Goal: Task Accomplishment & Management: Use online tool/utility

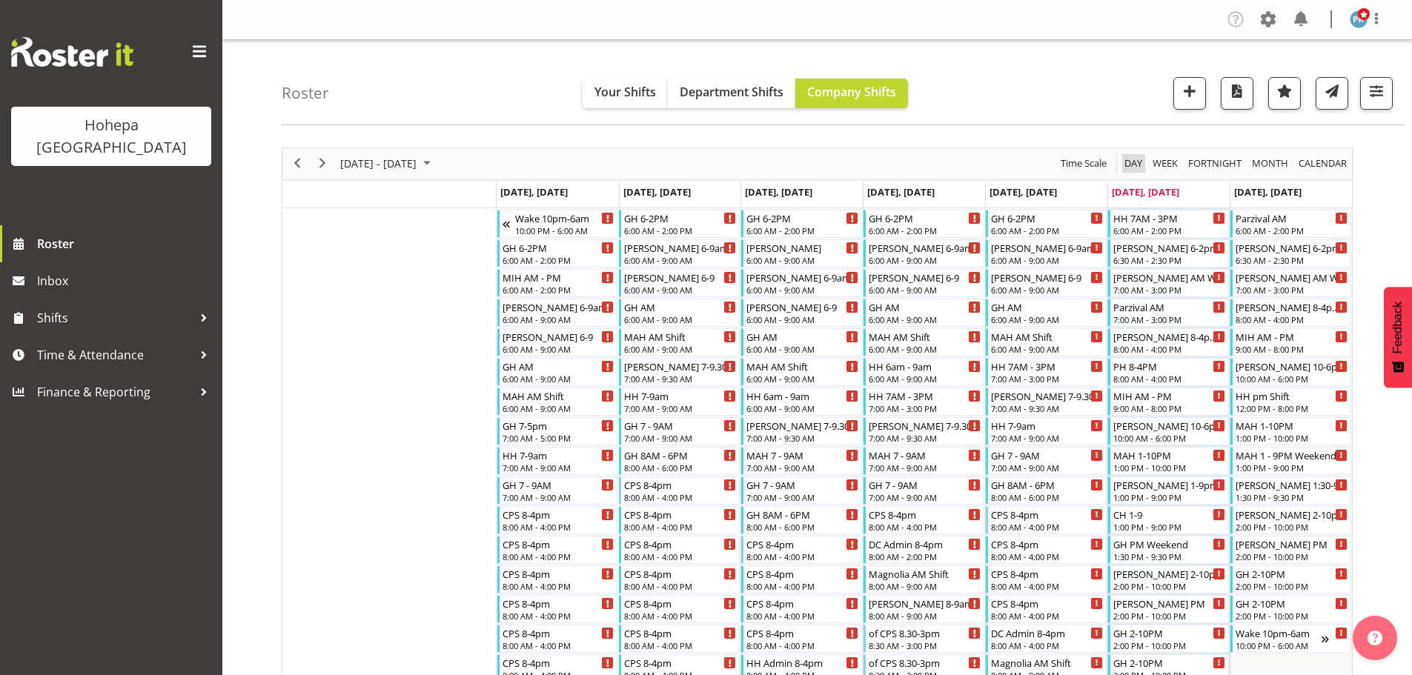
click at [1127, 169] on span "Day" at bounding box center [1133, 163] width 21 height 19
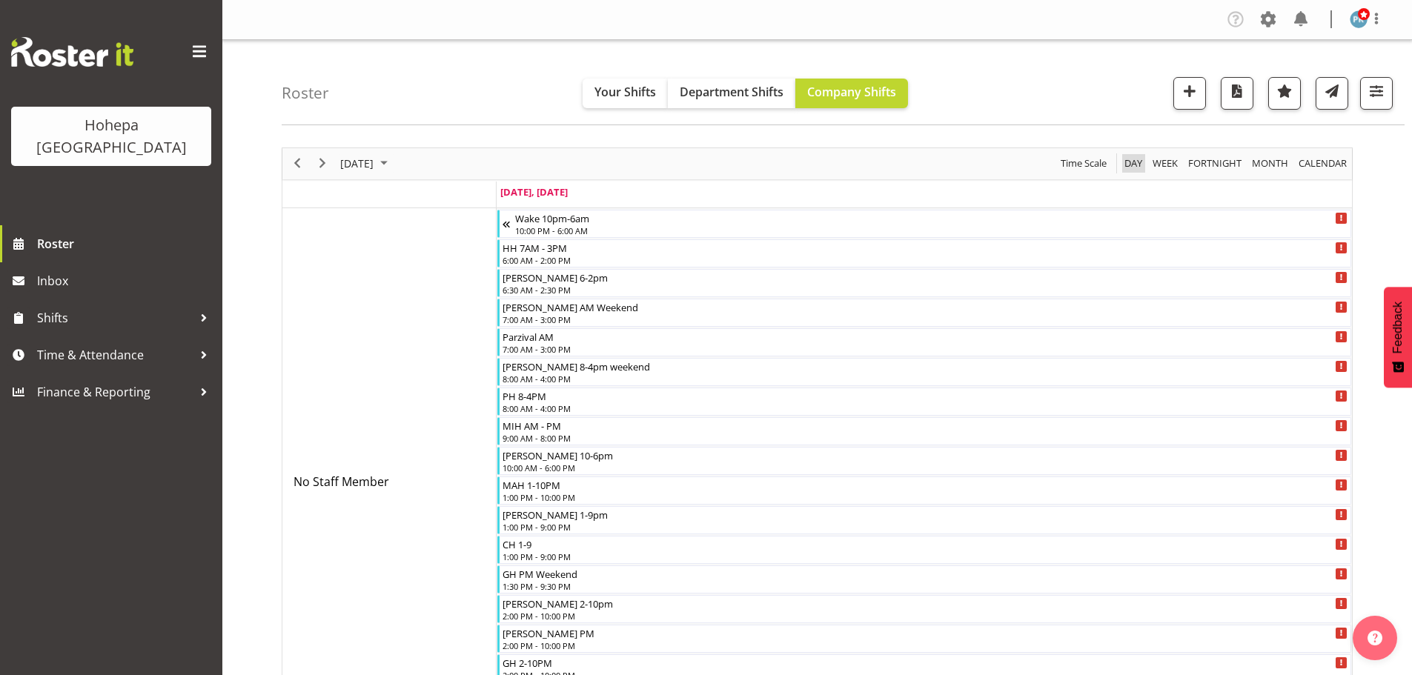
click at [1127, 165] on span "Day" at bounding box center [1133, 163] width 21 height 19
click at [304, 162] on span "Previous" at bounding box center [297, 163] width 18 height 19
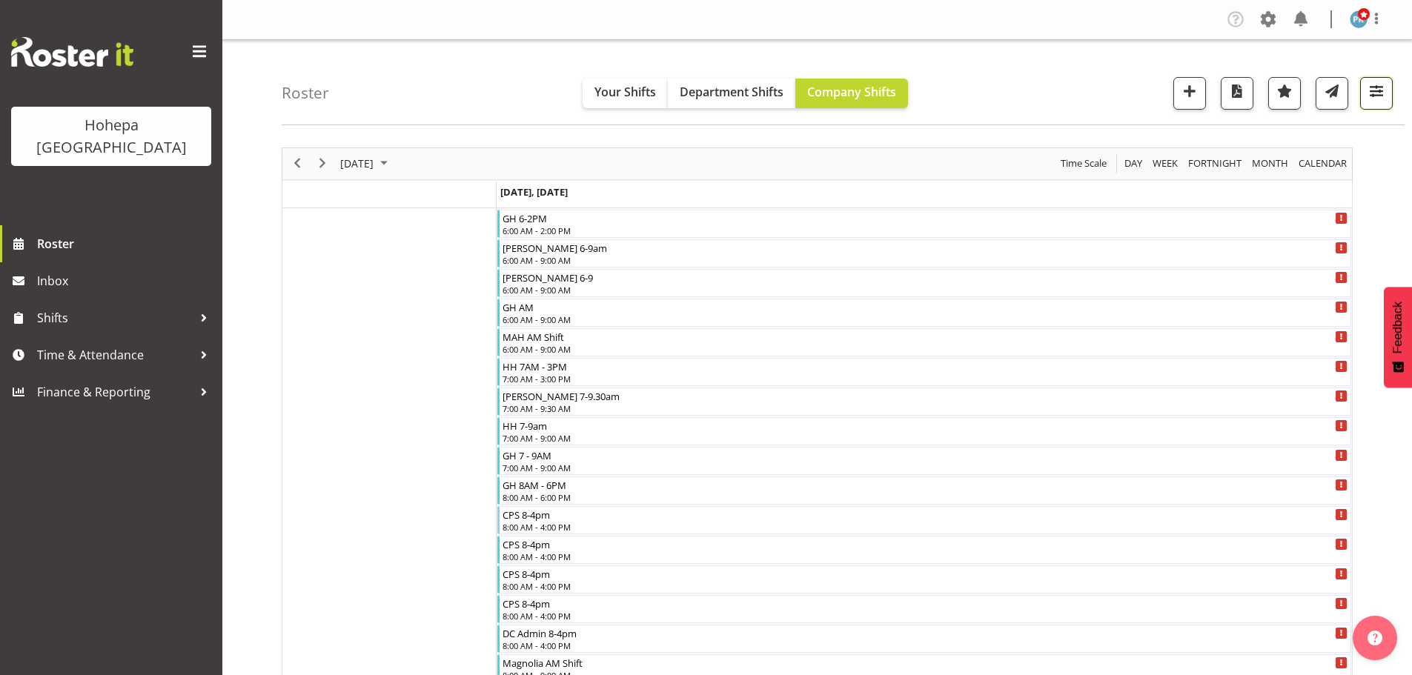
click at [1376, 93] on span "button" at bounding box center [1376, 91] width 19 height 19
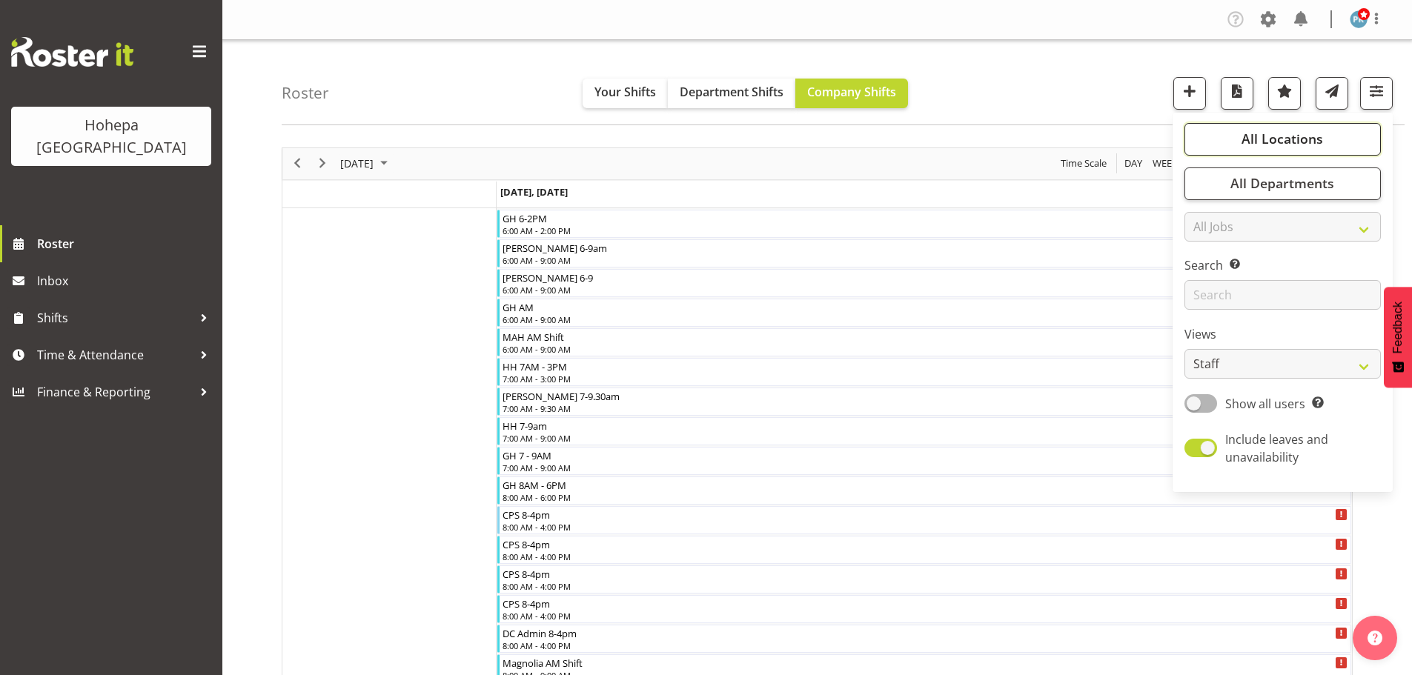
click at [1284, 141] on span "All Locations" at bounding box center [1283, 139] width 82 height 18
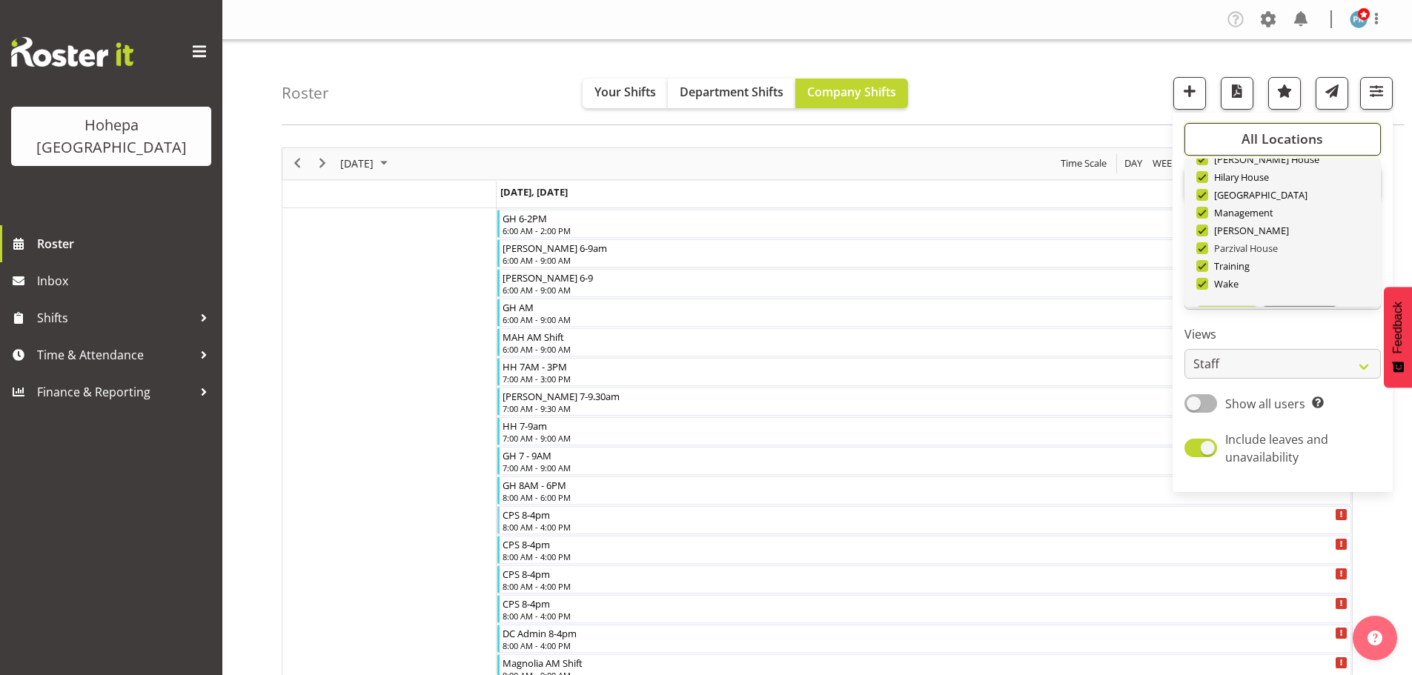
scroll to position [142, 0]
click at [1288, 291] on button "Deselect All" at bounding box center [1300, 283] width 76 height 27
checkbox input "false"
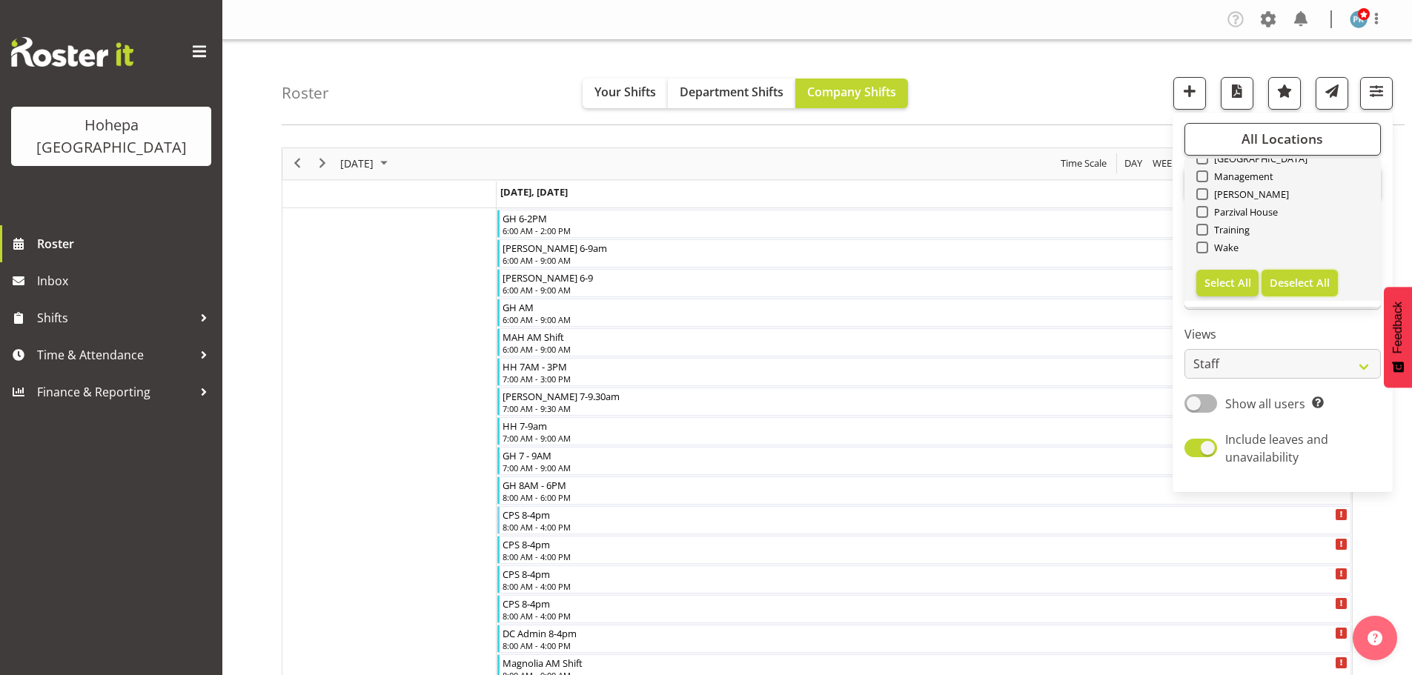
checkbox input "false"
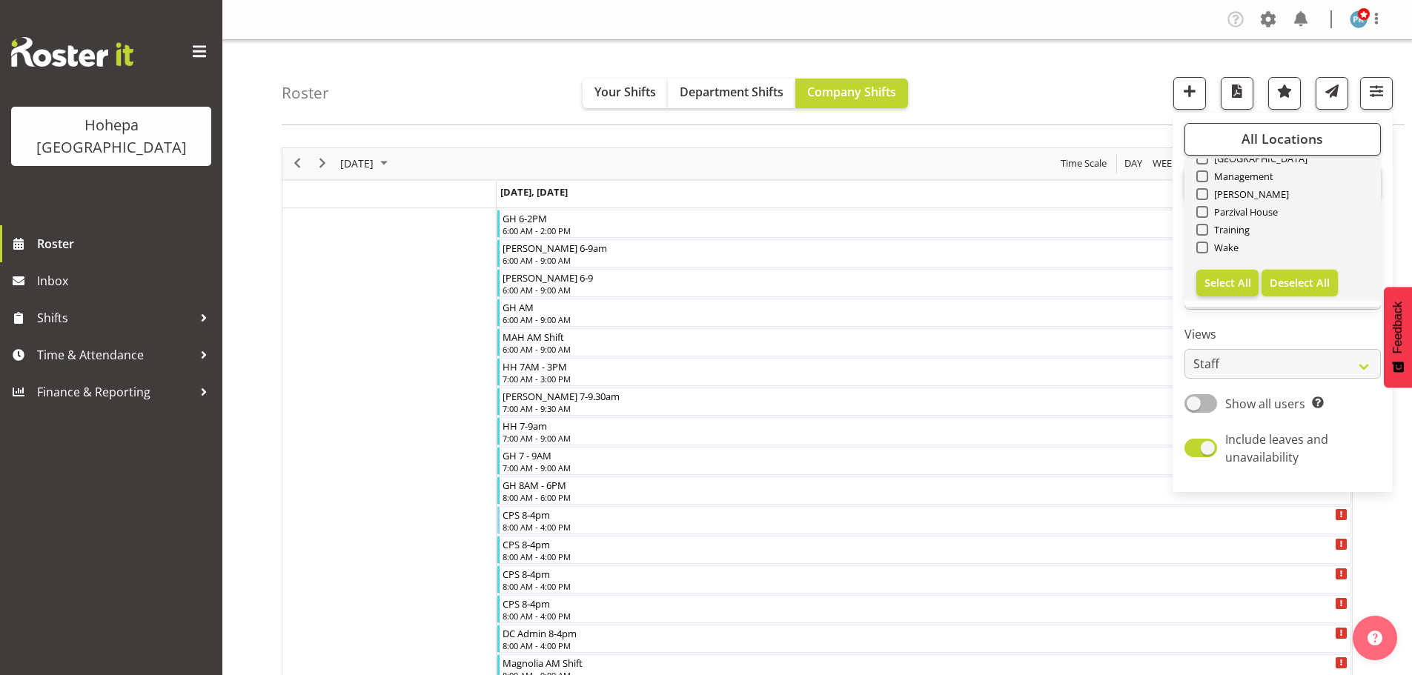
checkbox input "false"
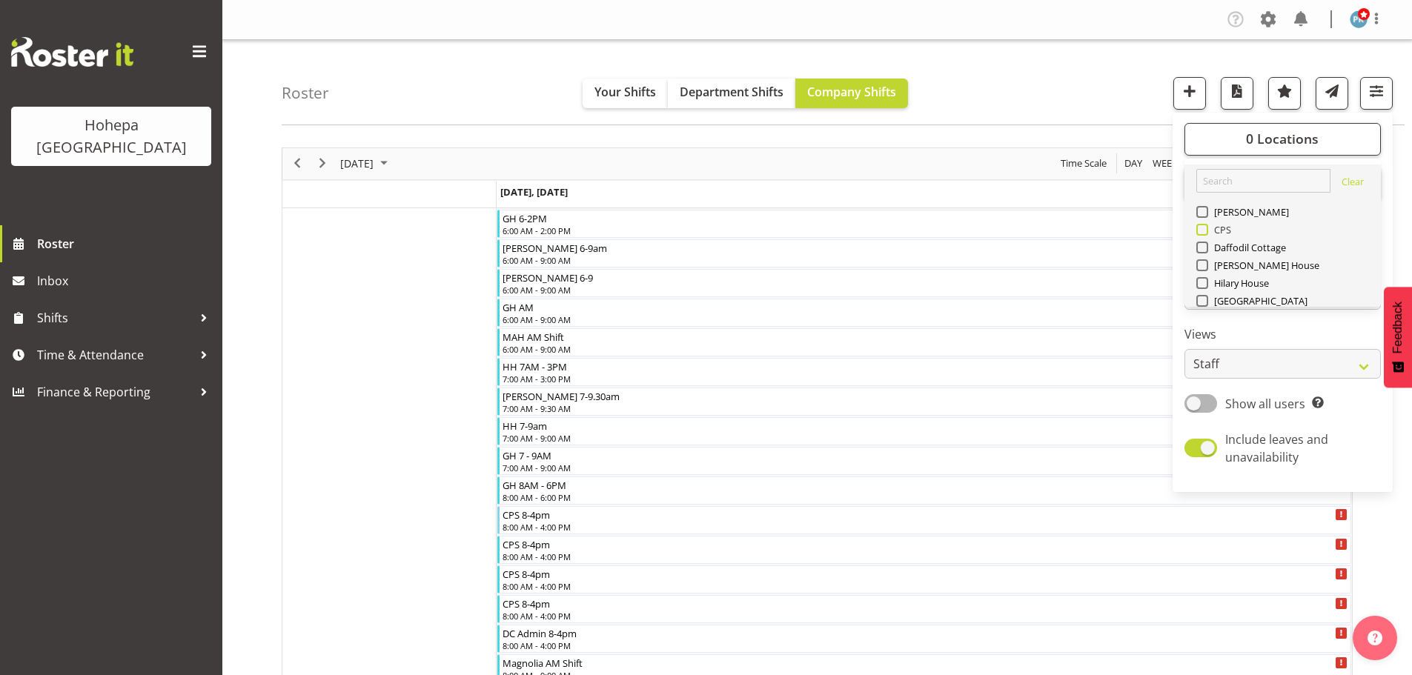
click at [1205, 231] on span at bounding box center [1203, 230] width 12 height 12
click at [1205, 231] on input "CPS" at bounding box center [1202, 230] width 10 height 10
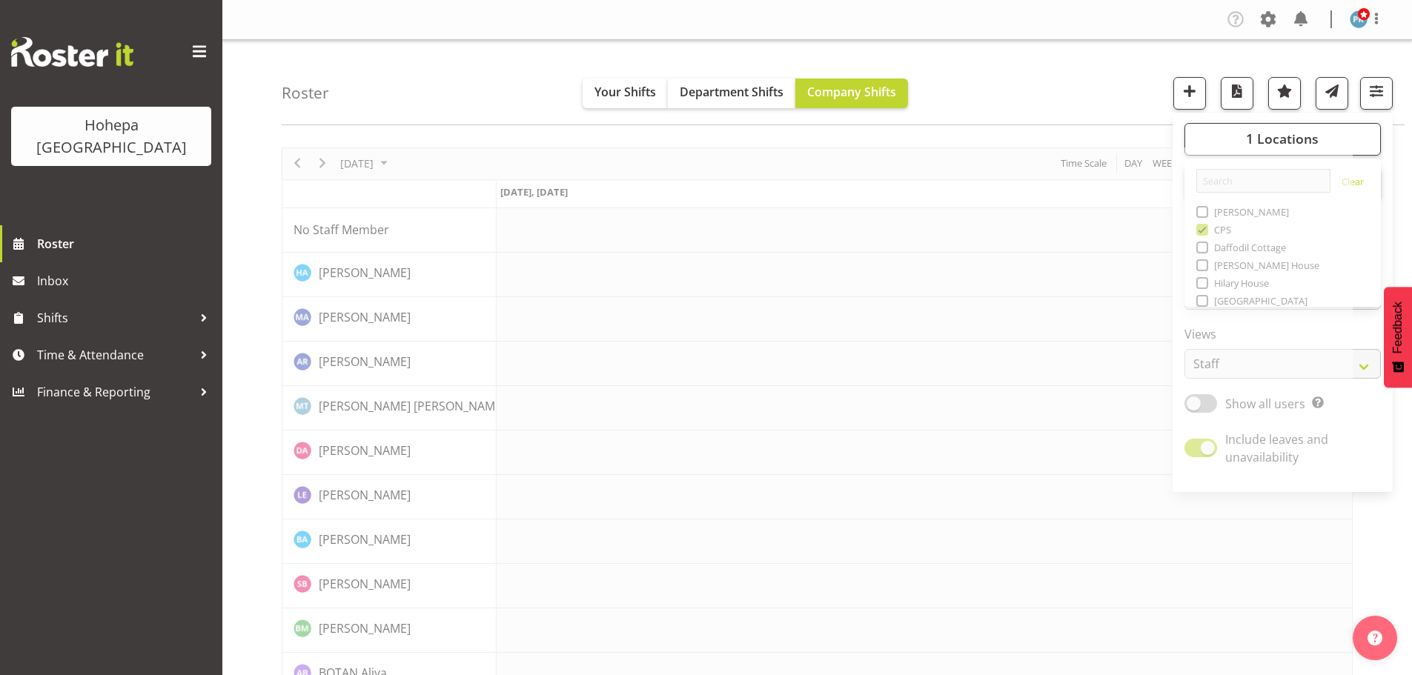
drag, startPoint x: 1034, startPoint y: 72, endPoint x: 1017, endPoint y: 88, distance: 23.1
click at [1034, 72] on div "Roster Your Shifts Department Shifts Company Shifts 1 Locations [GEOGRAPHIC_DAT…" at bounding box center [843, 82] width 1123 height 85
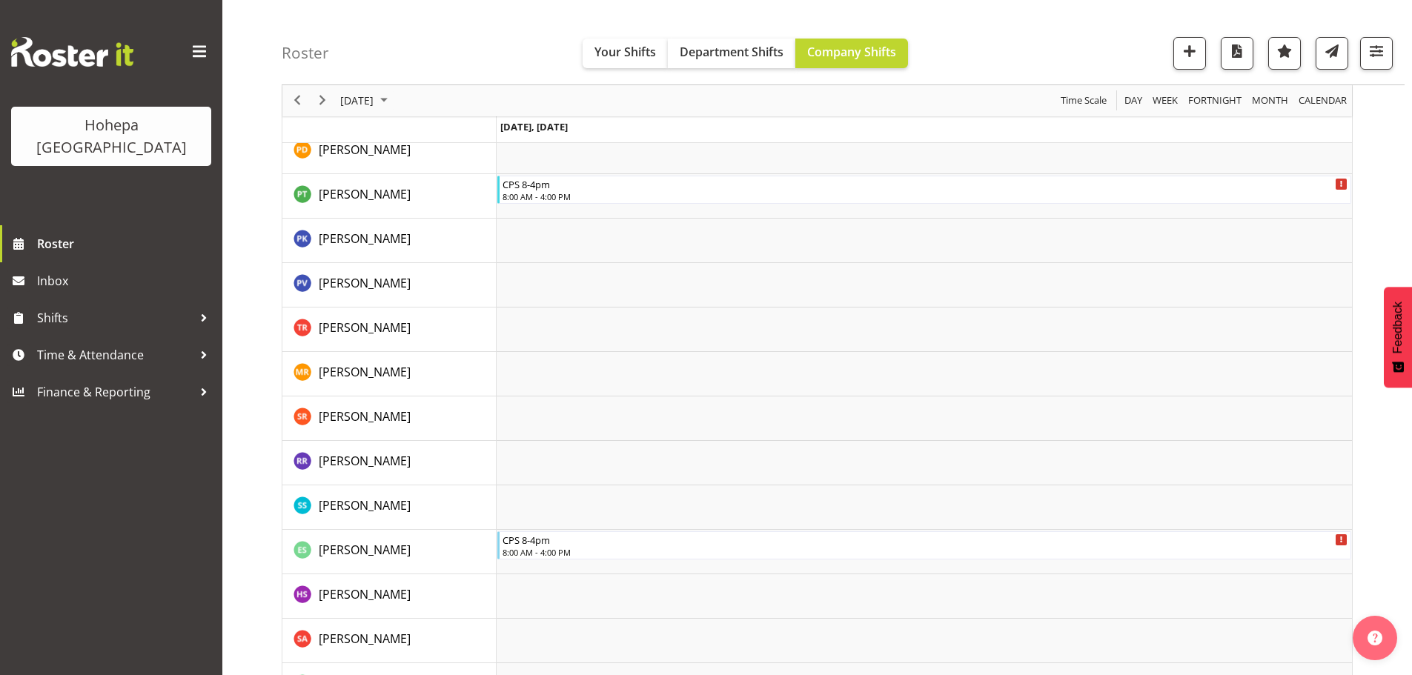
scroll to position [2228, 0]
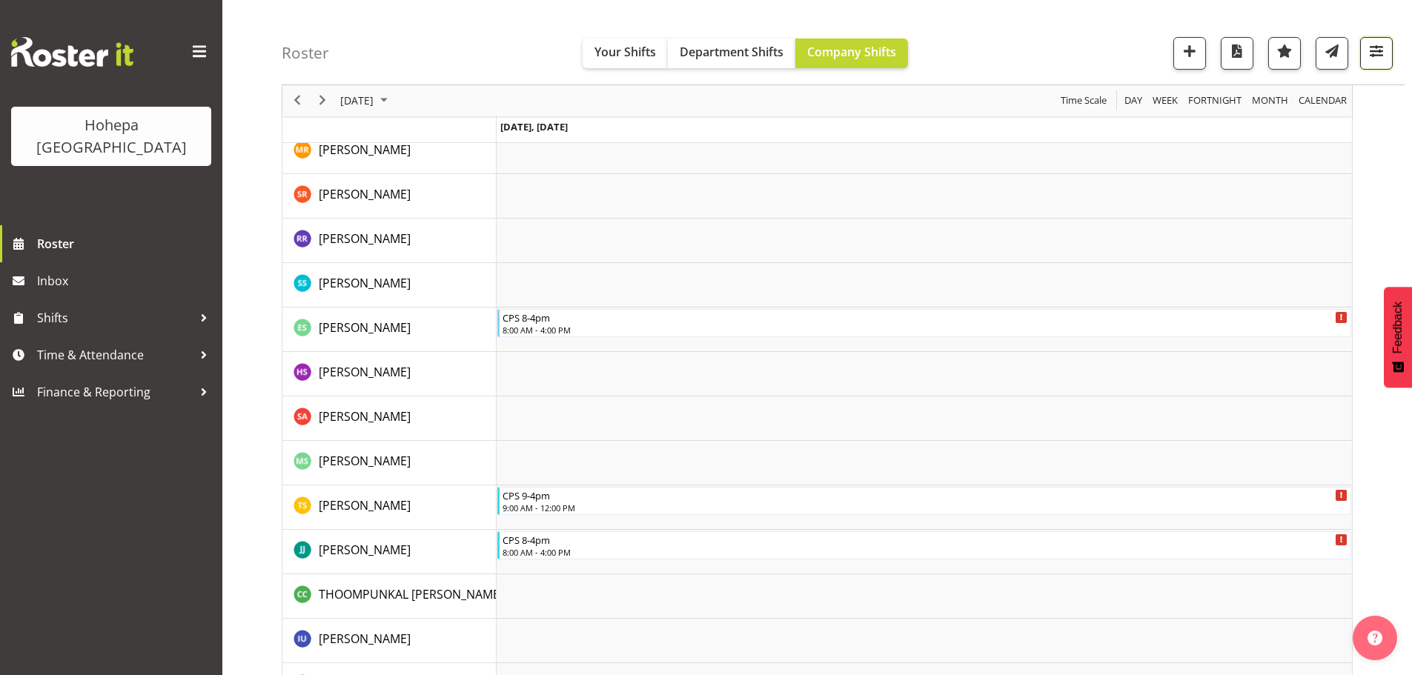
click at [1382, 53] on span "button" at bounding box center [1376, 51] width 19 height 19
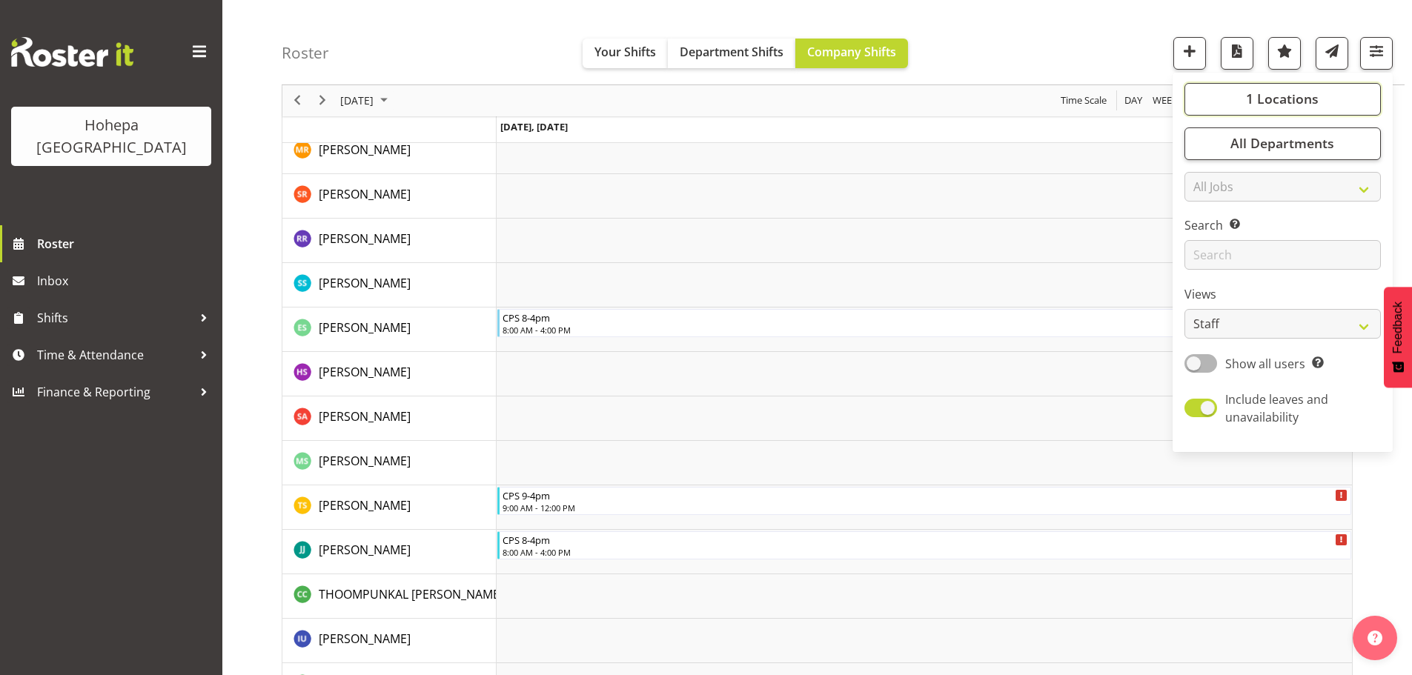
drag, startPoint x: 1289, startPoint y: 94, endPoint x: 1260, endPoint y: 130, distance: 46.4
click at [1288, 94] on span "1 Locations" at bounding box center [1282, 99] width 73 height 18
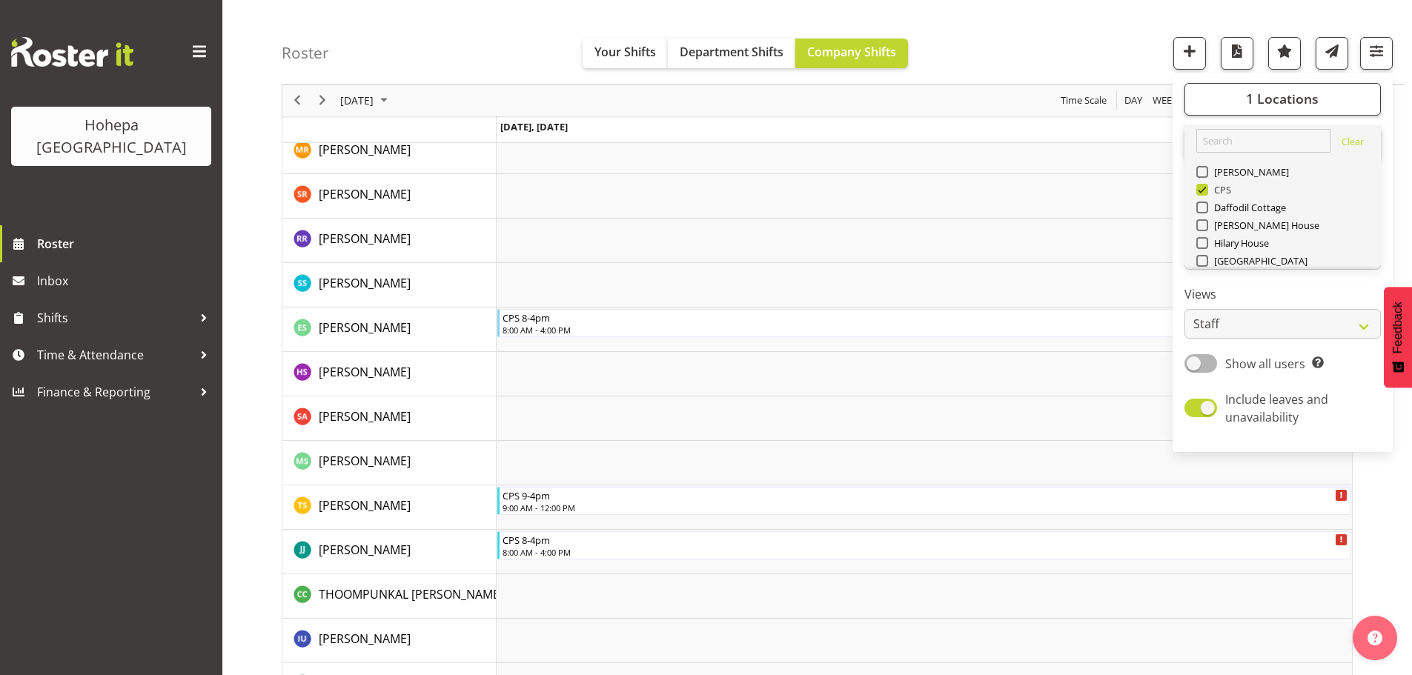
click at [1206, 191] on span at bounding box center [1203, 190] width 12 height 12
click at [1206, 191] on input "CPS" at bounding box center [1202, 190] width 10 height 10
checkbox input "false"
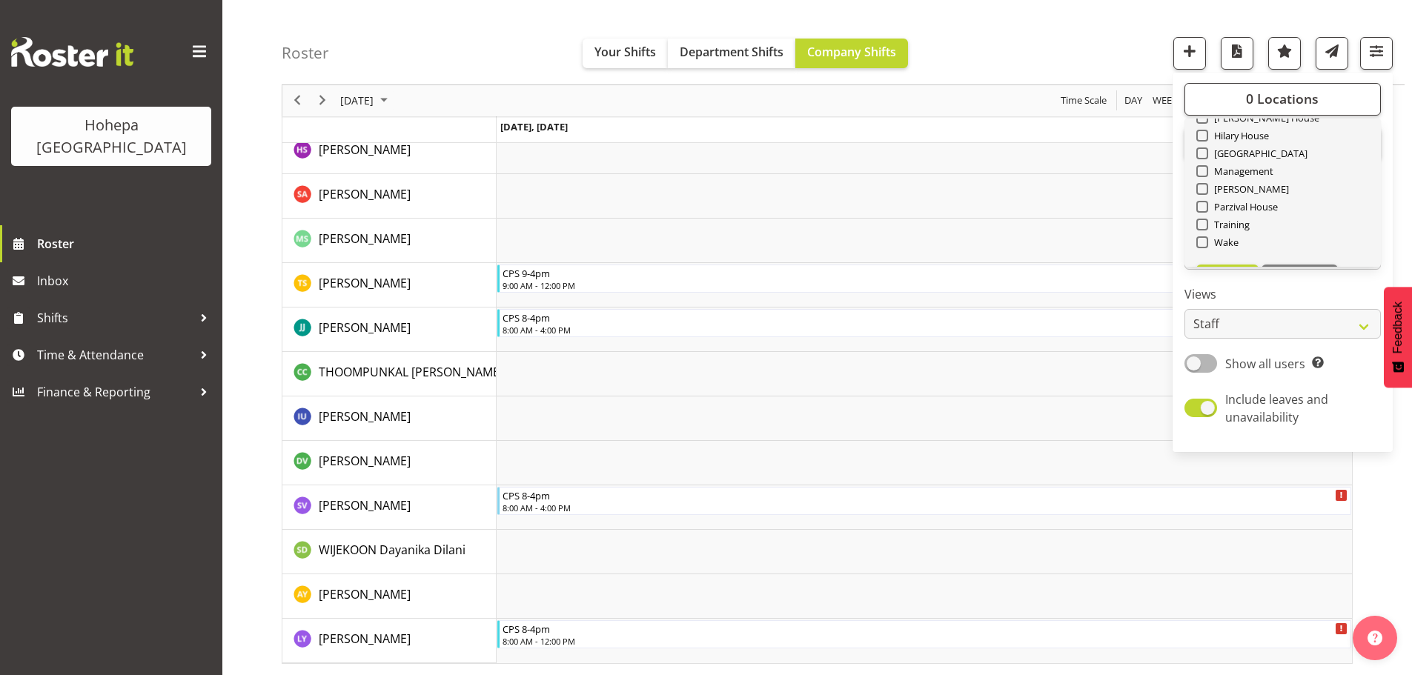
scroll to position [142, 0]
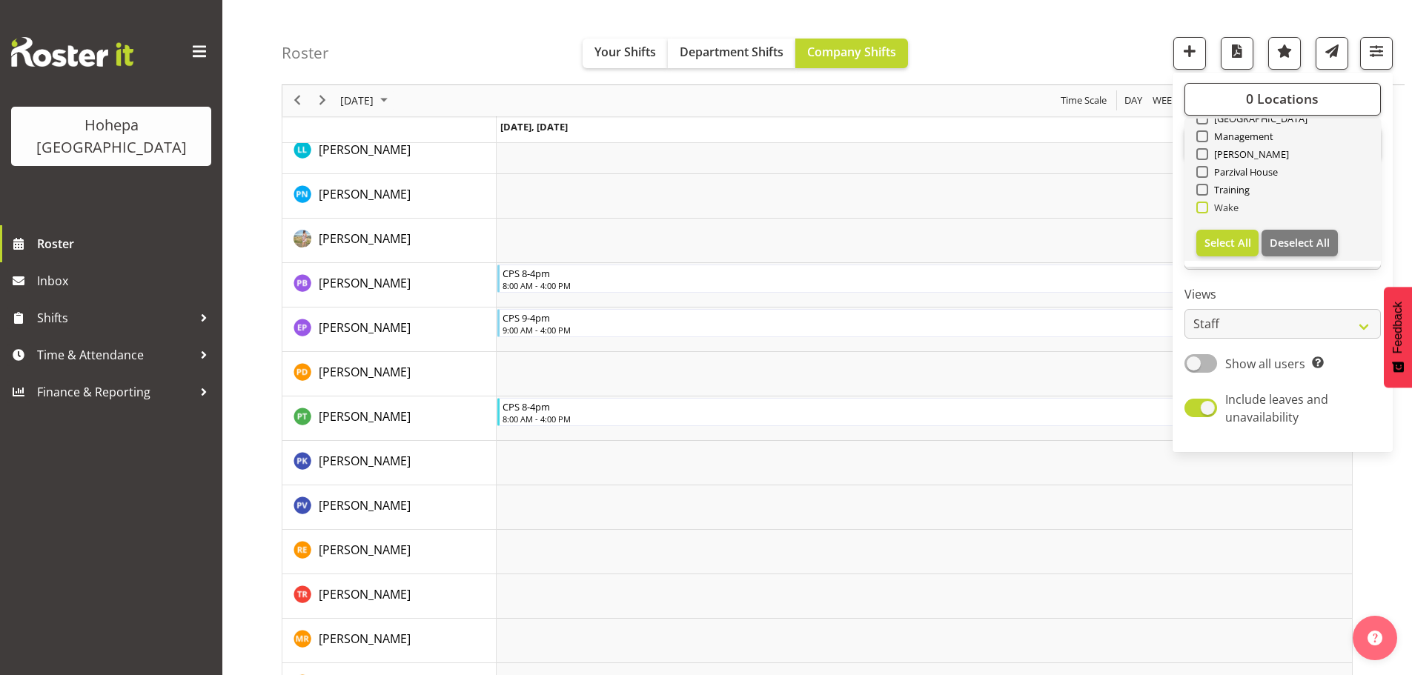
click at [1206, 208] on span at bounding box center [1203, 208] width 12 height 12
click at [1206, 208] on input "Wake" at bounding box center [1202, 208] width 10 height 10
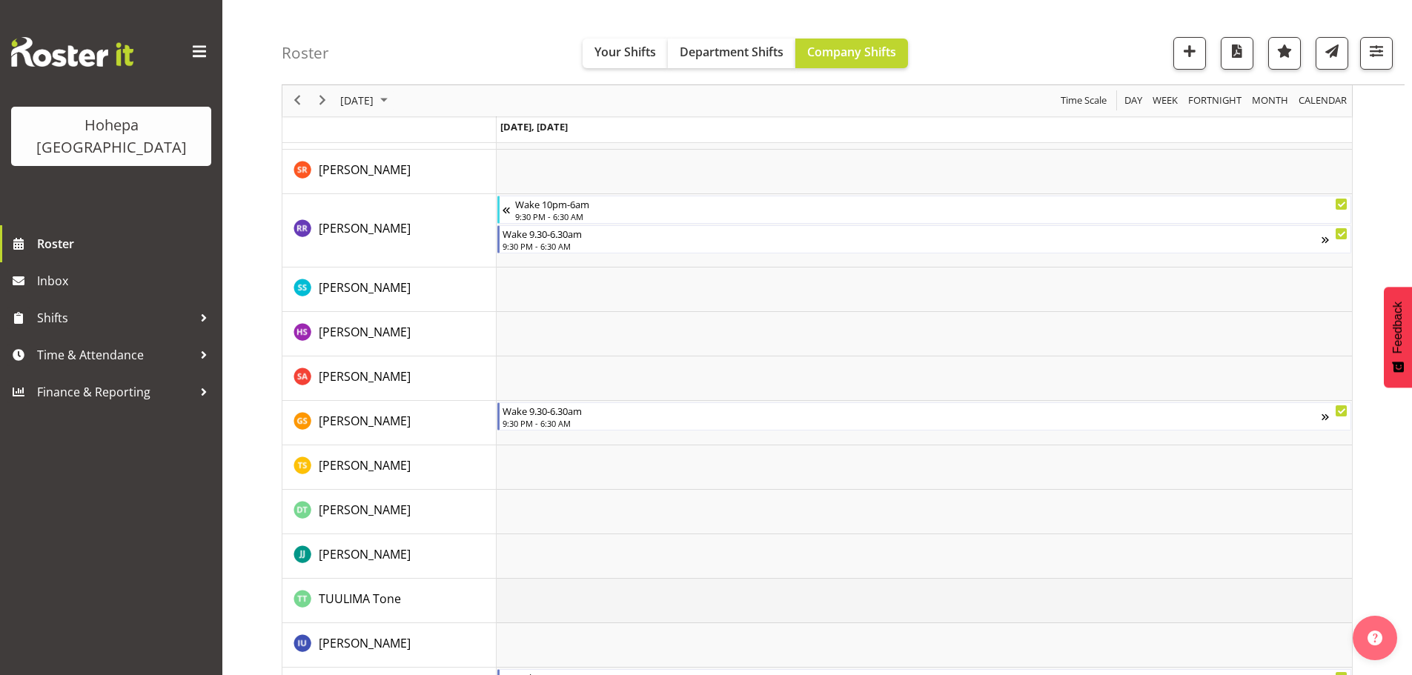
scroll to position [2167, 0]
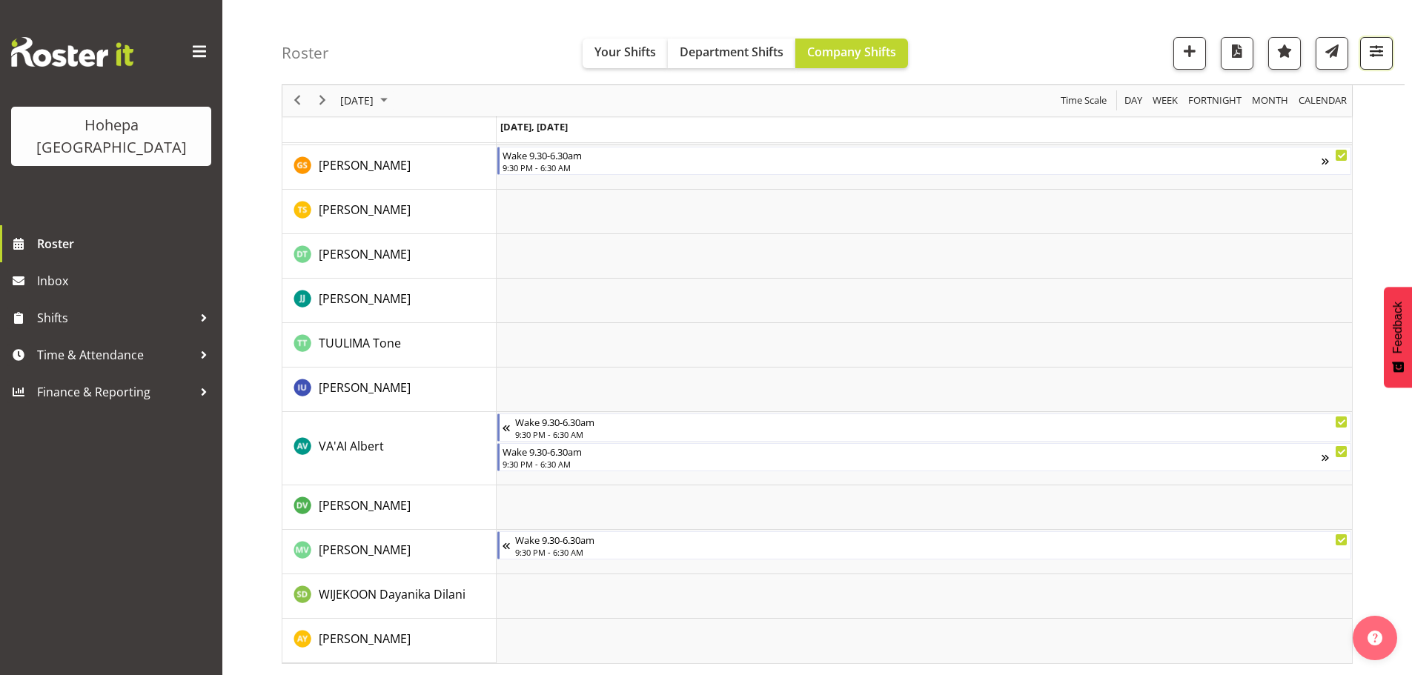
click at [1385, 51] on span "button" at bounding box center [1376, 51] width 19 height 19
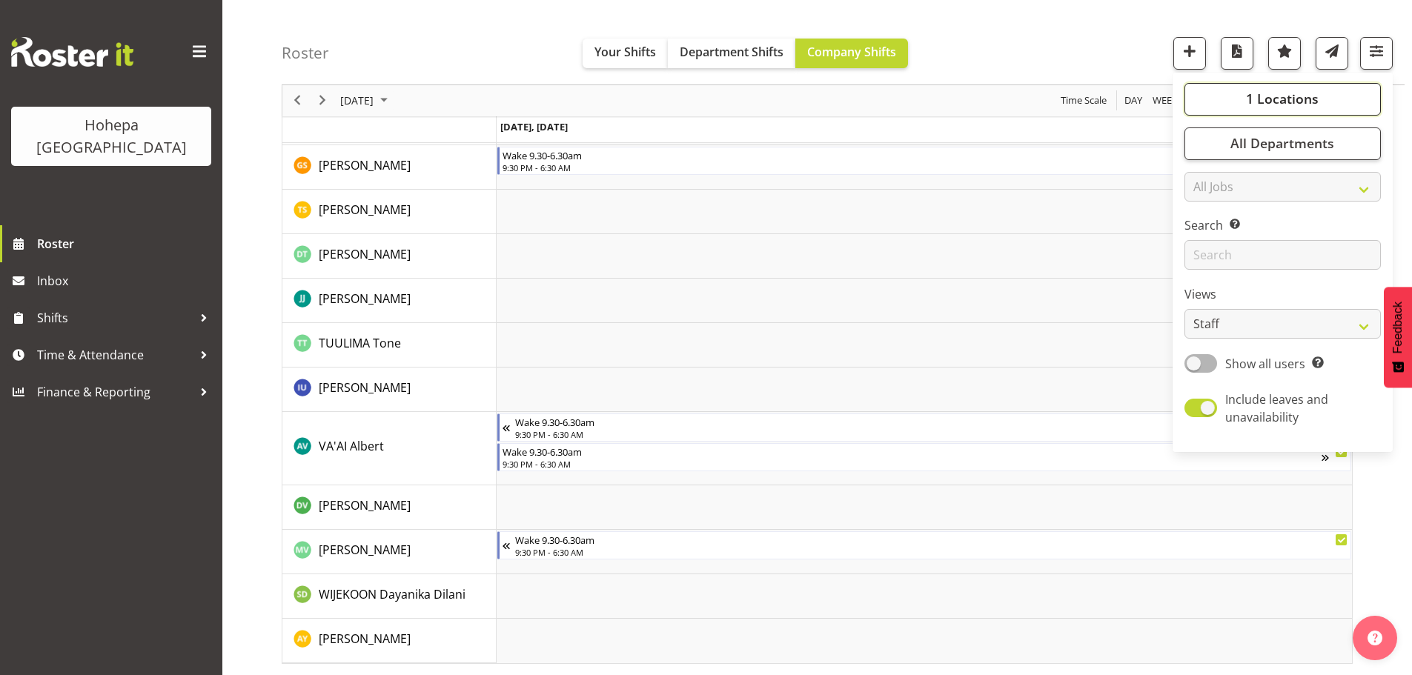
click at [1284, 97] on span "1 Locations" at bounding box center [1282, 99] width 73 height 18
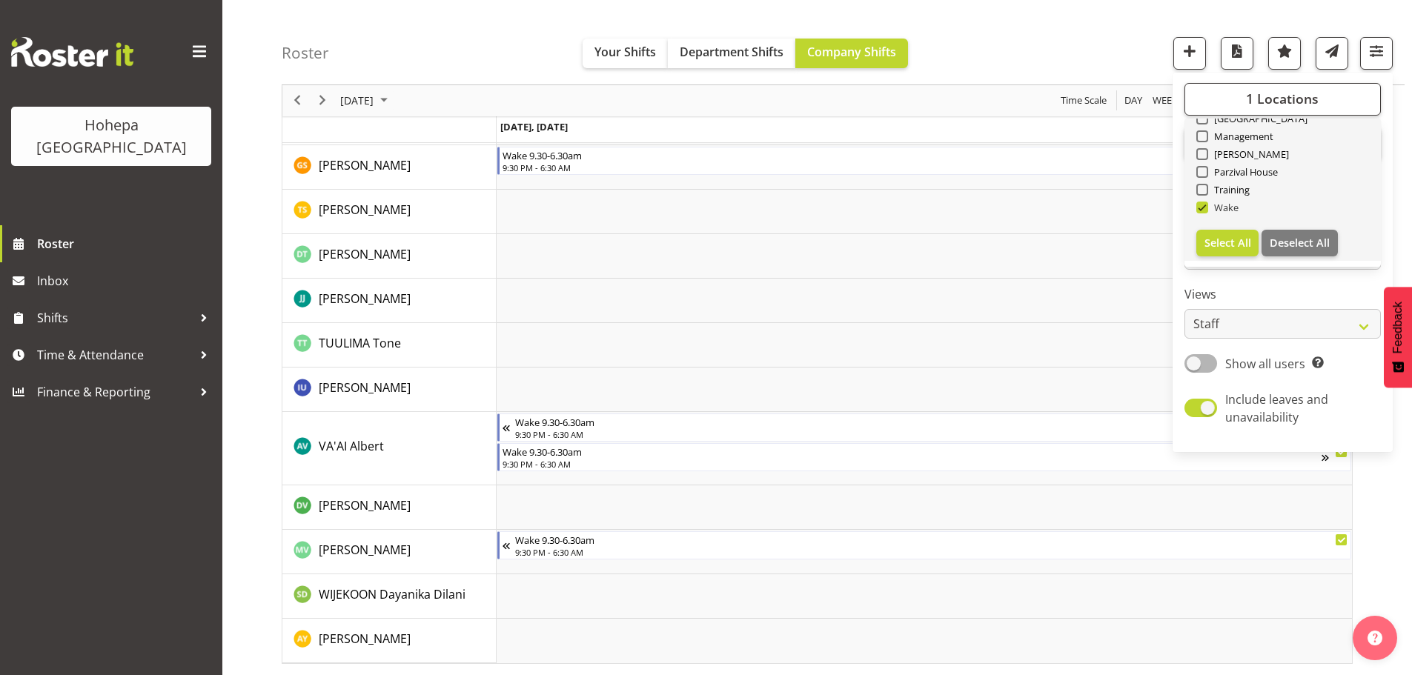
click at [1209, 206] on span at bounding box center [1203, 208] width 12 height 12
click at [1206, 206] on input "Wake" at bounding box center [1202, 208] width 10 height 10
checkbox input "false"
click at [1206, 193] on span at bounding box center [1203, 190] width 12 height 12
click at [1206, 193] on input "Training" at bounding box center [1202, 190] width 10 height 10
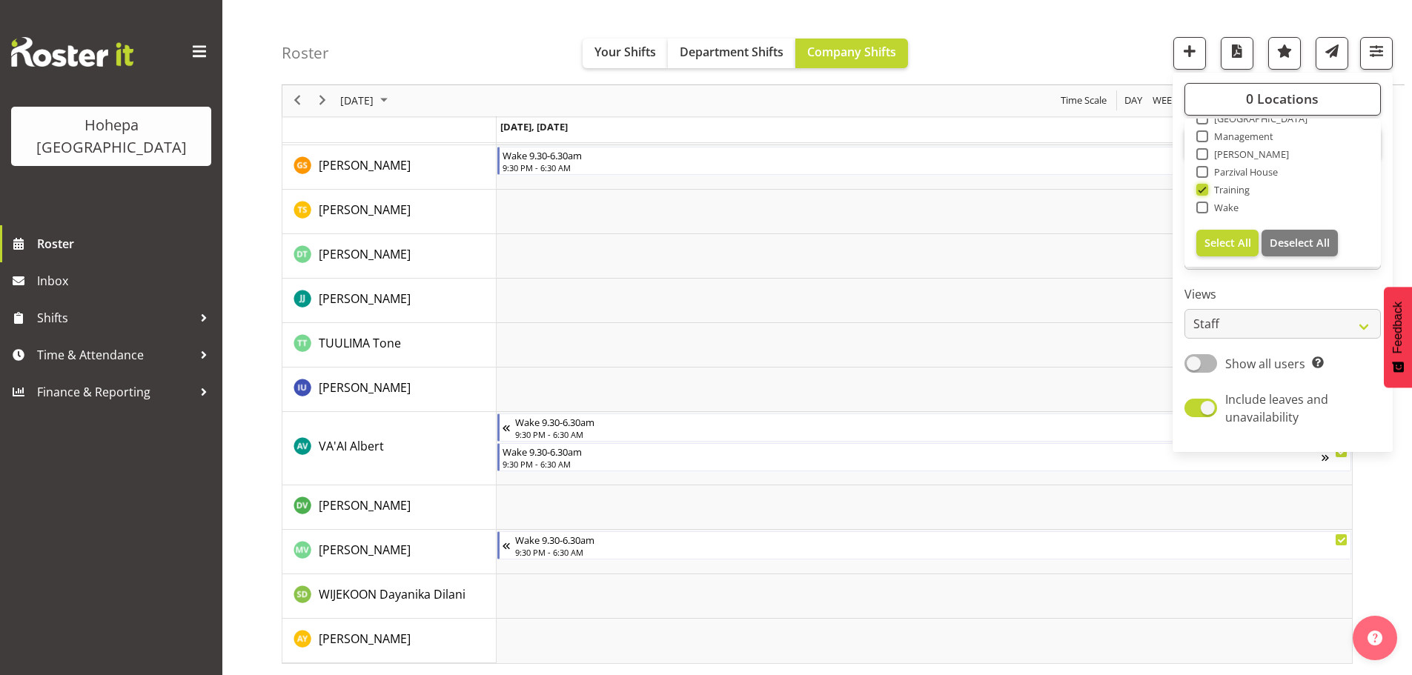
scroll to position [2080, 0]
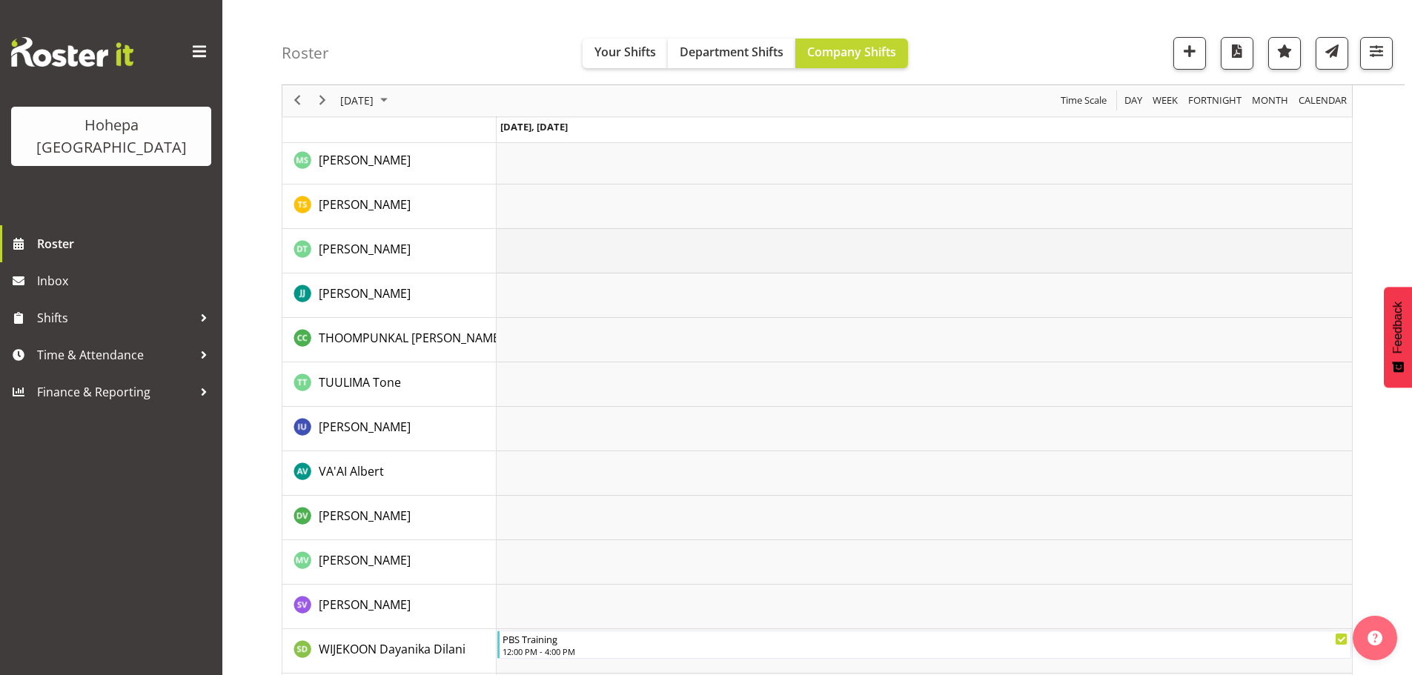
scroll to position [3193, 0]
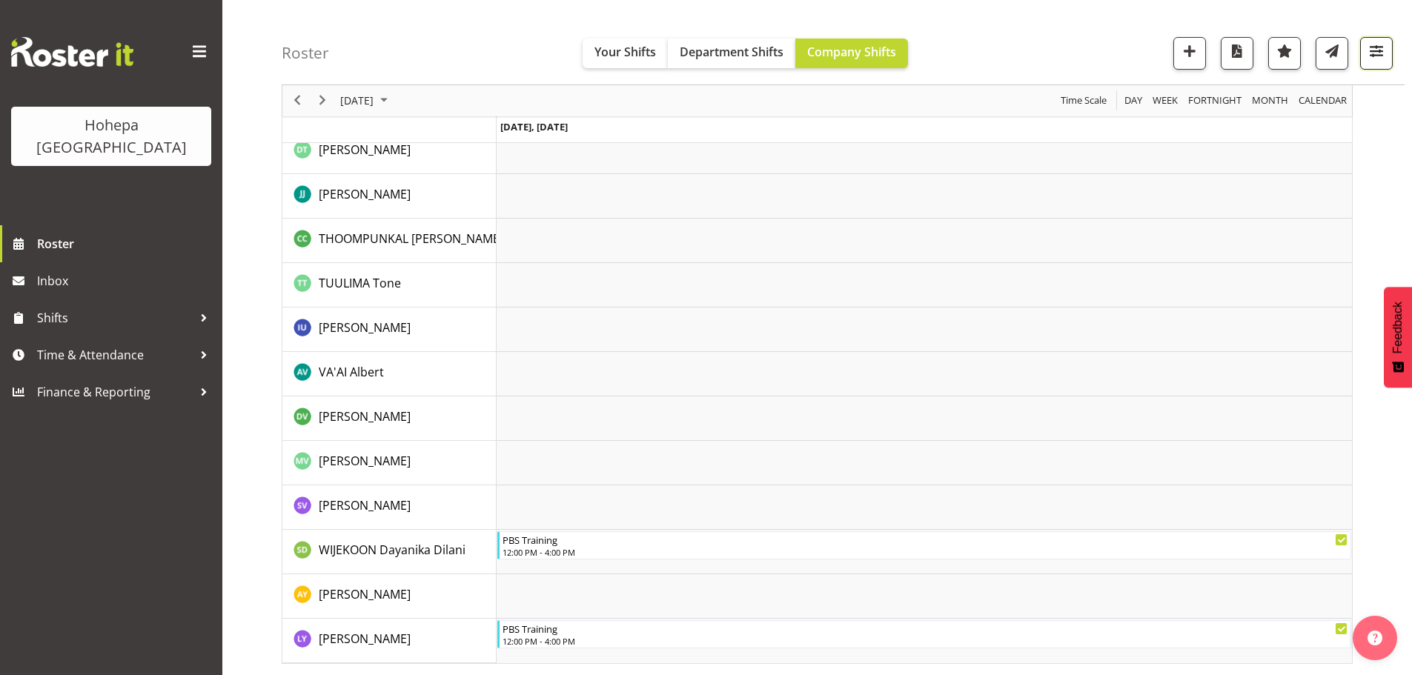
click at [1373, 54] on span "button" at bounding box center [1376, 51] width 19 height 19
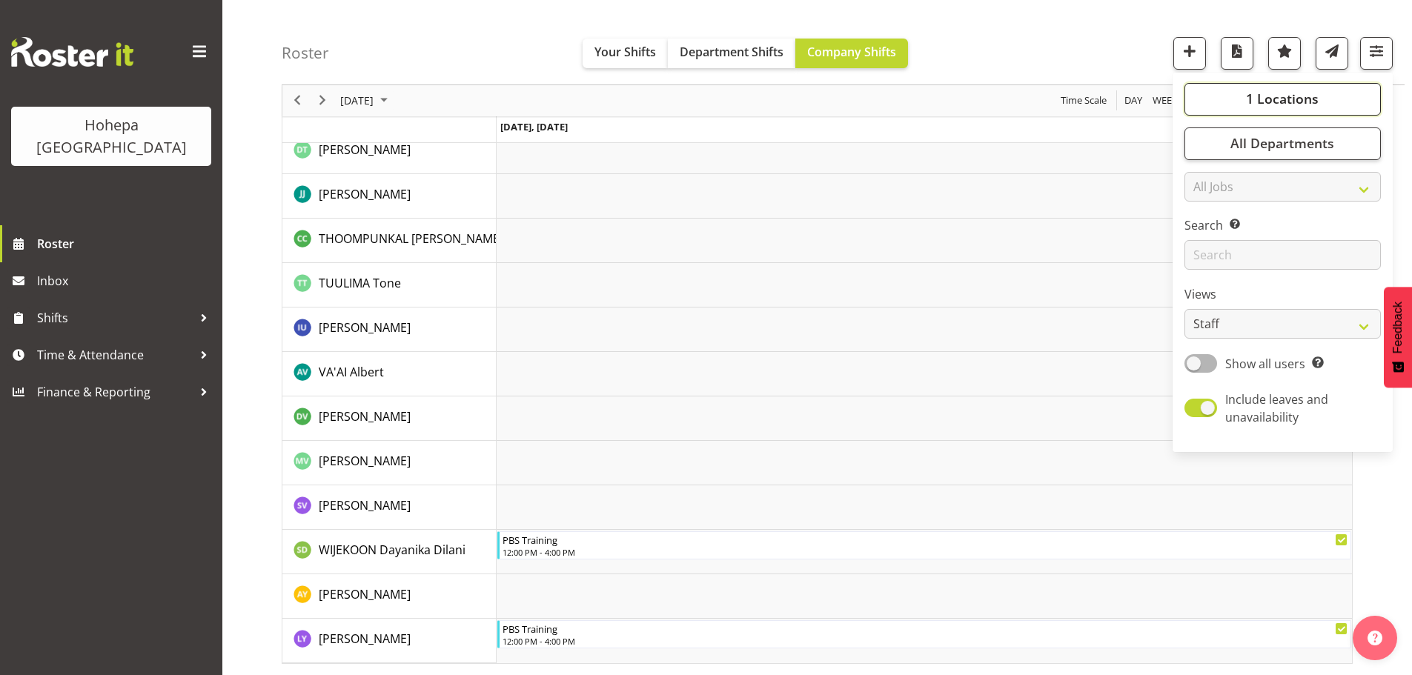
drag, startPoint x: 1307, startPoint y: 96, endPoint x: 1295, endPoint y: 110, distance: 17.9
click at [1306, 96] on span "1 Locations" at bounding box center [1282, 99] width 73 height 18
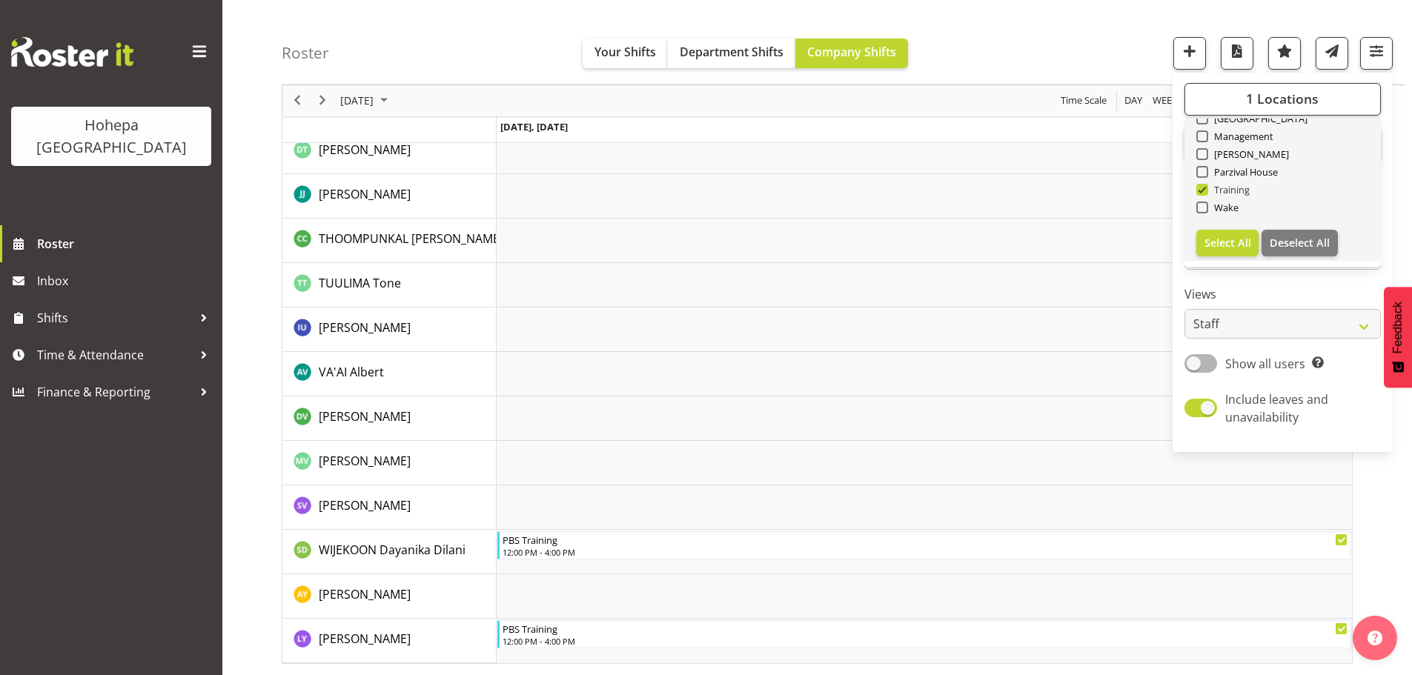
click at [1208, 190] on span at bounding box center [1203, 190] width 12 height 12
click at [1206, 190] on input "Training" at bounding box center [1202, 190] width 10 height 10
checkbox input "false"
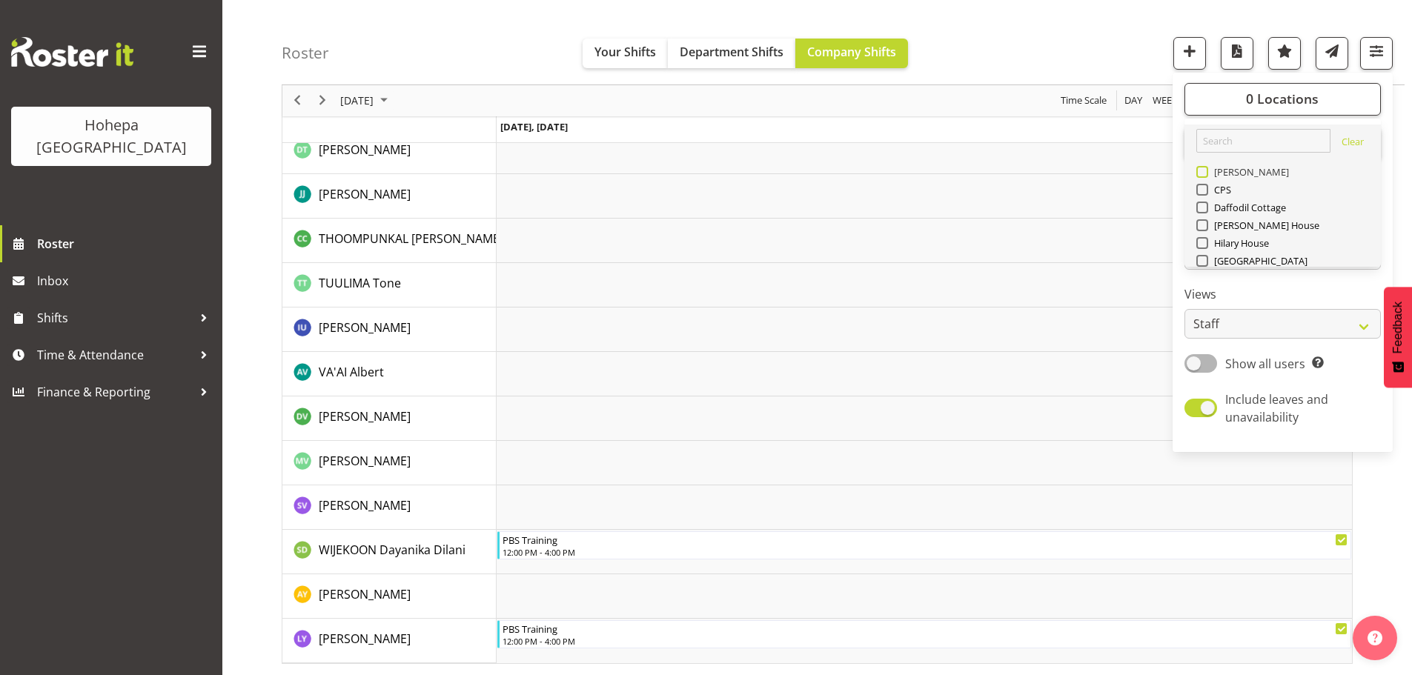
click at [1209, 174] on span at bounding box center [1203, 172] width 12 height 12
click at [1206, 174] on input "[PERSON_NAME]" at bounding box center [1202, 173] width 10 height 10
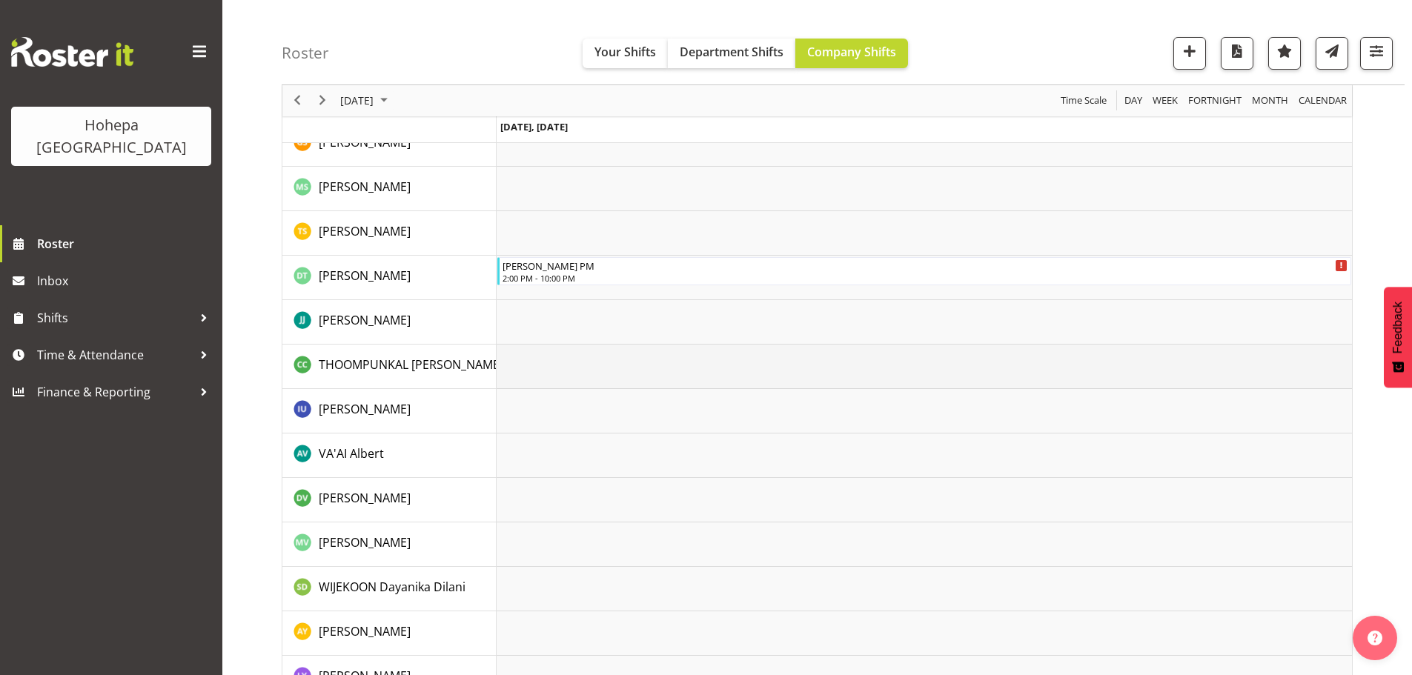
scroll to position [2732, 0]
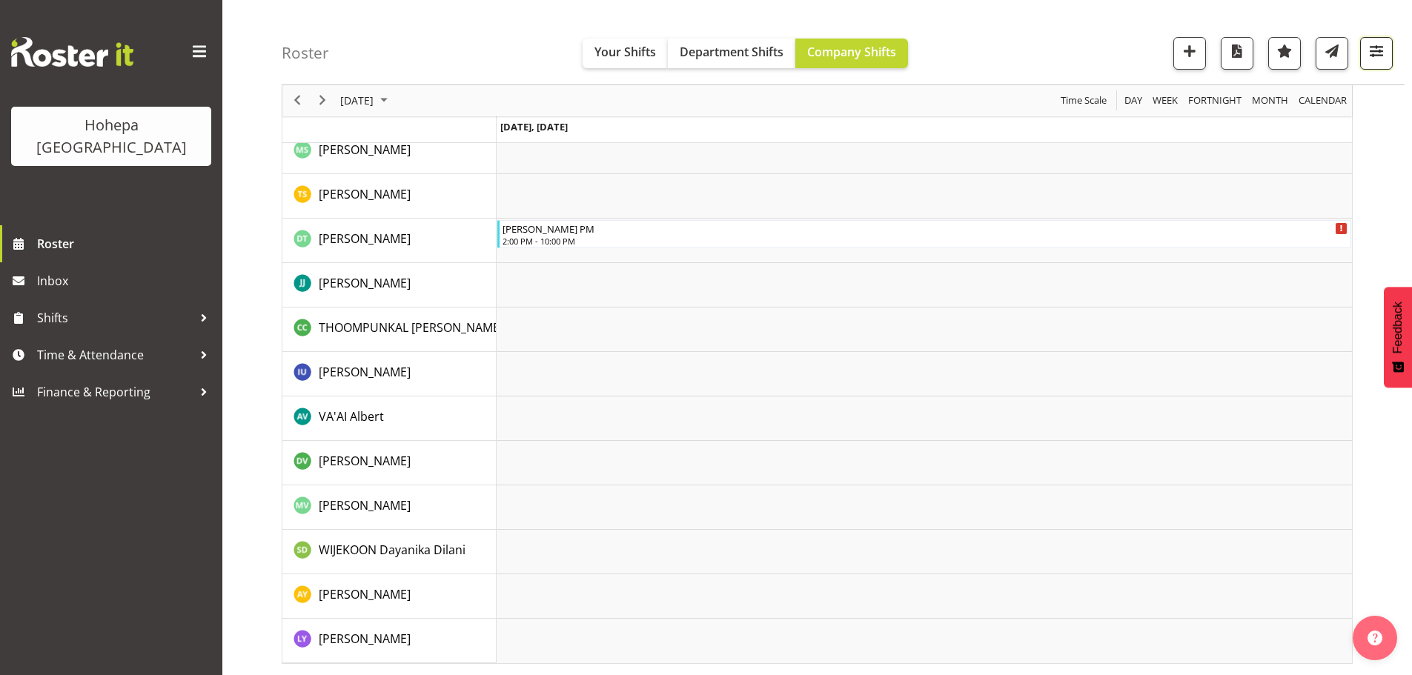
click at [1372, 52] on span "button" at bounding box center [1376, 51] width 19 height 19
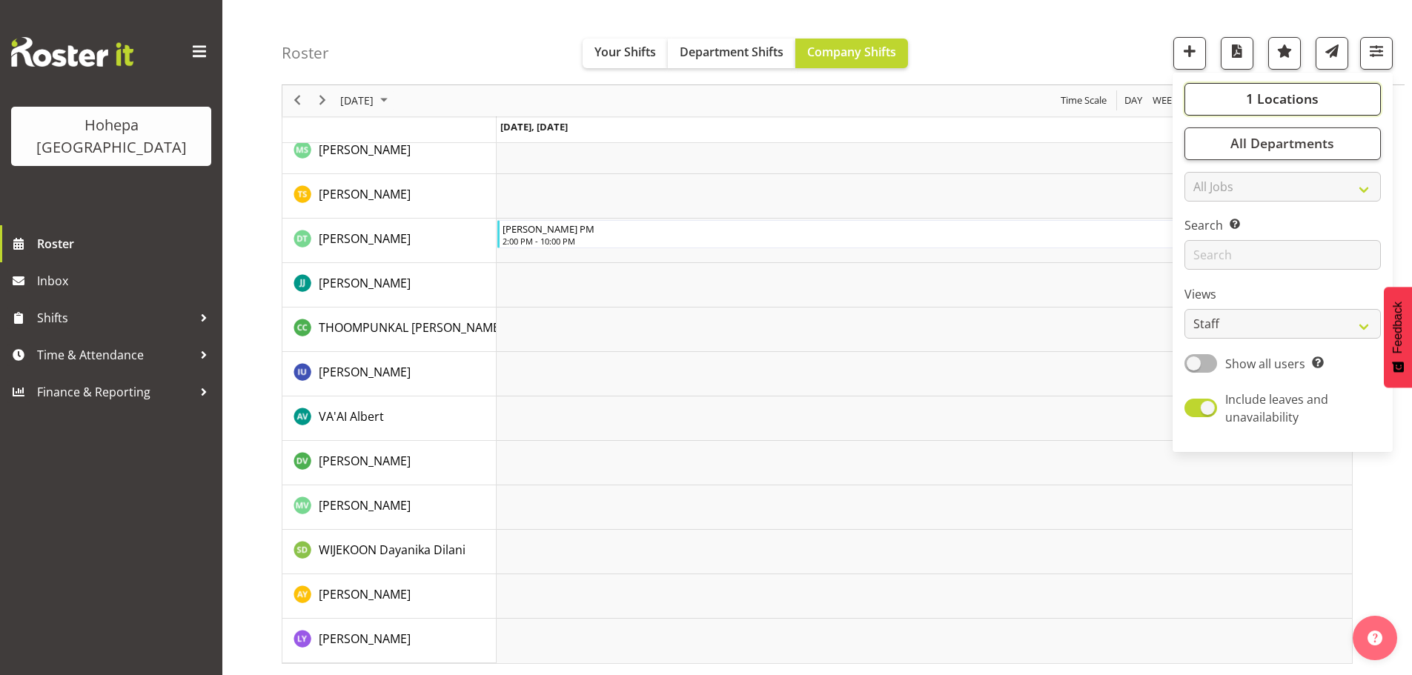
click at [1276, 94] on span "1 Locations" at bounding box center [1282, 99] width 73 height 18
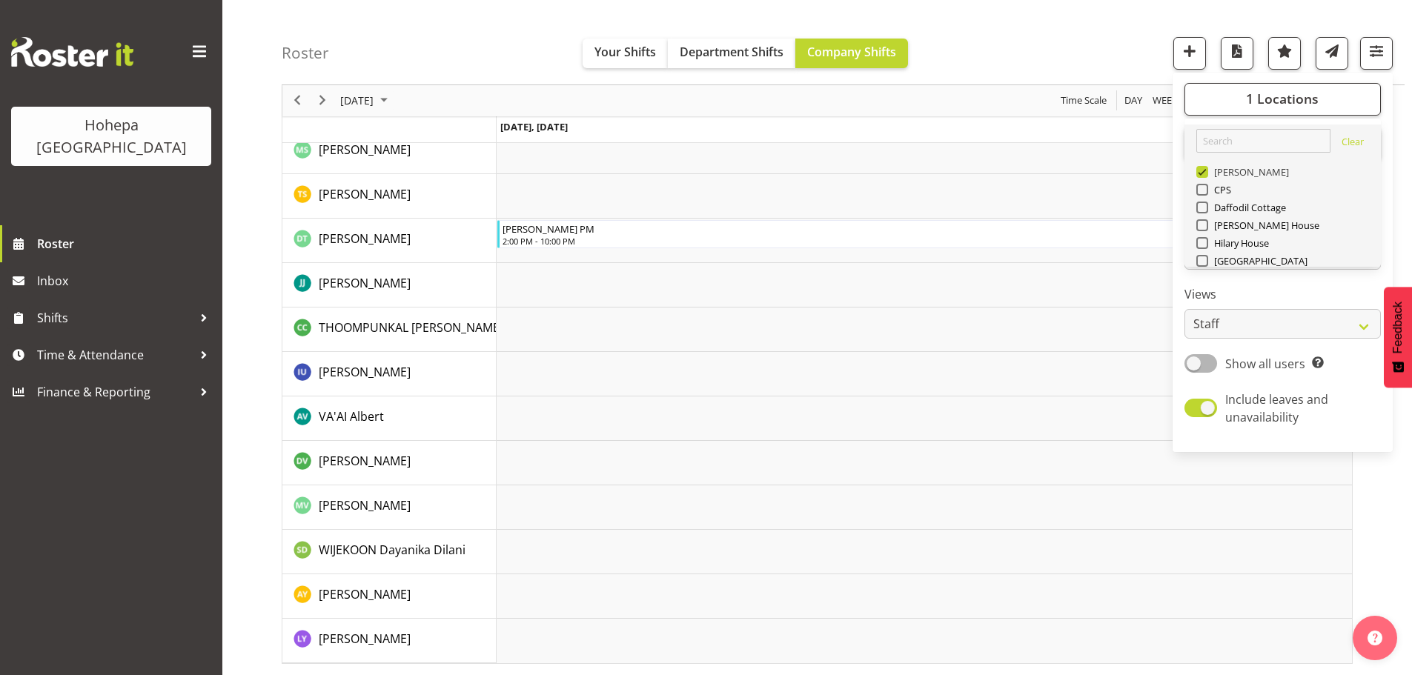
click at [1209, 171] on span at bounding box center [1203, 172] width 12 height 12
click at [1206, 171] on input "[PERSON_NAME]" at bounding box center [1202, 173] width 10 height 10
checkbox input "false"
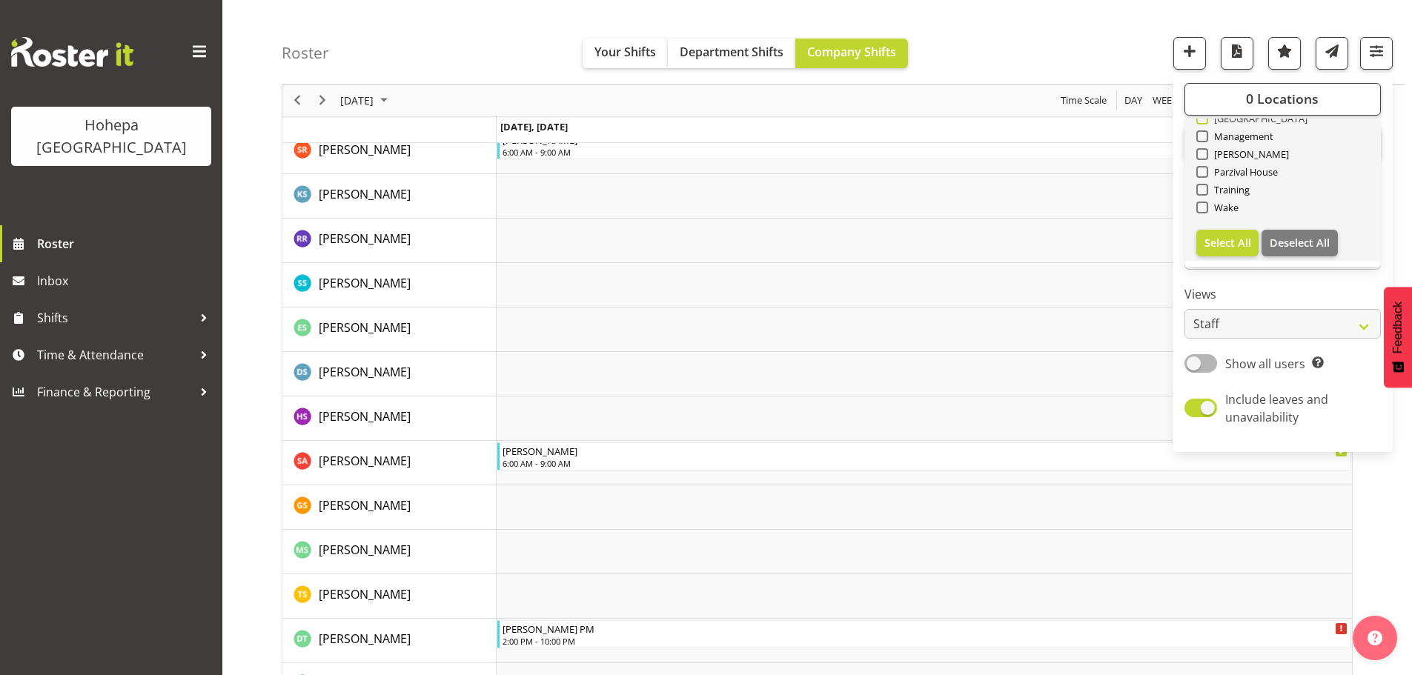
click at [1201, 122] on span at bounding box center [1203, 119] width 12 height 12
click at [1201, 122] on input "[GEOGRAPHIC_DATA]" at bounding box center [1202, 119] width 10 height 10
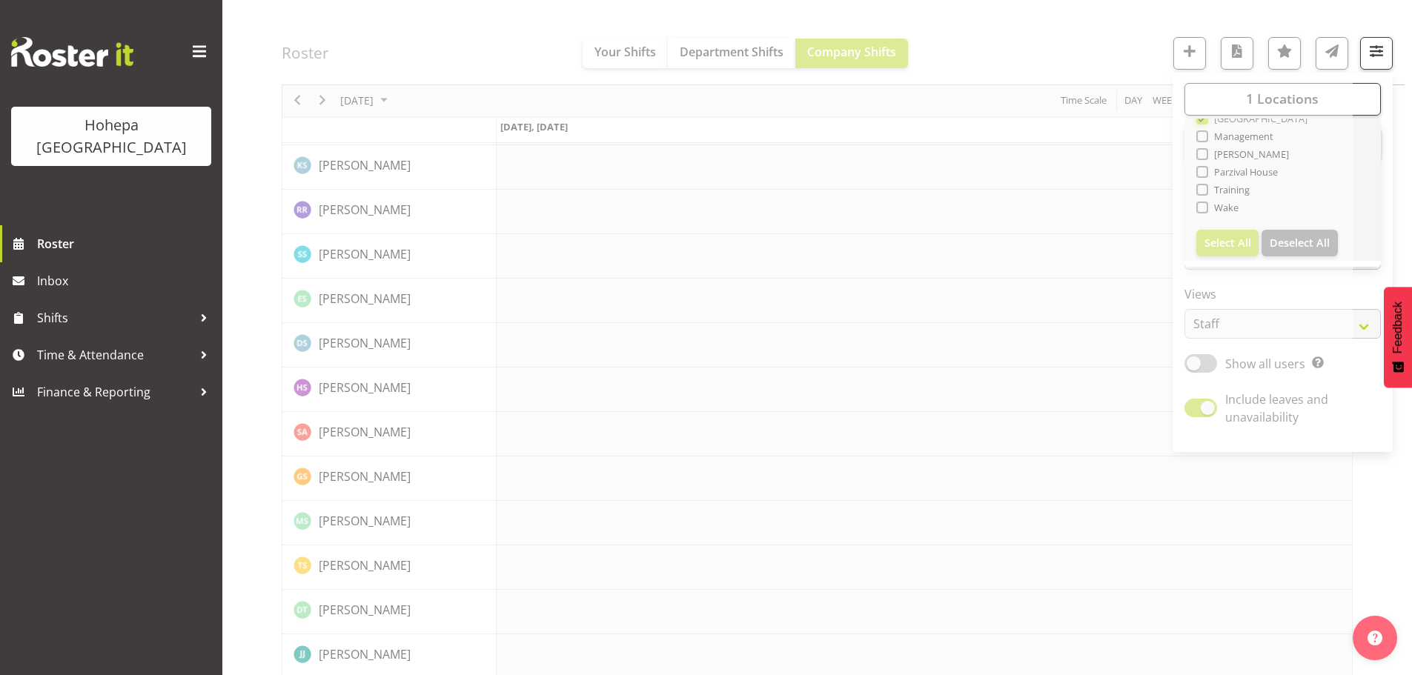
scroll to position [138, 0]
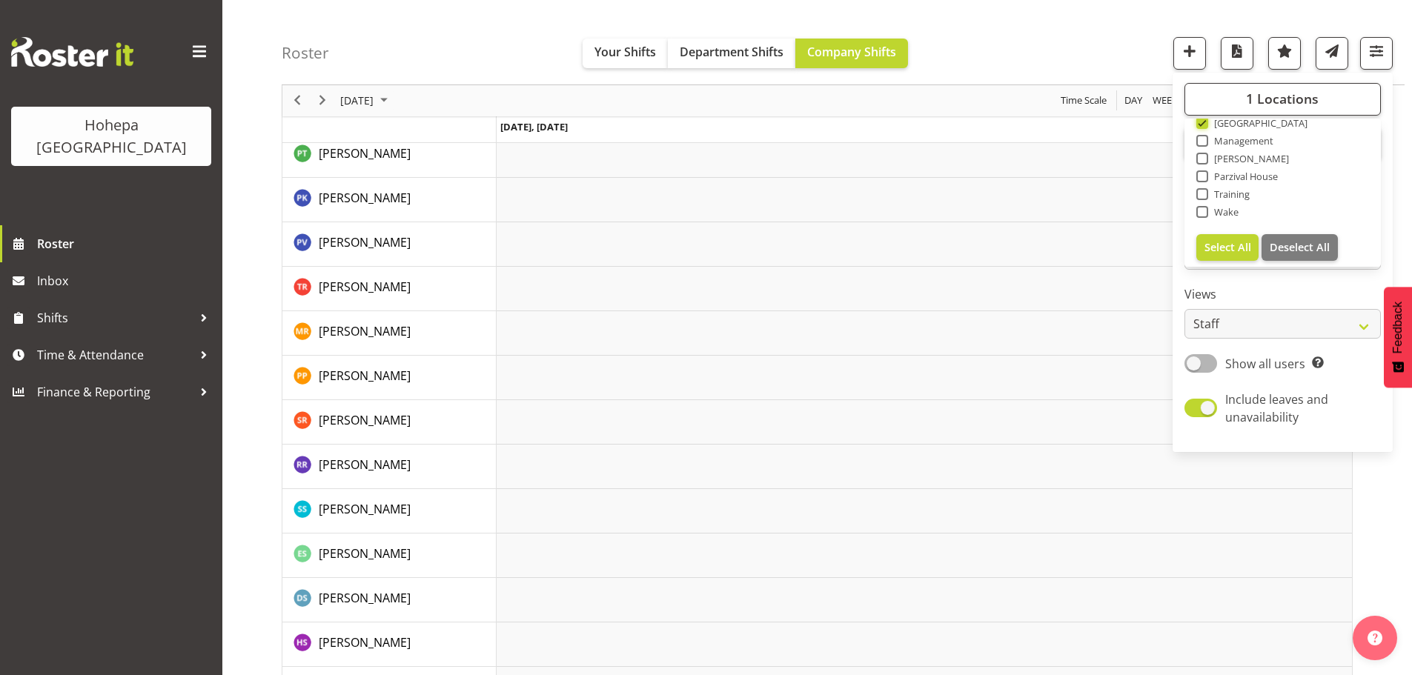
scroll to position [1842, 0]
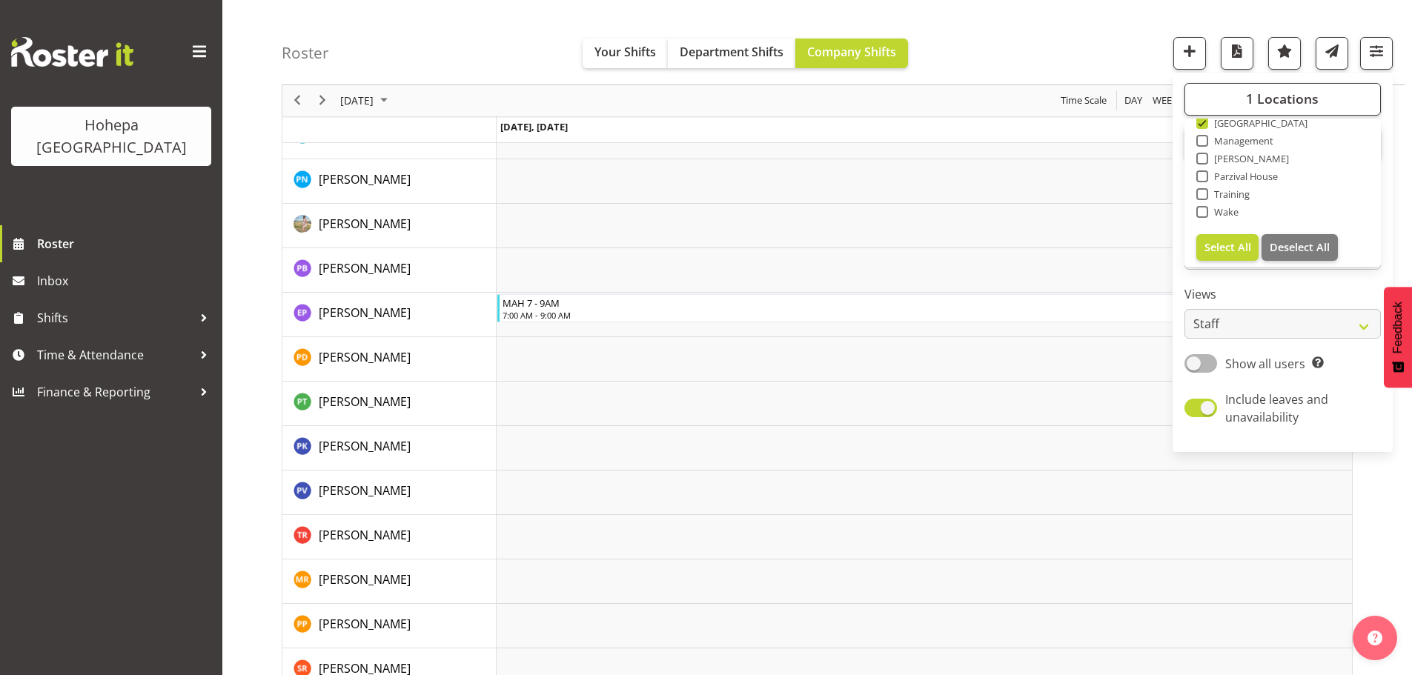
click at [1090, 42] on div "Roster Your Shifts Department Shifts Company Shifts 1 Locations [GEOGRAPHIC_DAT…" at bounding box center [843, 42] width 1123 height 85
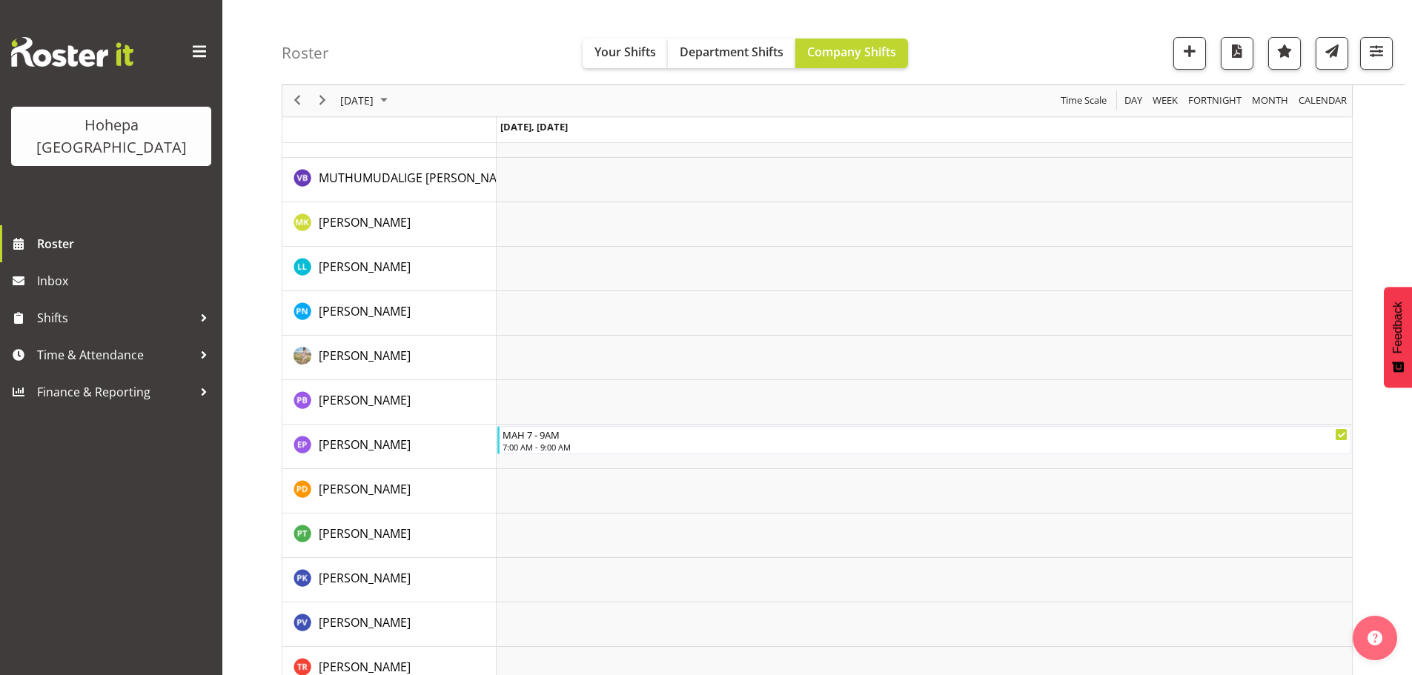
scroll to position [1650, 0]
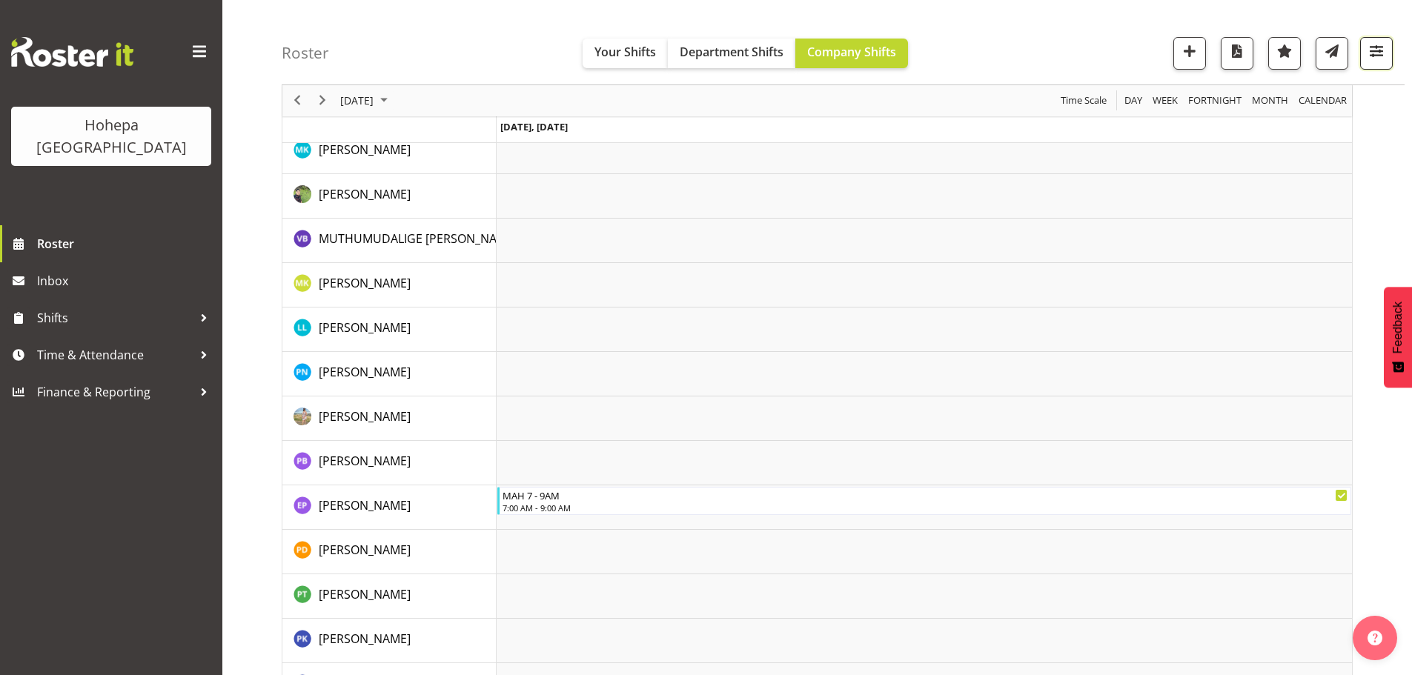
click at [1376, 48] on span "button" at bounding box center [1376, 51] width 19 height 19
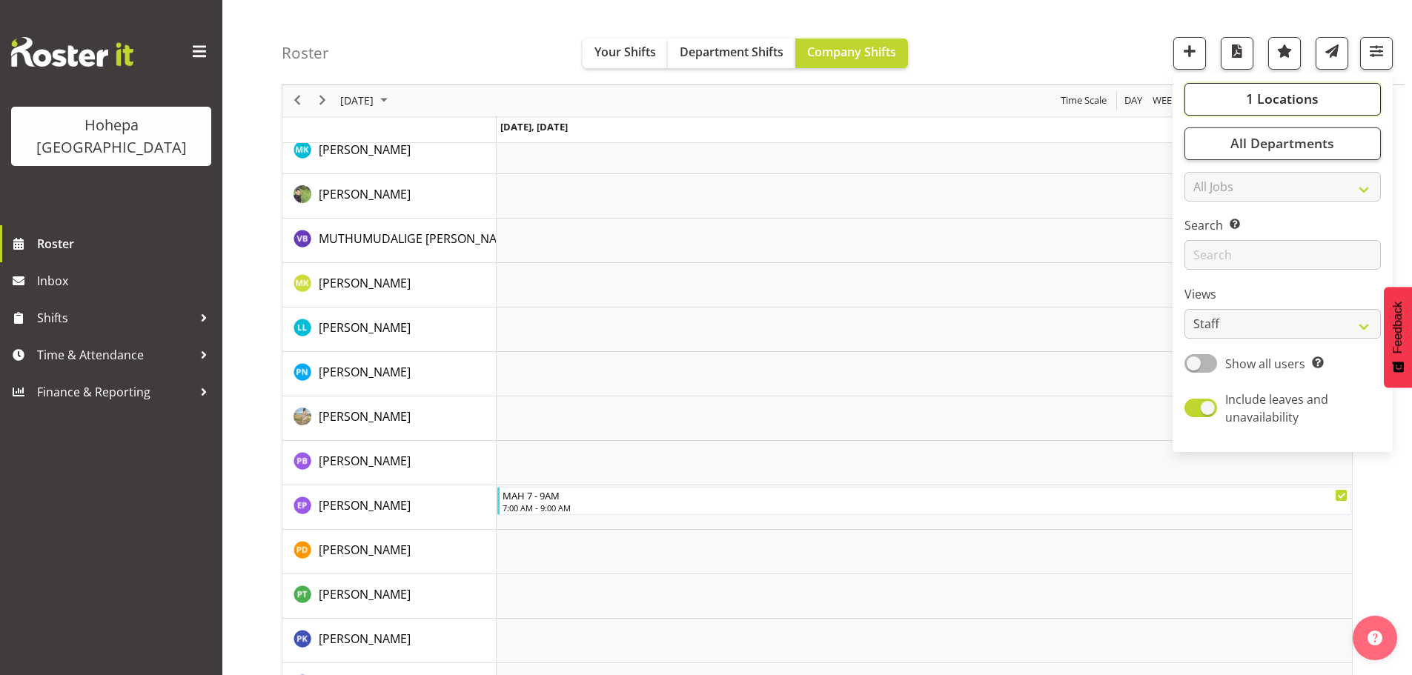
click at [1235, 104] on button "1 Locations" at bounding box center [1283, 99] width 196 height 33
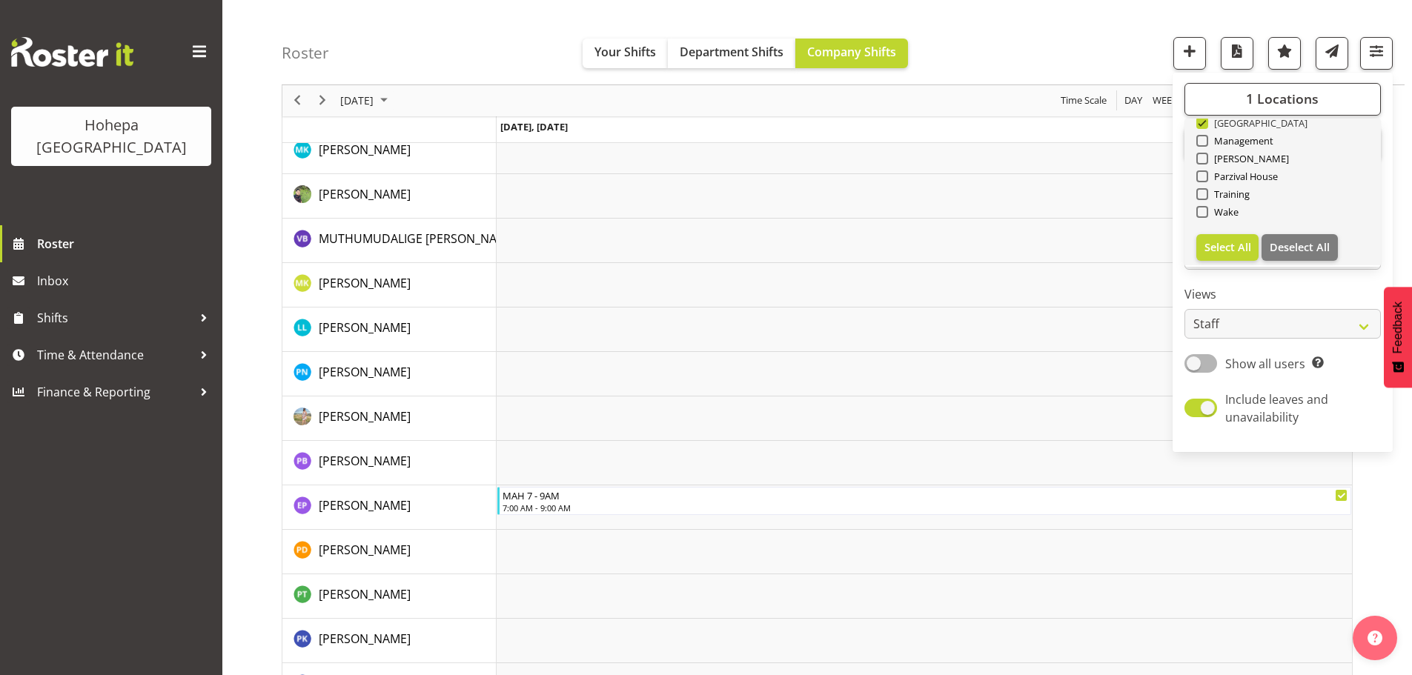
click at [1203, 123] on span at bounding box center [1203, 123] width 12 height 12
click at [1203, 123] on input "[GEOGRAPHIC_DATA]" at bounding box center [1202, 124] width 10 height 10
checkbox input "false"
click at [1206, 160] on span at bounding box center [1203, 159] width 12 height 12
click at [1206, 160] on input "[PERSON_NAME]" at bounding box center [1202, 159] width 10 height 10
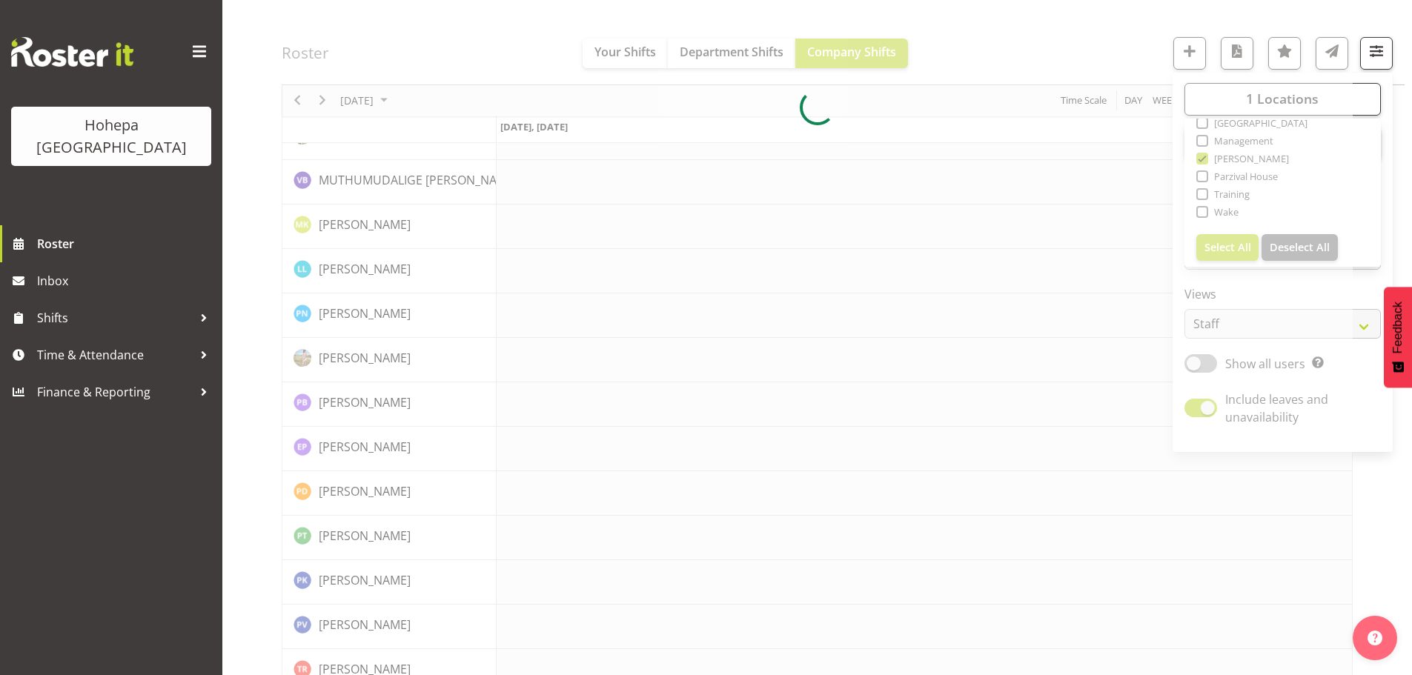
drag, startPoint x: 1033, startPoint y: 67, endPoint x: 1018, endPoint y: 79, distance: 19.0
click at [1034, 67] on div at bounding box center [817, 108] width 1071 height 3220
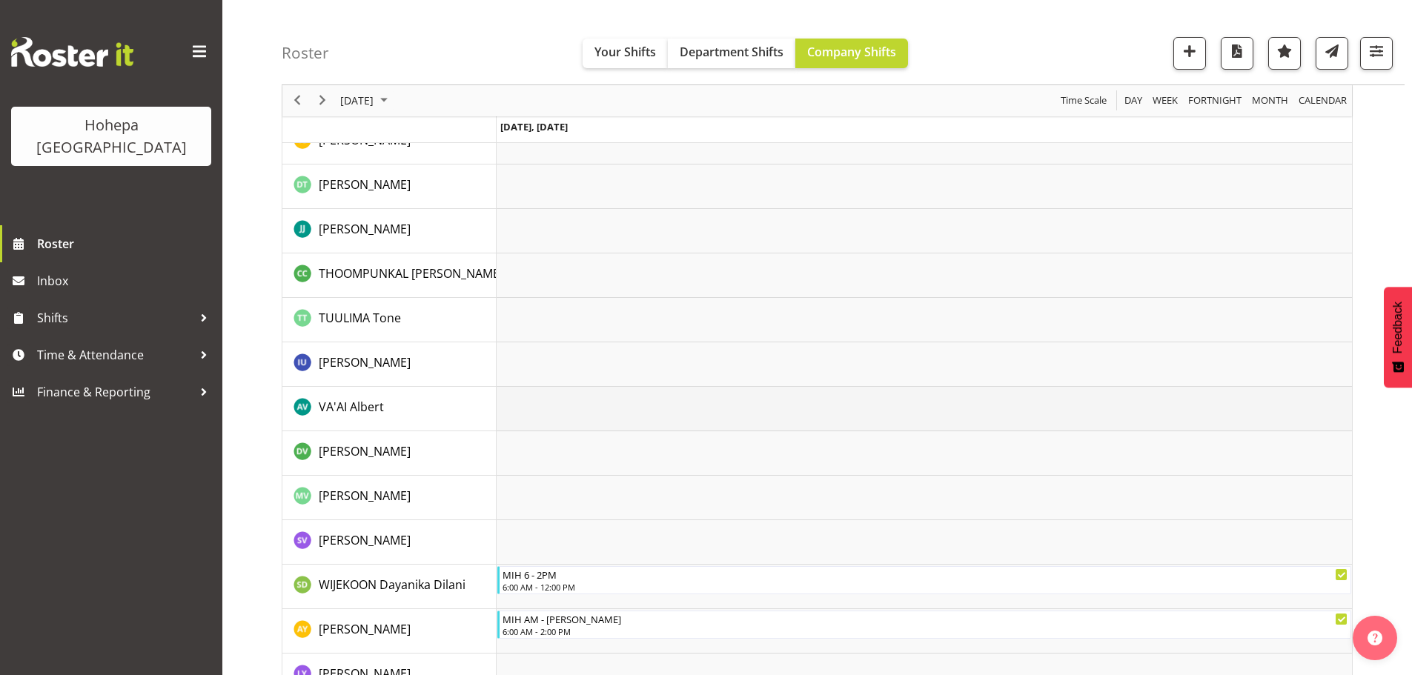
scroll to position [3251, 0]
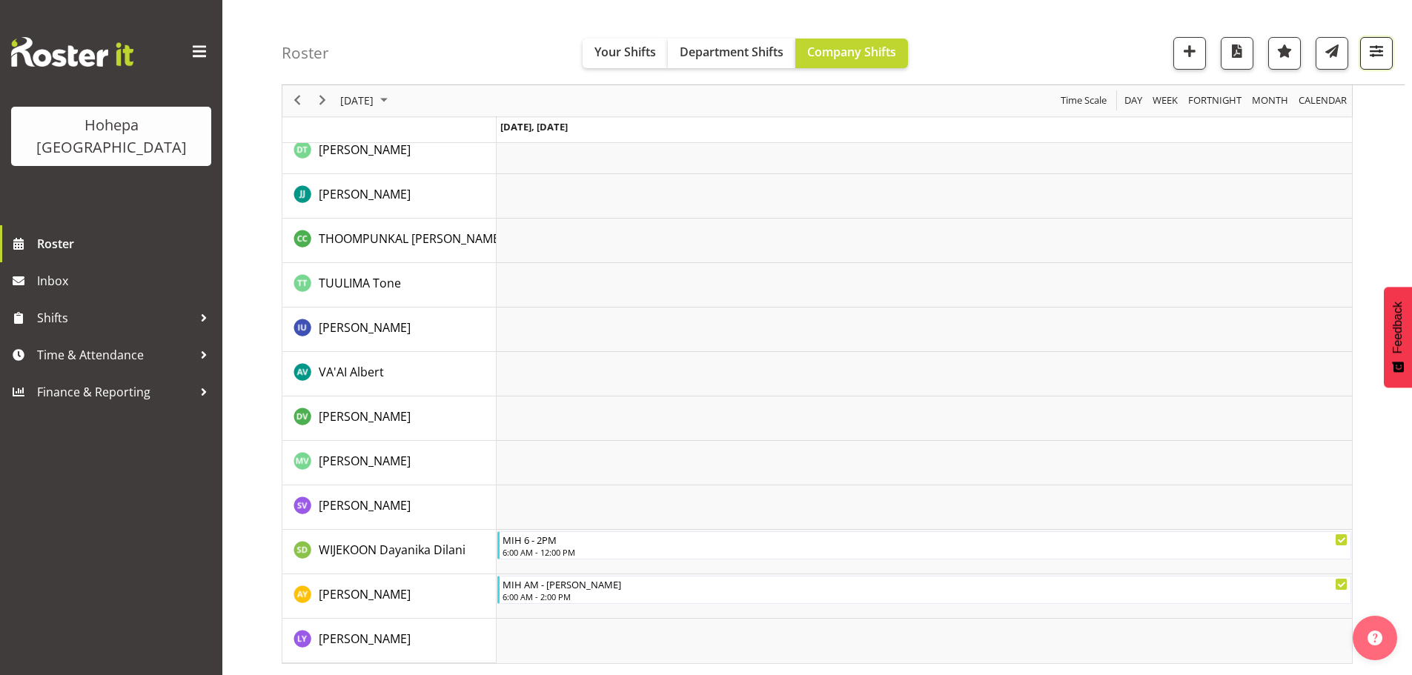
click at [1372, 53] on span "button" at bounding box center [1376, 51] width 19 height 19
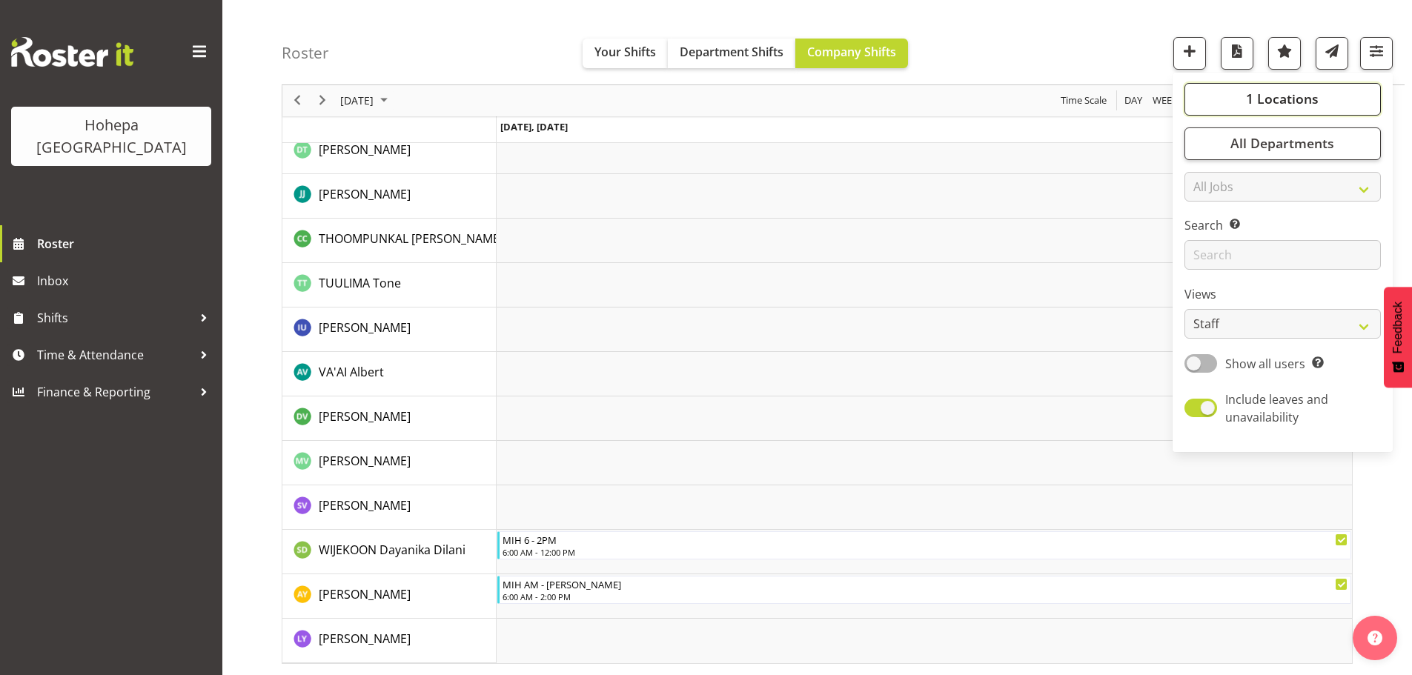
click at [1255, 94] on span "1 Locations" at bounding box center [1282, 99] width 73 height 18
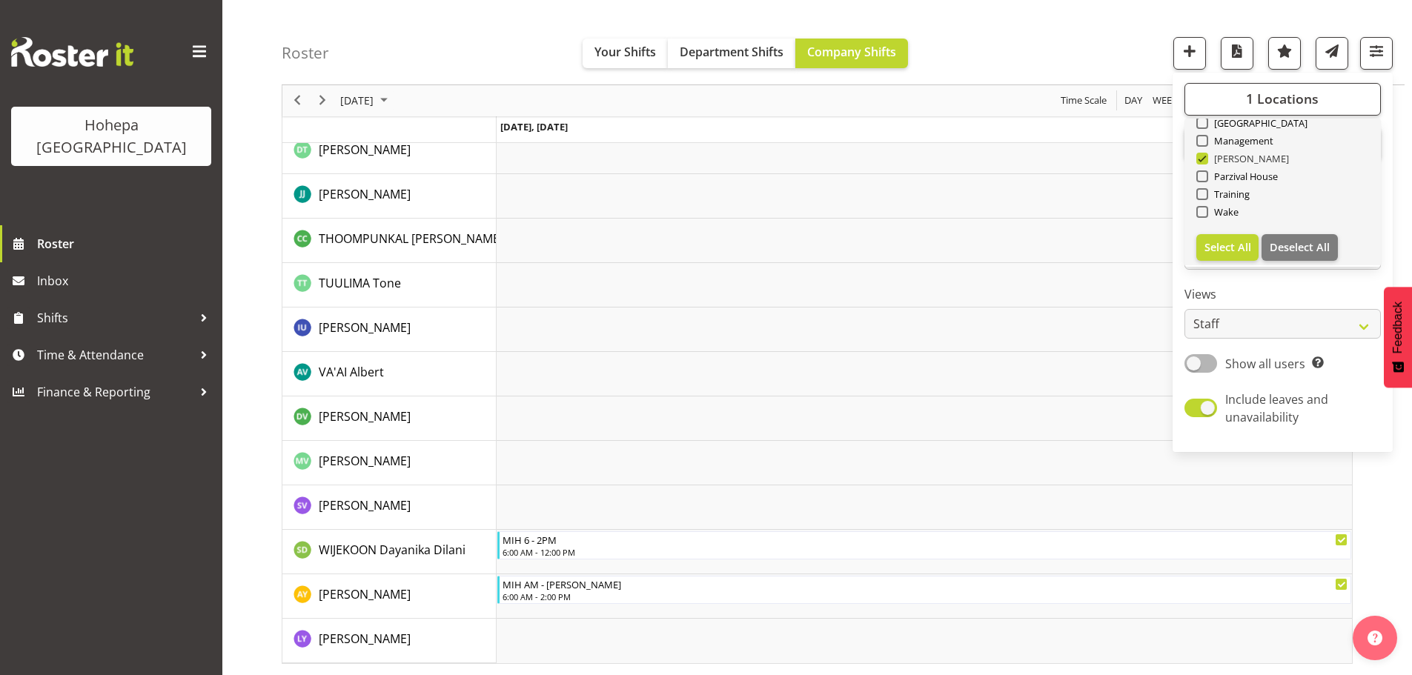
click at [1206, 160] on span at bounding box center [1203, 159] width 12 height 12
click at [1206, 160] on input "[PERSON_NAME]" at bounding box center [1202, 159] width 10 height 10
checkbox input "false"
click at [1206, 176] on span at bounding box center [1203, 177] width 12 height 12
click at [1206, 176] on input "Parzival House" at bounding box center [1202, 177] width 10 height 10
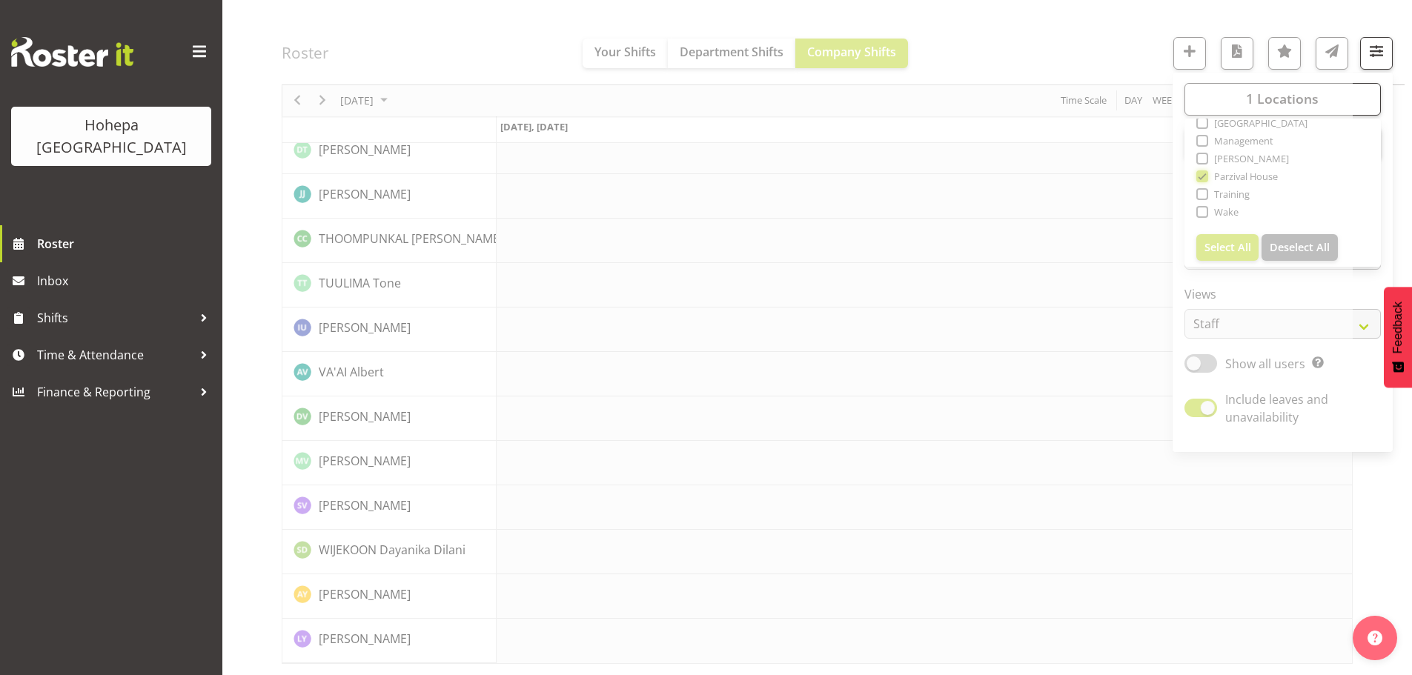
scroll to position [3193, 0]
drag, startPoint x: 1087, startPoint y: 39, endPoint x: 998, endPoint y: 101, distance: 108.2
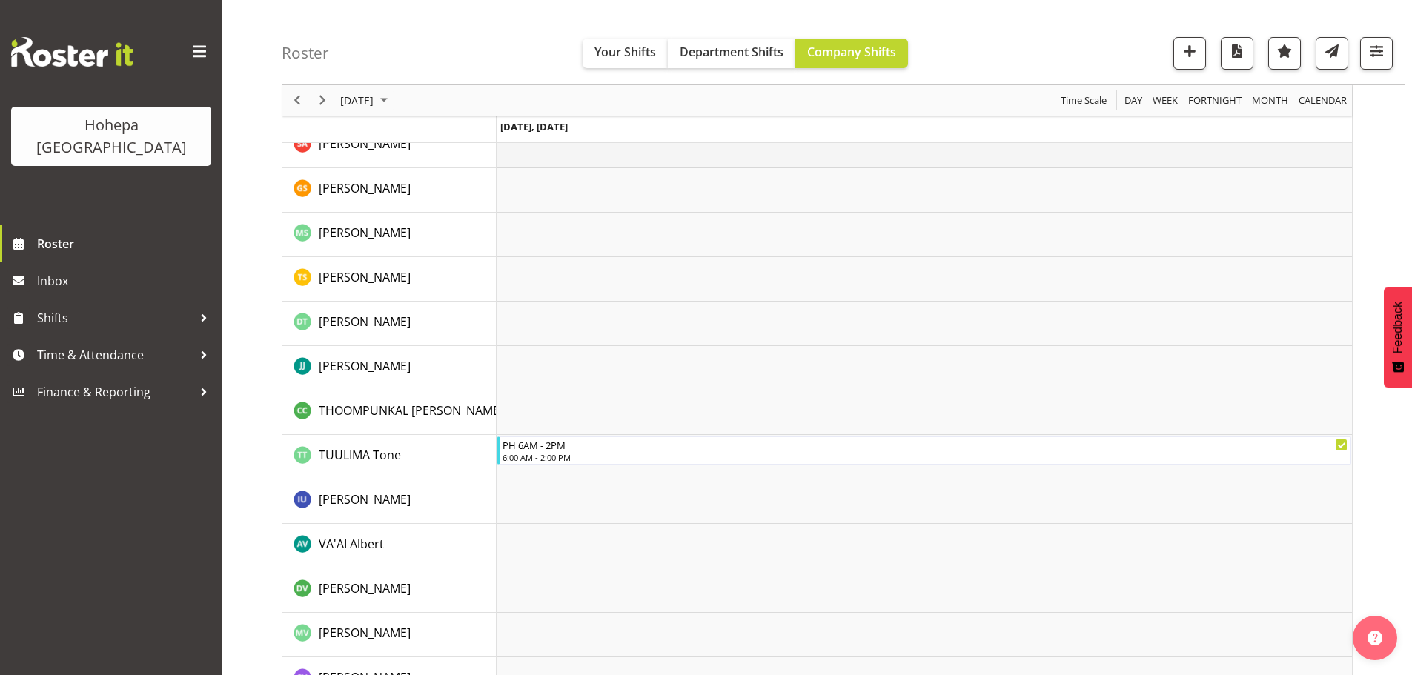
scroll to position [2881, 0]
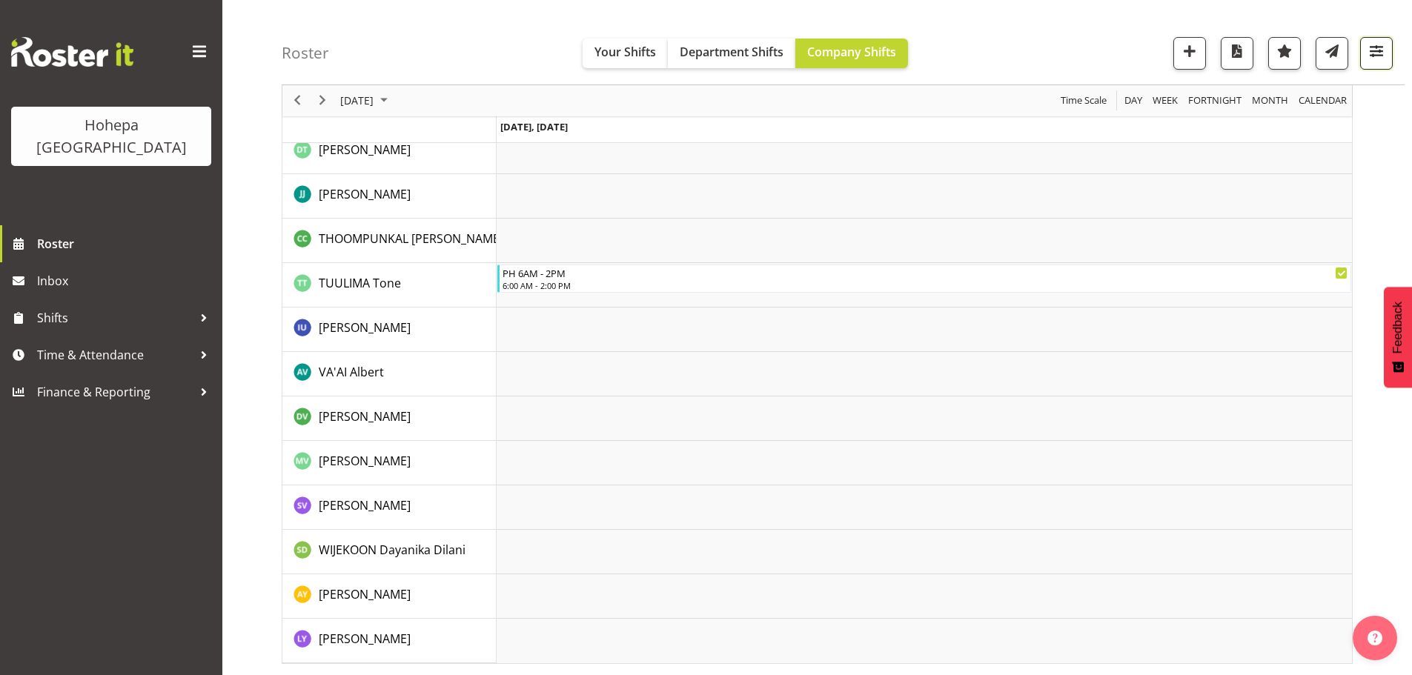
click at [1377, 53] on span "button" at bounding box center [1376, 51] width 19 height 19
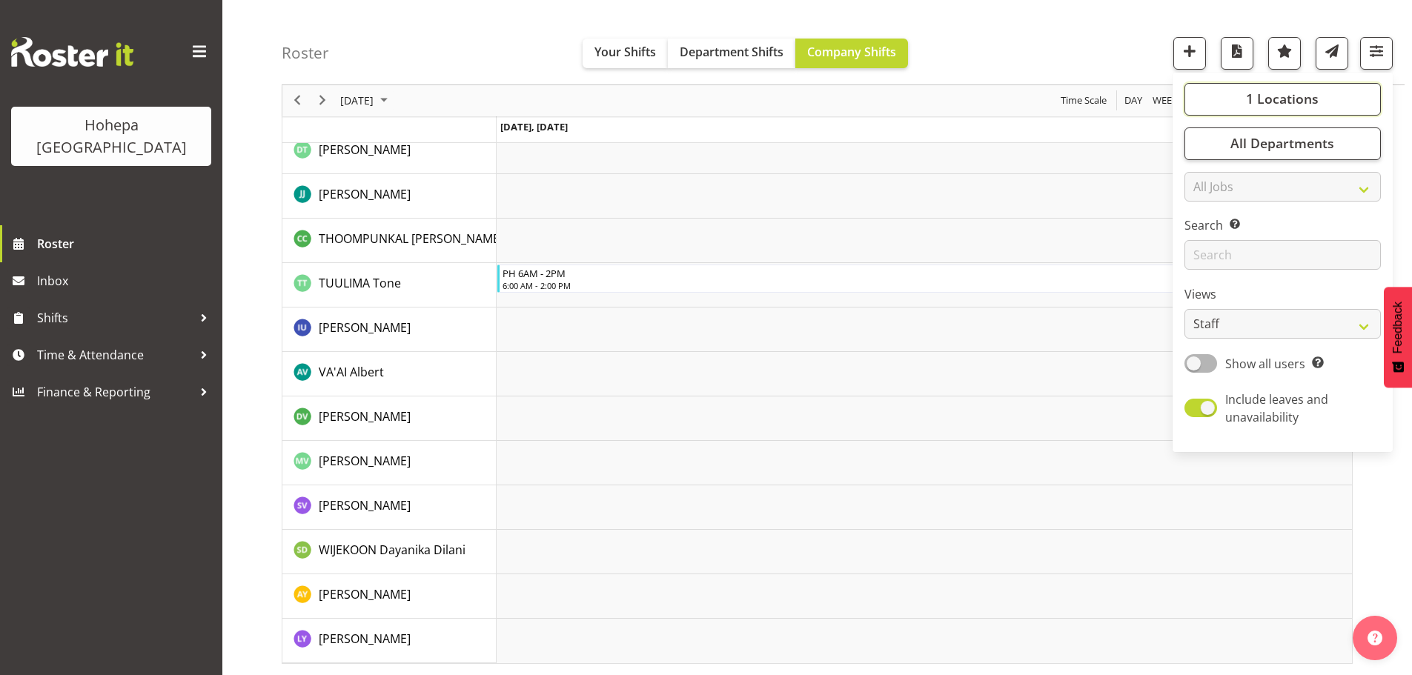
drag, startPoint x: 1290, startPoint y: 94, endPoint x: 1253, endPoint y: 122, distance: 46.6
click at [1289, 94] on span "1 Locations" at bounding box center [1282, 99] width 73 height 18
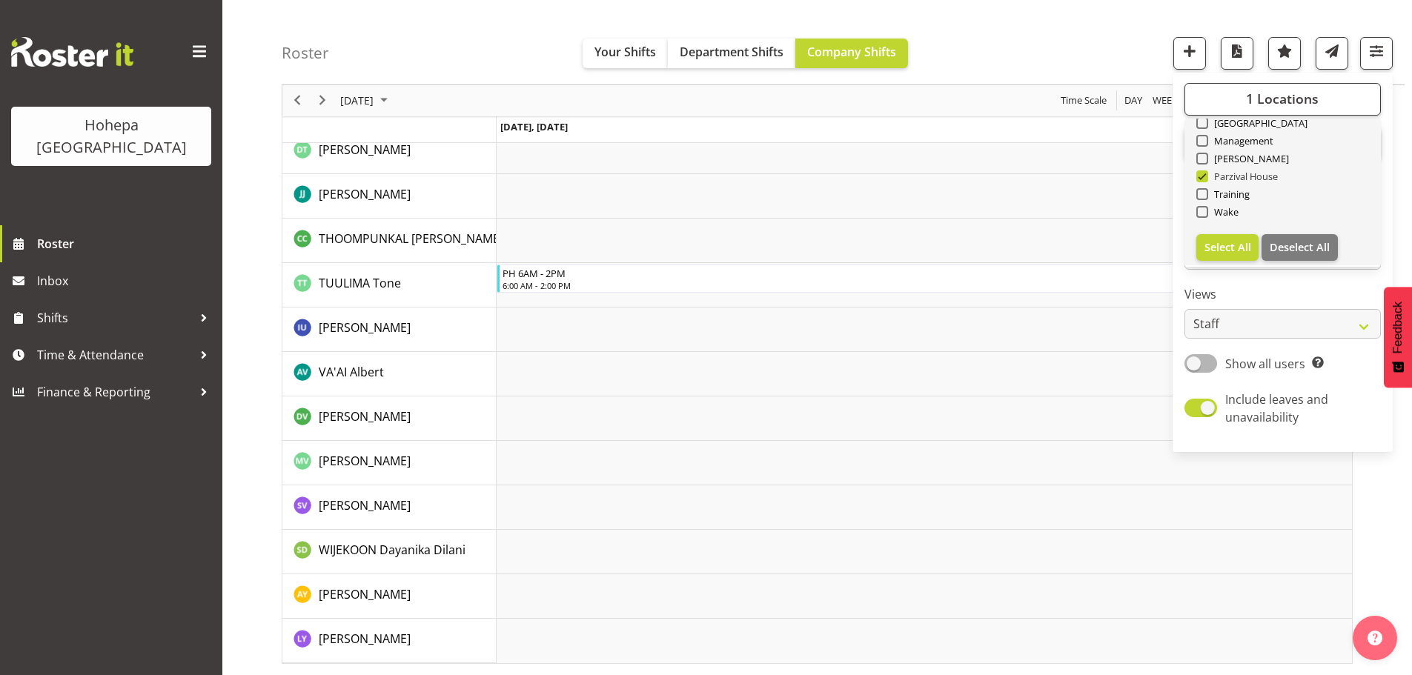
click at [1207, 178] on span at bounding box center [1203, 177] width 12 height 12
click at [1206, 178] on input "Parzival House" at bounding box center [1202, 177] width 10 height 10
checkbox input "false"
click at [1201, 228] on span at bounding box center [1203, 225] width 12 height 12
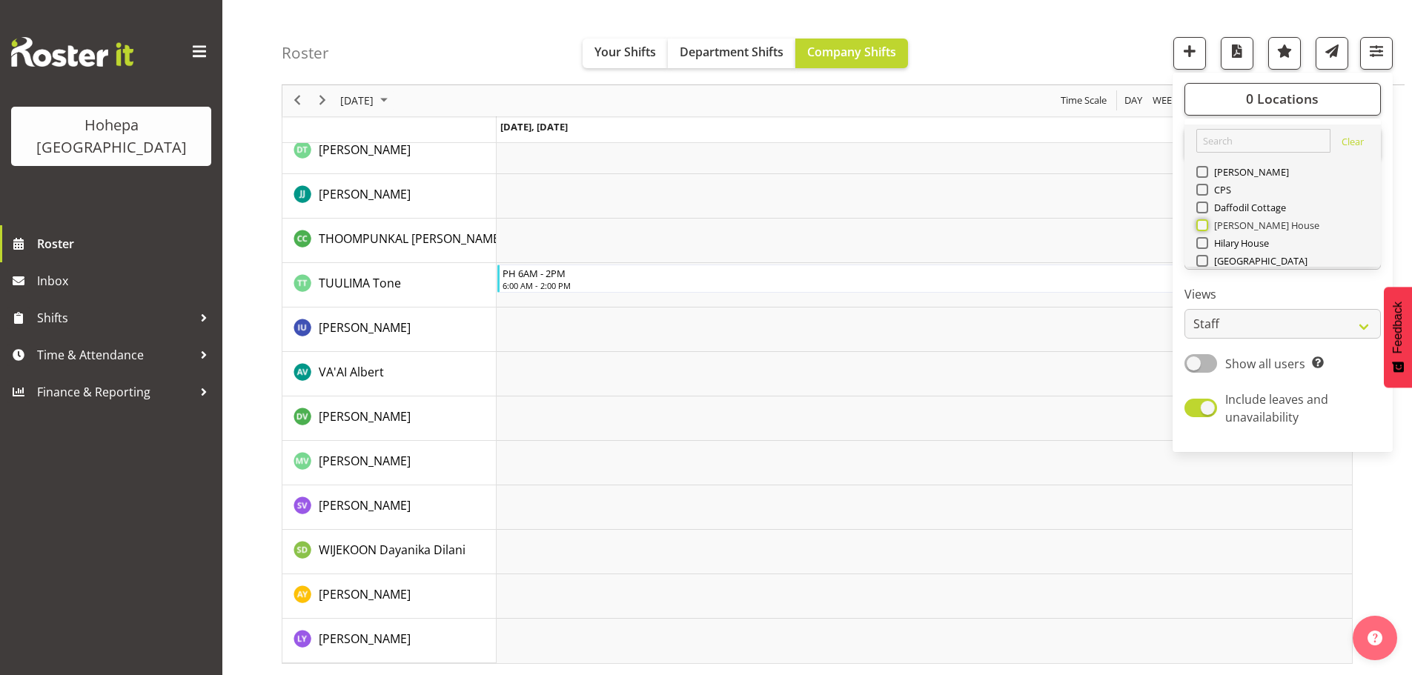
click at [1201, 228] on input "[PERSON_NAME] House" at bounding box center [1202, 226] width 10 height 10
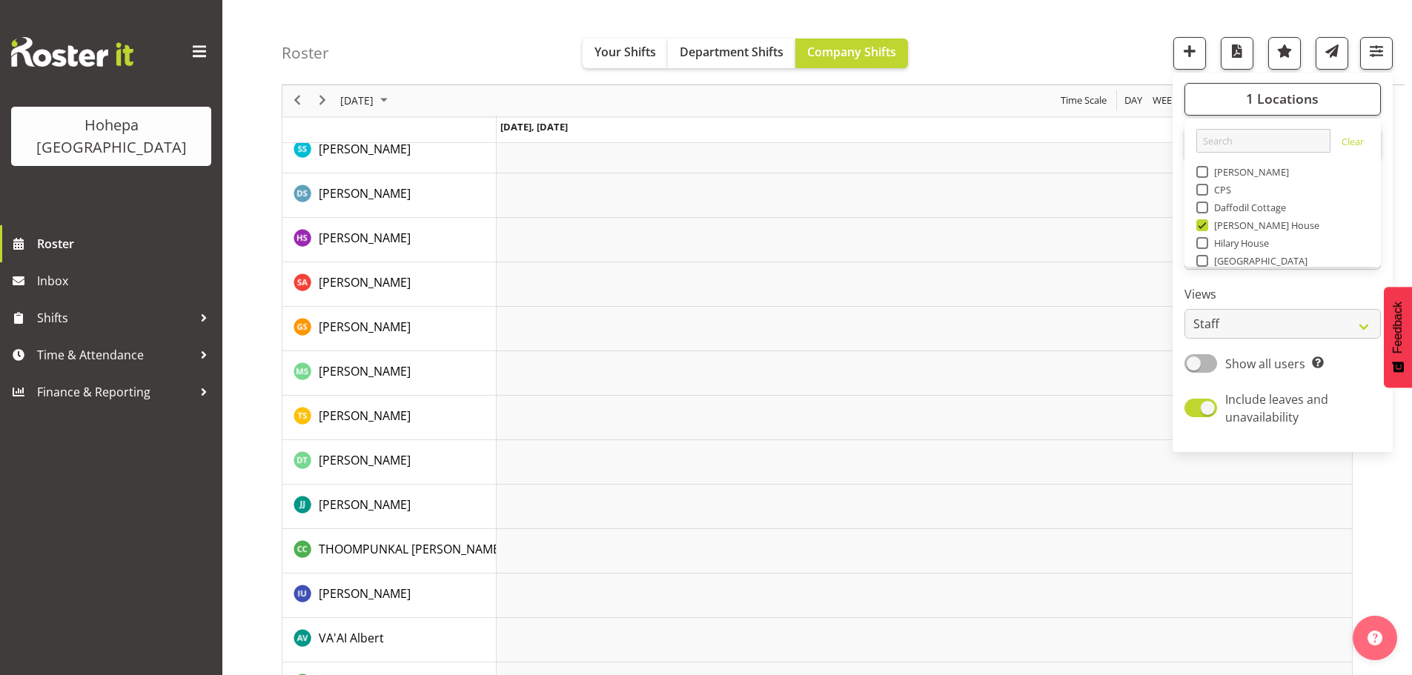
click at [951, 24] on div "Roster Your Shifts Department Shifts Company Shifts 1 Locations [GEOGRAPHIC_DAT…" at bounding box center [843, 42] width 1123 height 85
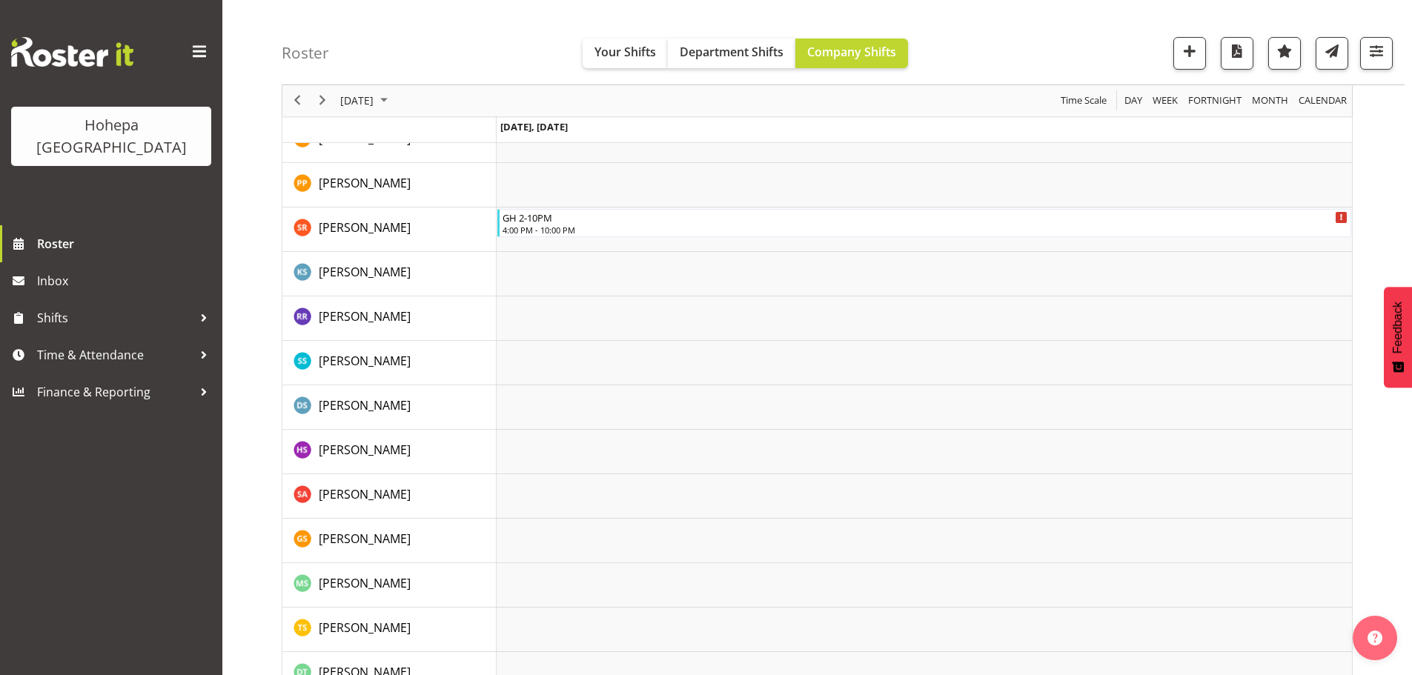
scroll to position [3147, 0]
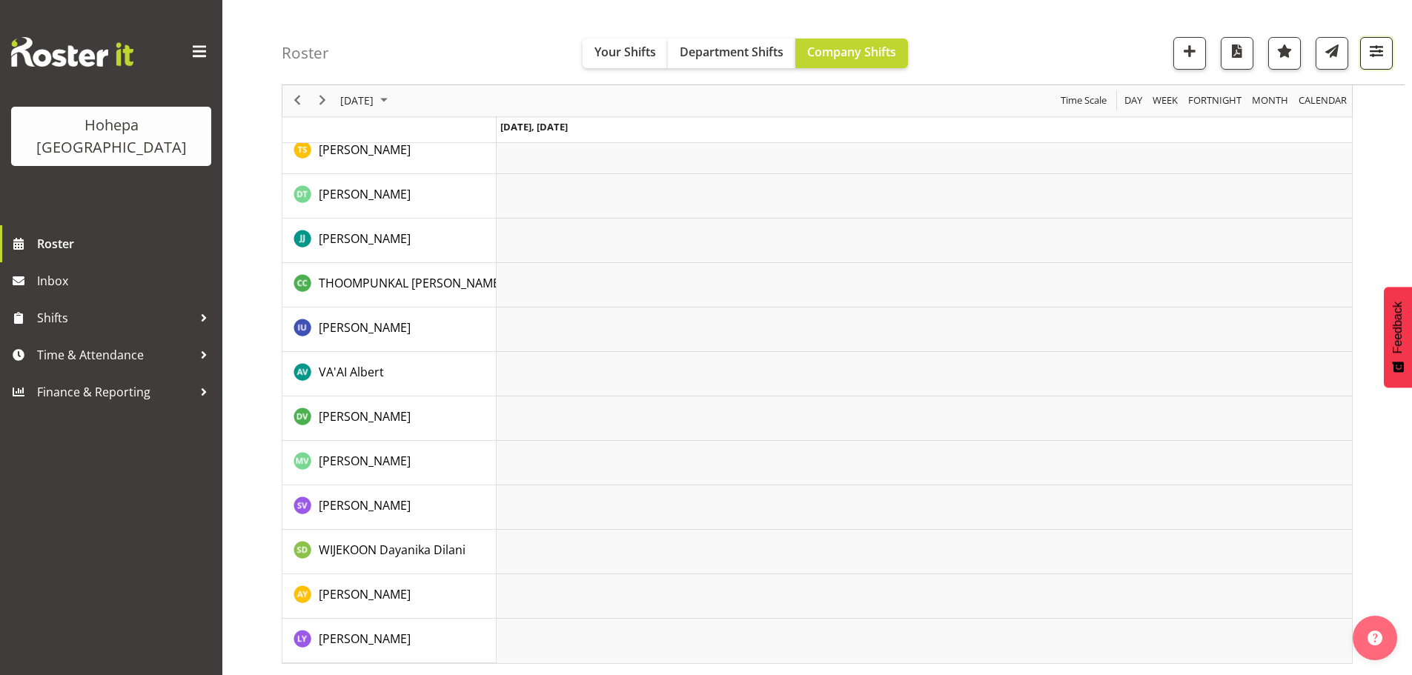
click at [1386, 53] on span "button" at bounding box center [1376, 51] width 19 height 19
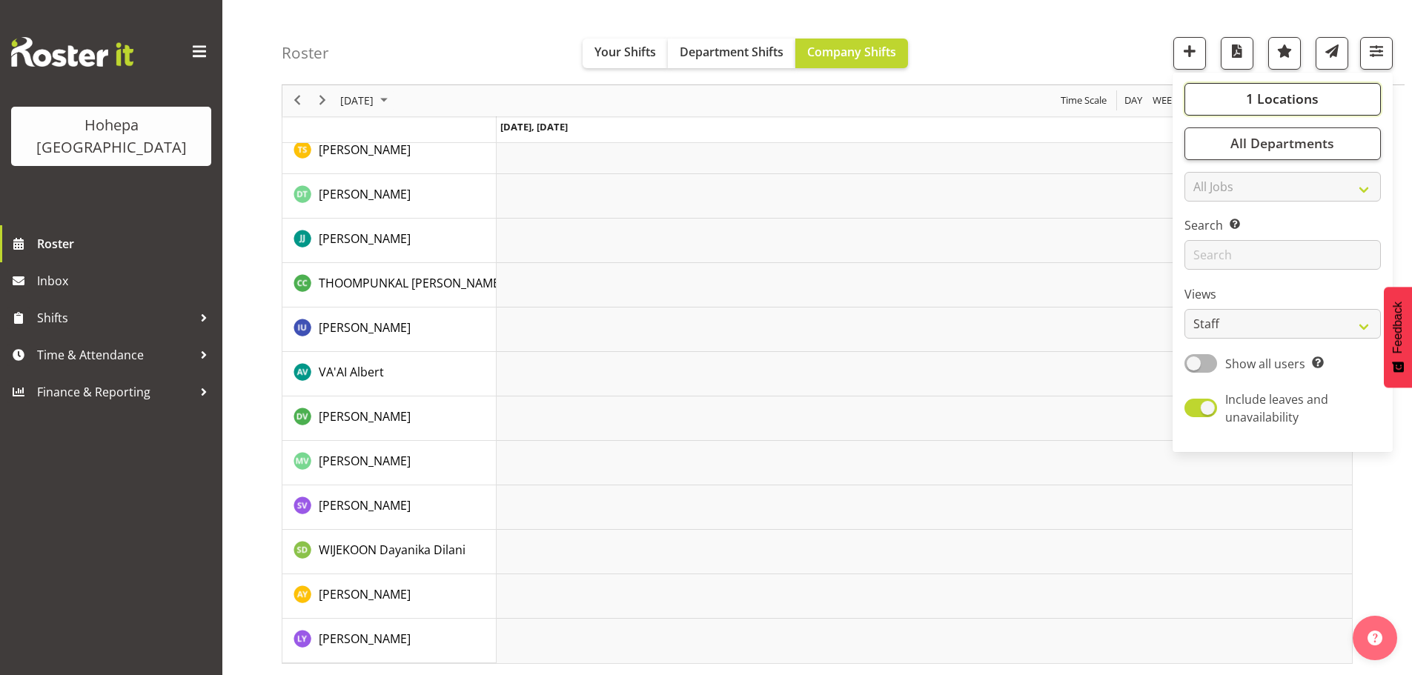
drag, startPoint x: 1295, startPoint y: 96, endPoint x: 1277, endPoint y: 110, distance: 23.3
click at [1295, 97] on span "1 Locations" at bounding box center [1282, 99] width 73 height 18
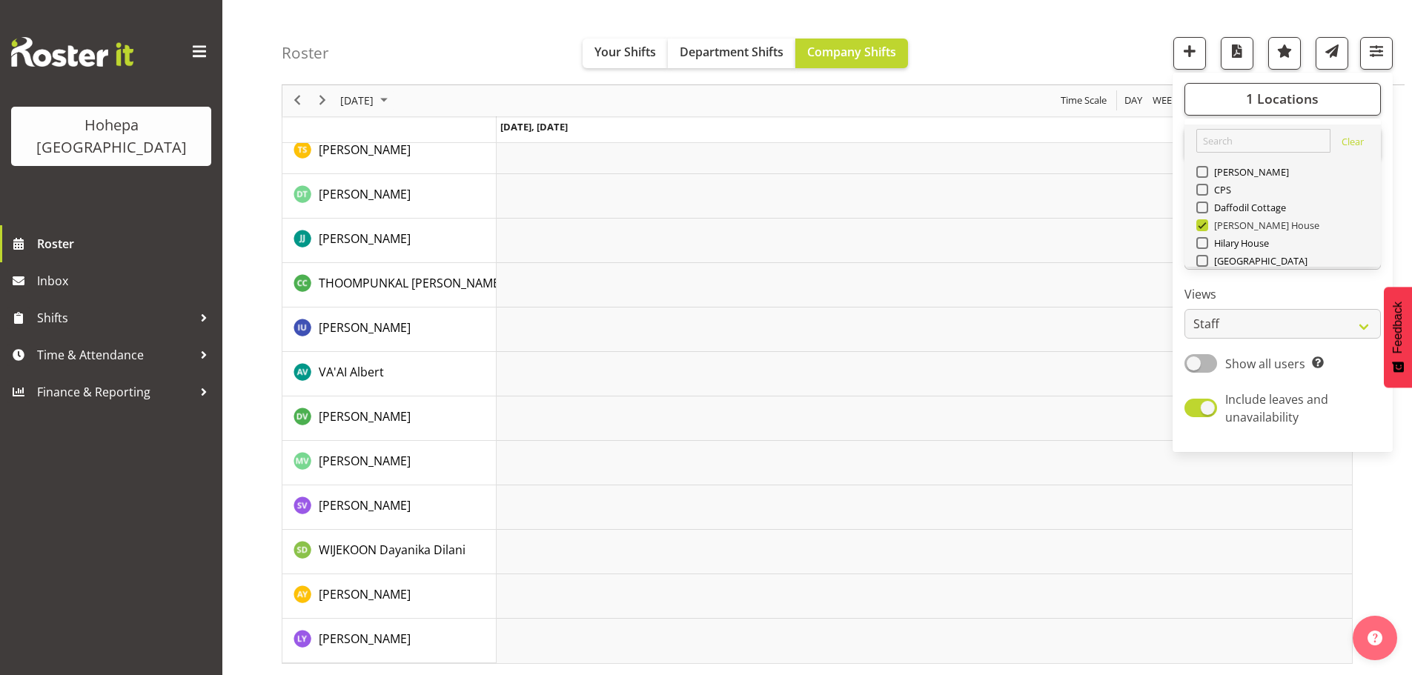
click at [1206, 224] on span at bounding box center [1203, 225] width 12 height 12
click at [1206, 224] on input "[PERSON_NAME] House" at bounding box center [1202, 226] width 10 height 10
checkbox input "false"
click at [1201, 243] on span at bounding box center [1203, 243] width 12 height 12
click at [1201, 243] on input "Hilary House" at bounding box center [1202, 244] width 10 height 10
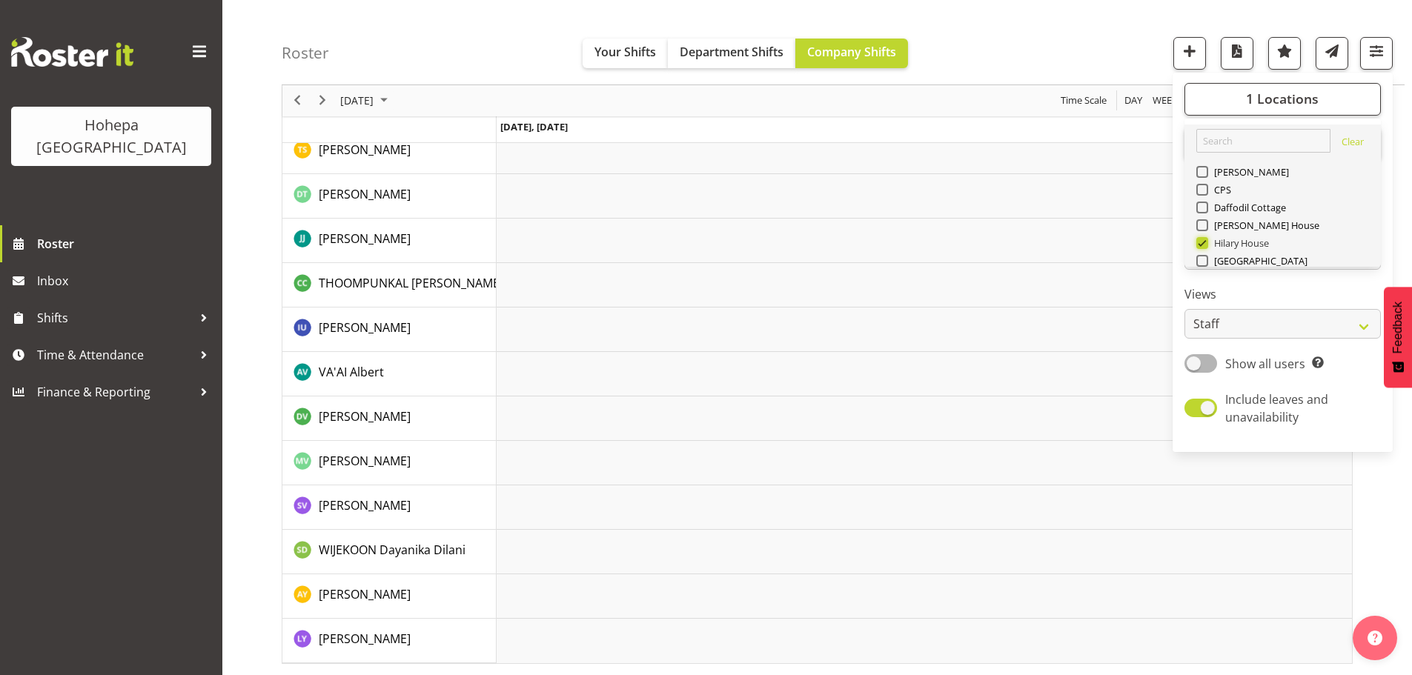
scroll to position [2881, 0]
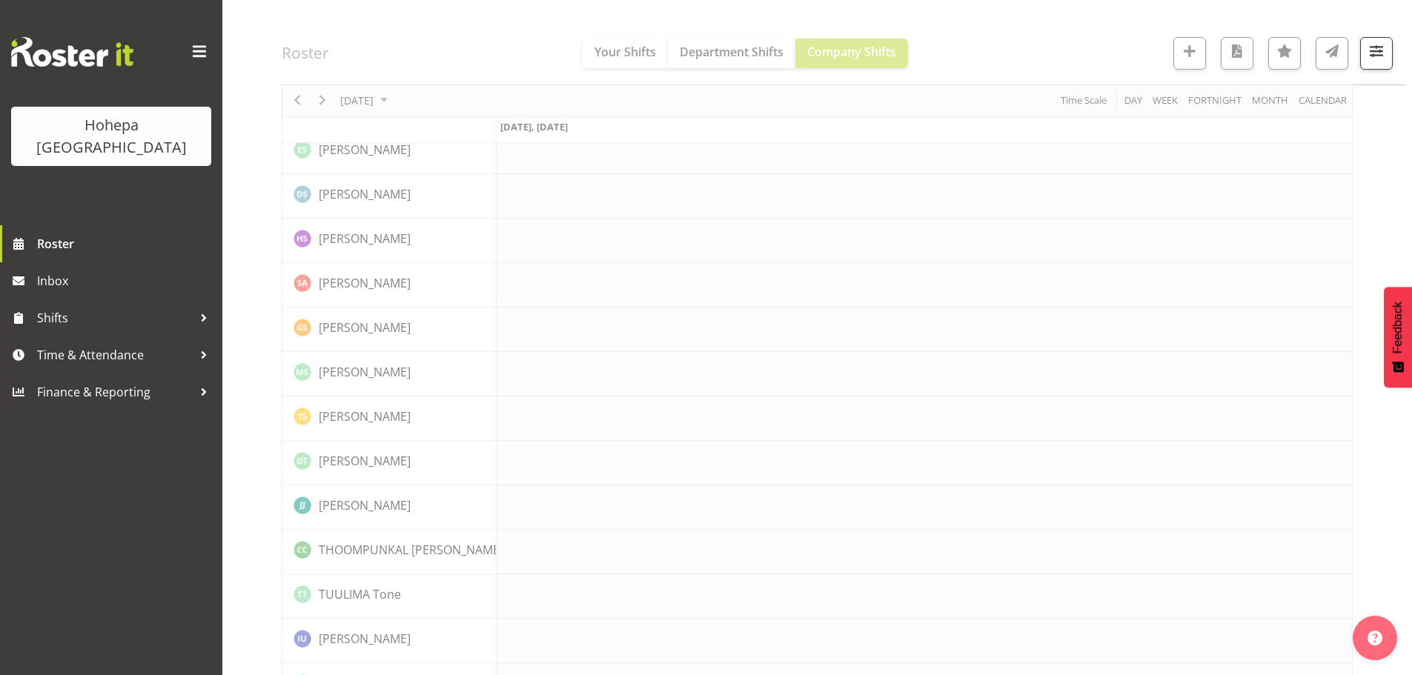
scroll to position [2777, 0]
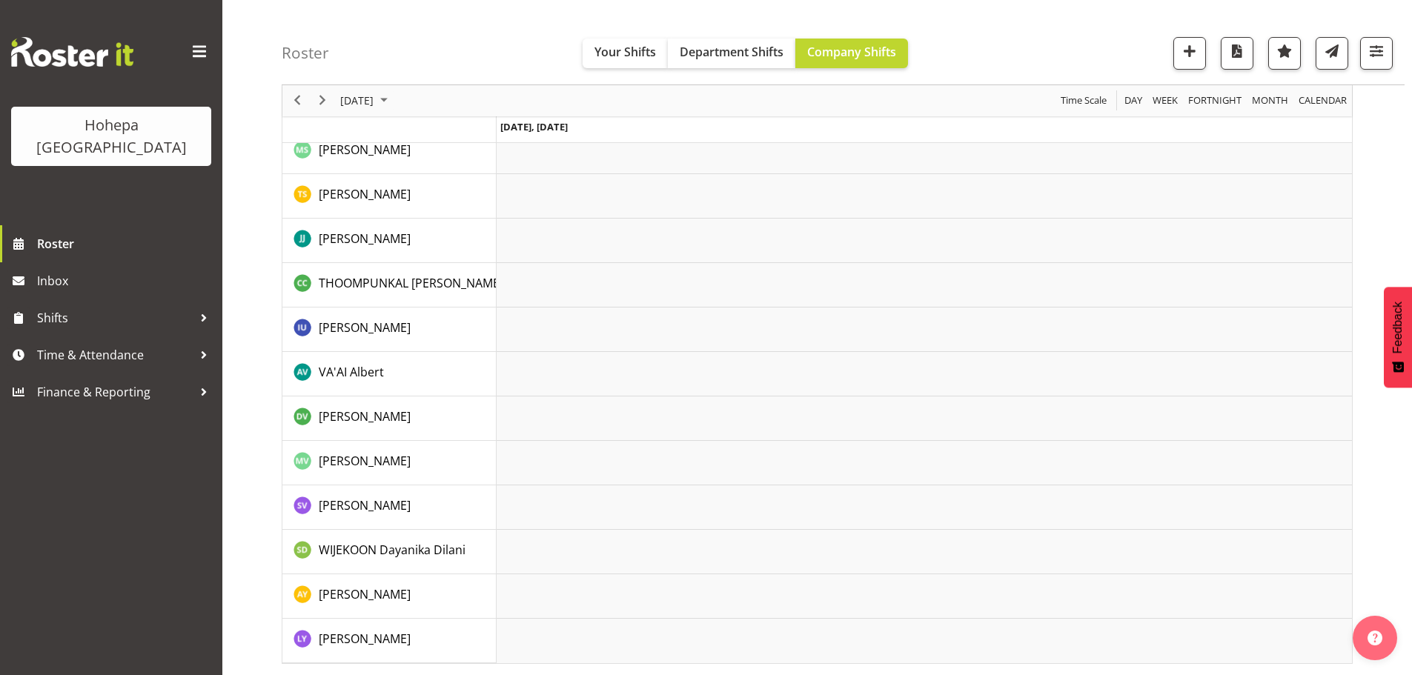
click at [1029, 65] on div "Roster Your Shifts Department Shifts Company Shifts 1 Locations [GEOGRAPHIC_DAT…" at bounding box center [843, 42] width 1123 height 85
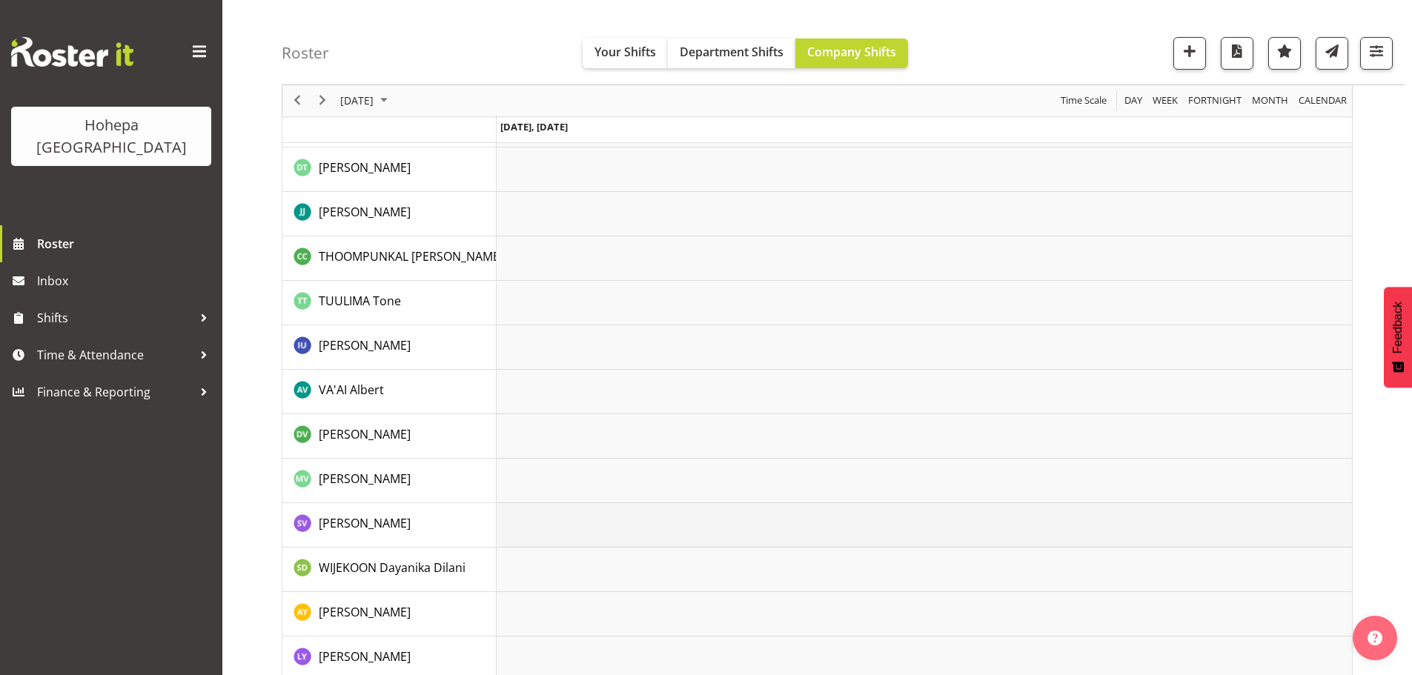
scroll to position [3311, 0]
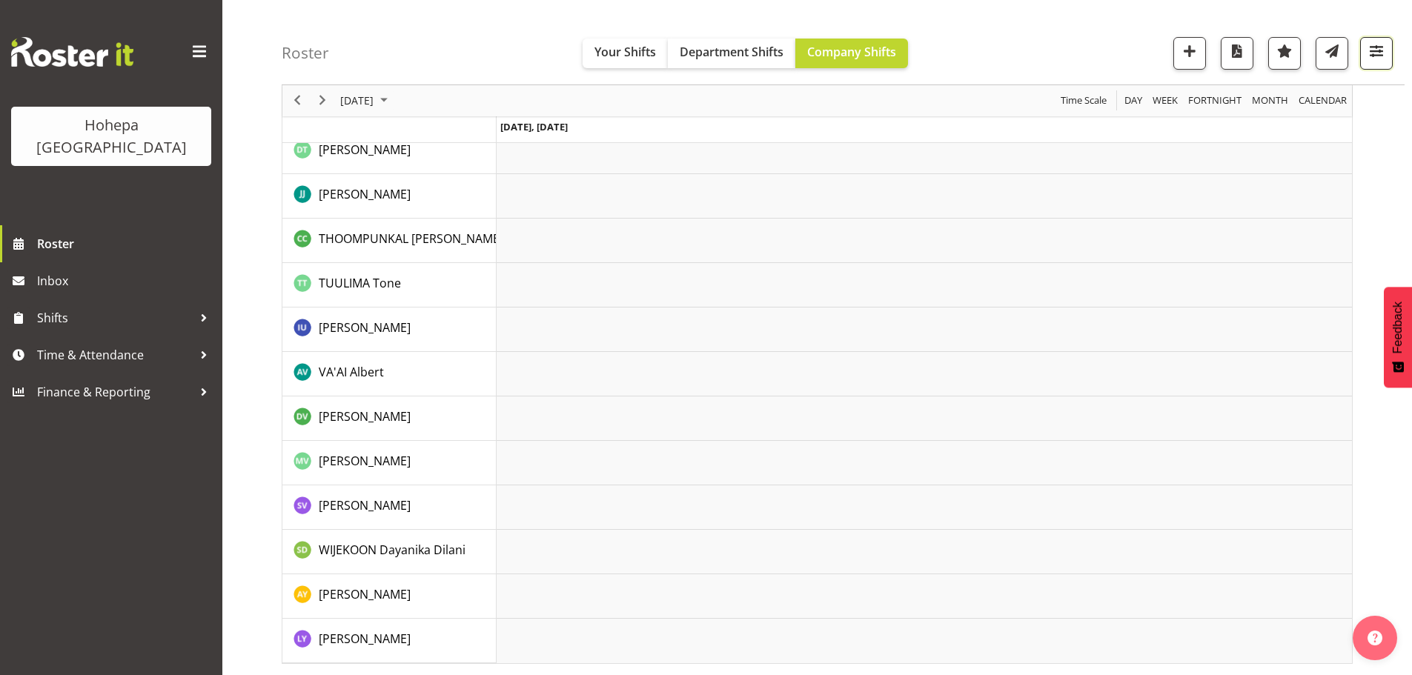
click at [1371, 47] on span "button" at bounding box center [1376, 51] width 19 height 19
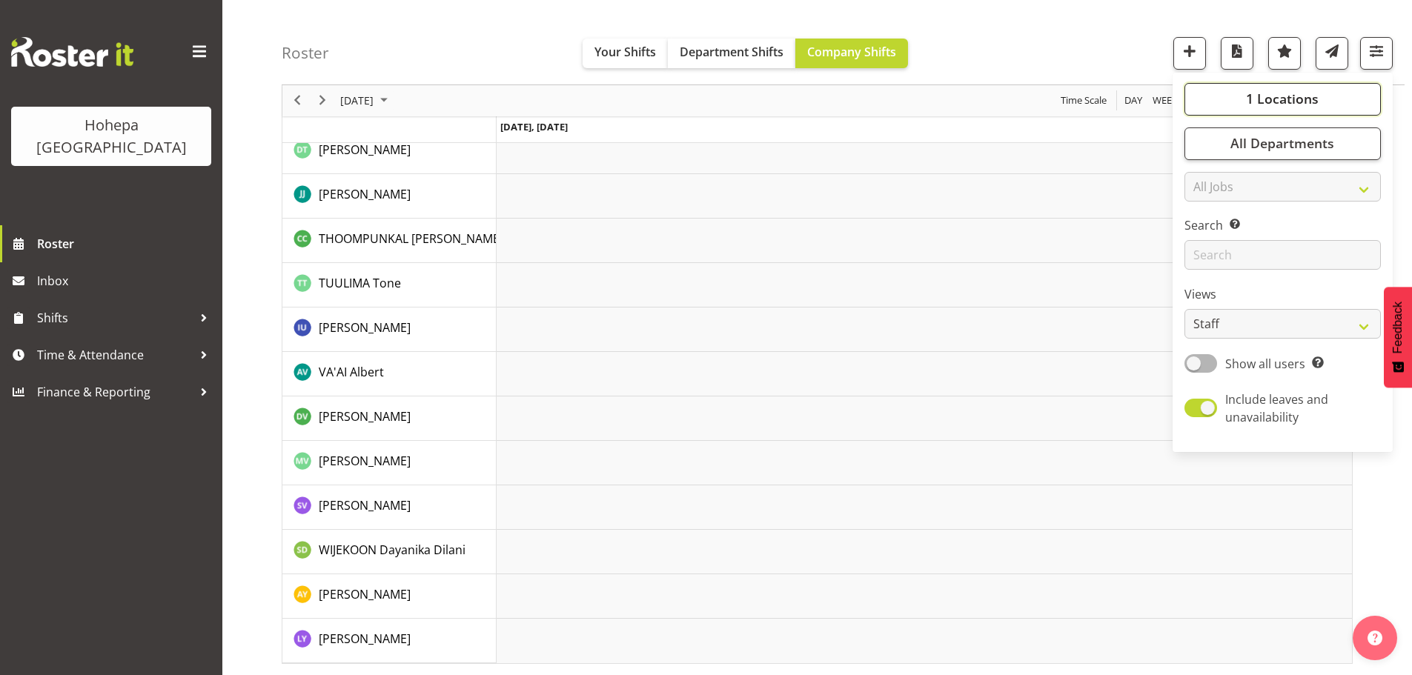
drag, startPoint x: 1279, startPoint y: 91, endPoint x: 1229, endPoint y: 130, distance: 63.5
click at [1277, 93] on span "1 Locations" at bounding box center [1282, 99] width 73 height 18
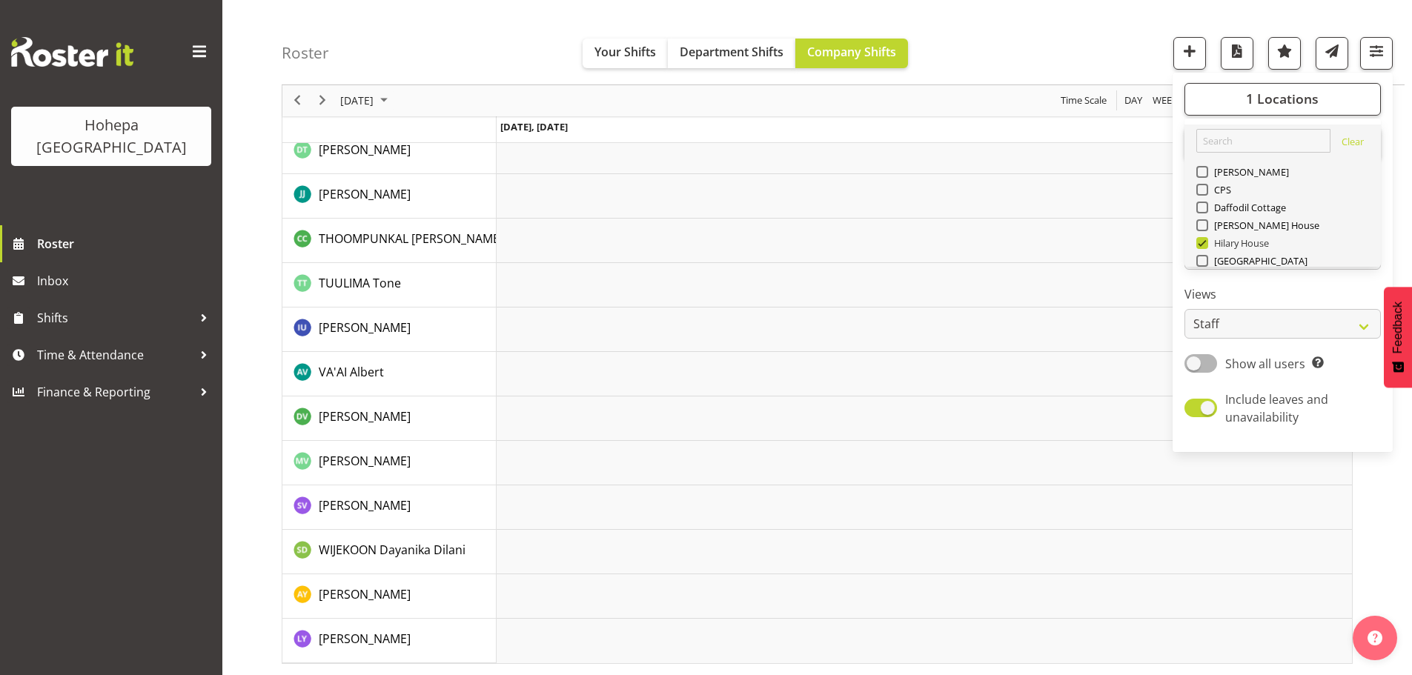
click at [1203, 245] on span at bounding box center [1203, 243] width 12 height 12
click at [1203, 245] on input "Hilary House" at bounding box center [1202, 244] width 10 height 10
checkbox input "false"
click at [1202, 211] on span at bounding box center [1203, 208] width 12 height 12
click at [1202, 211] on input "Daffodil Cottage" at bounding box center [1202, 208] width 10 height 10
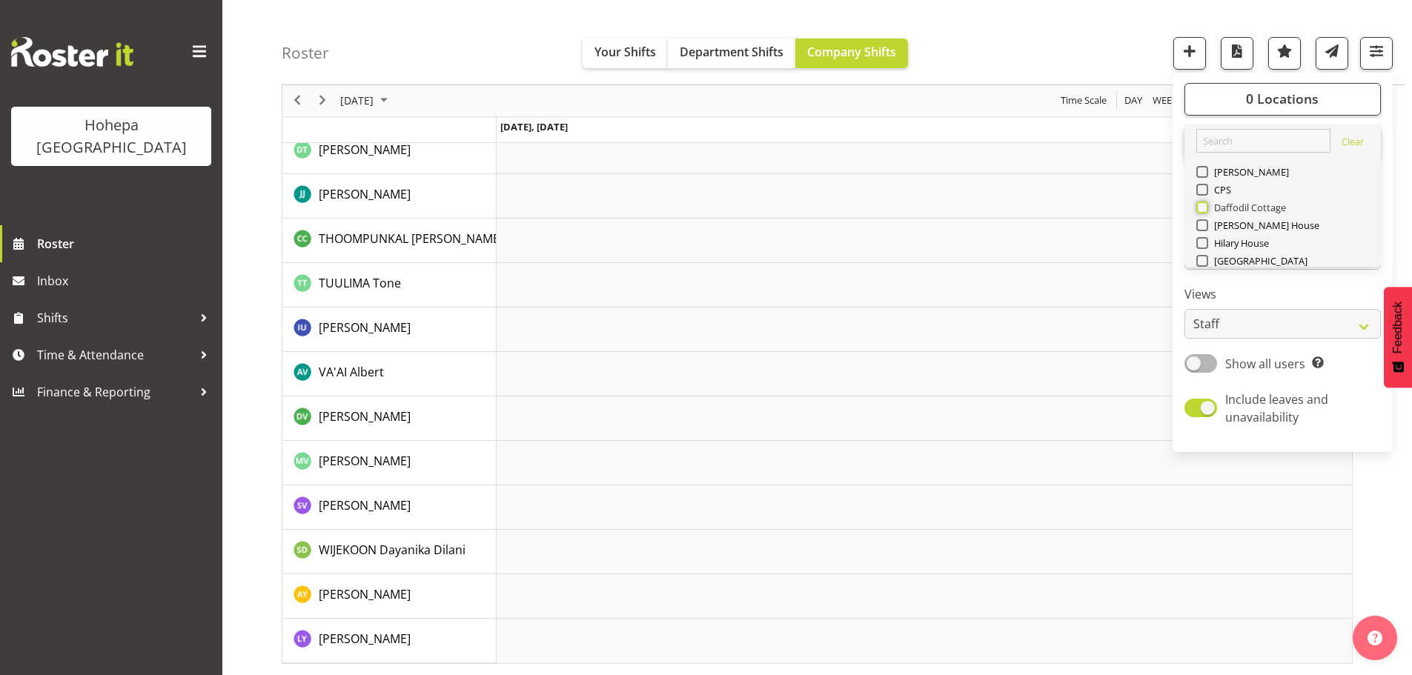
checkbox input "true"
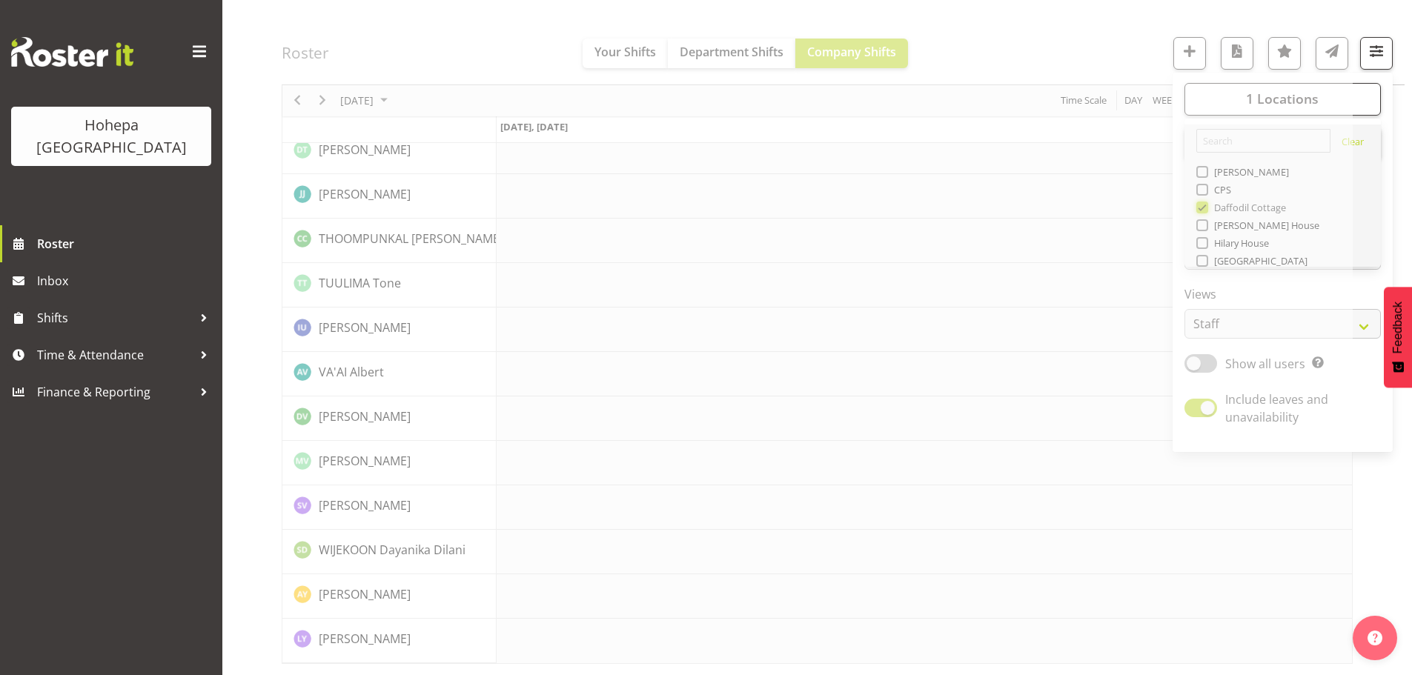
scroll to position [3193, 0]
drag, startPoint x: 1108, startPoint y: 49, endPoint x: 1117, endPoint y: 55, distance: 10.7
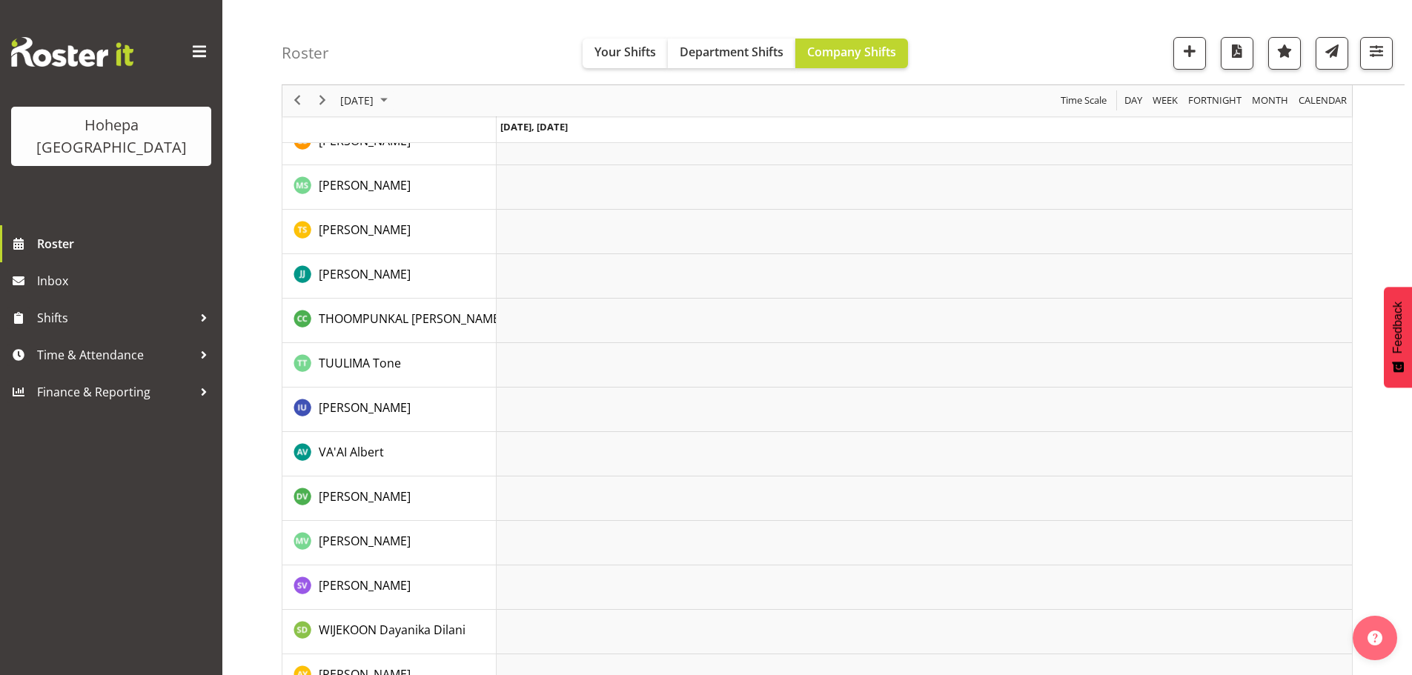
scroll to position [2525, 0]
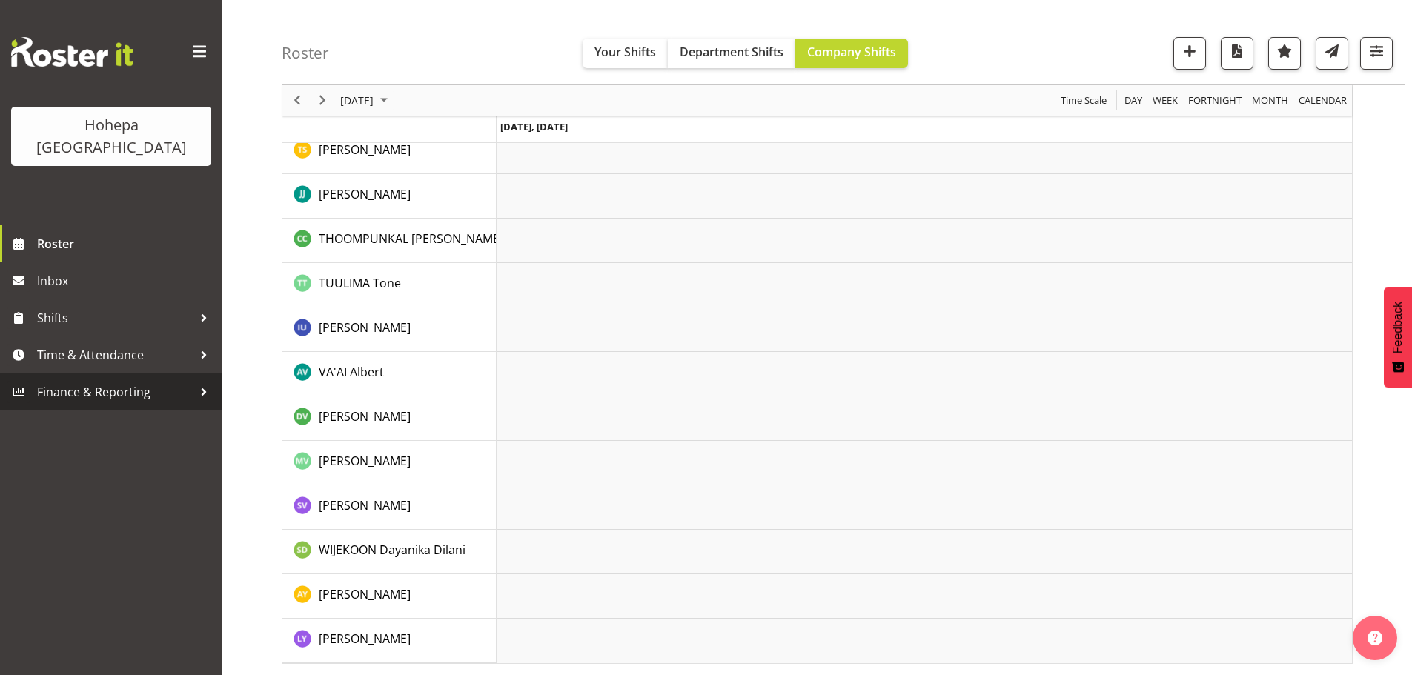
click at [68, 381] on span "Finance & Reporting" at bounding box center [115, 392] width 156 height 22
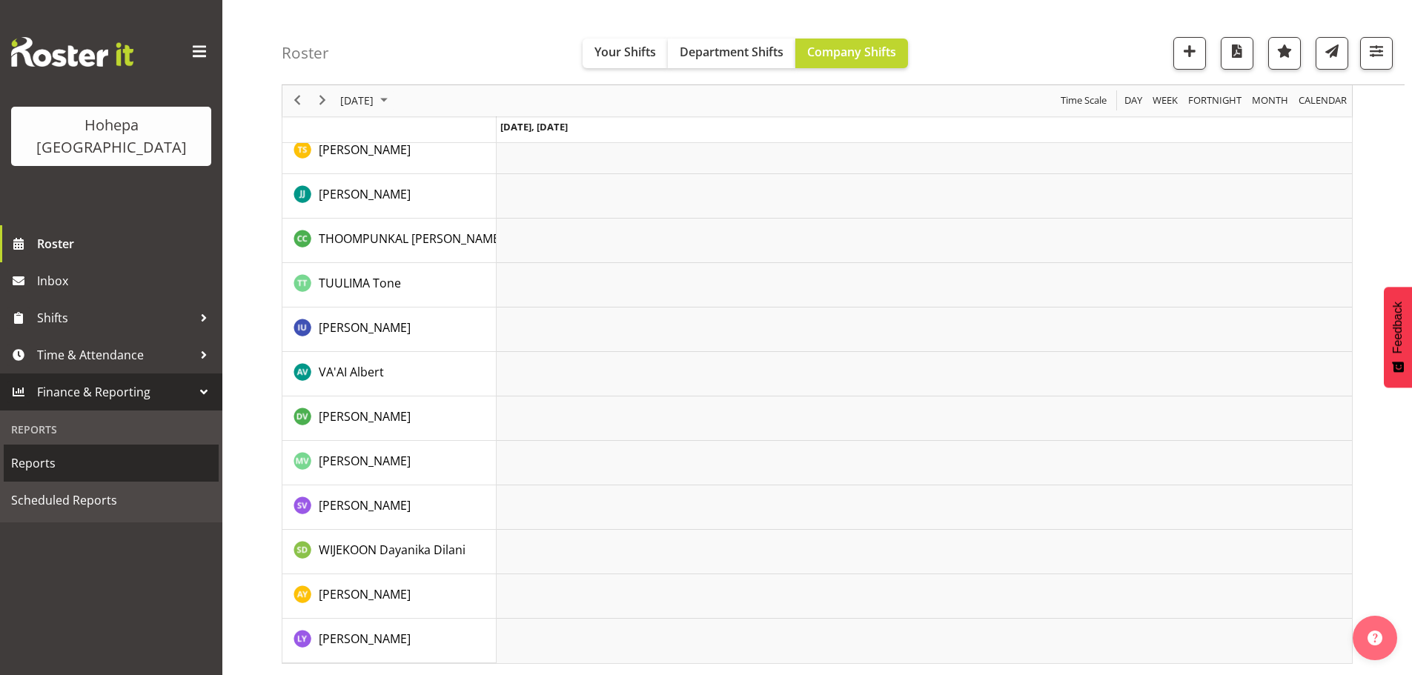
click at [33, 452] on span "Reports" at bounding box center [111, 463] width 200 height 22
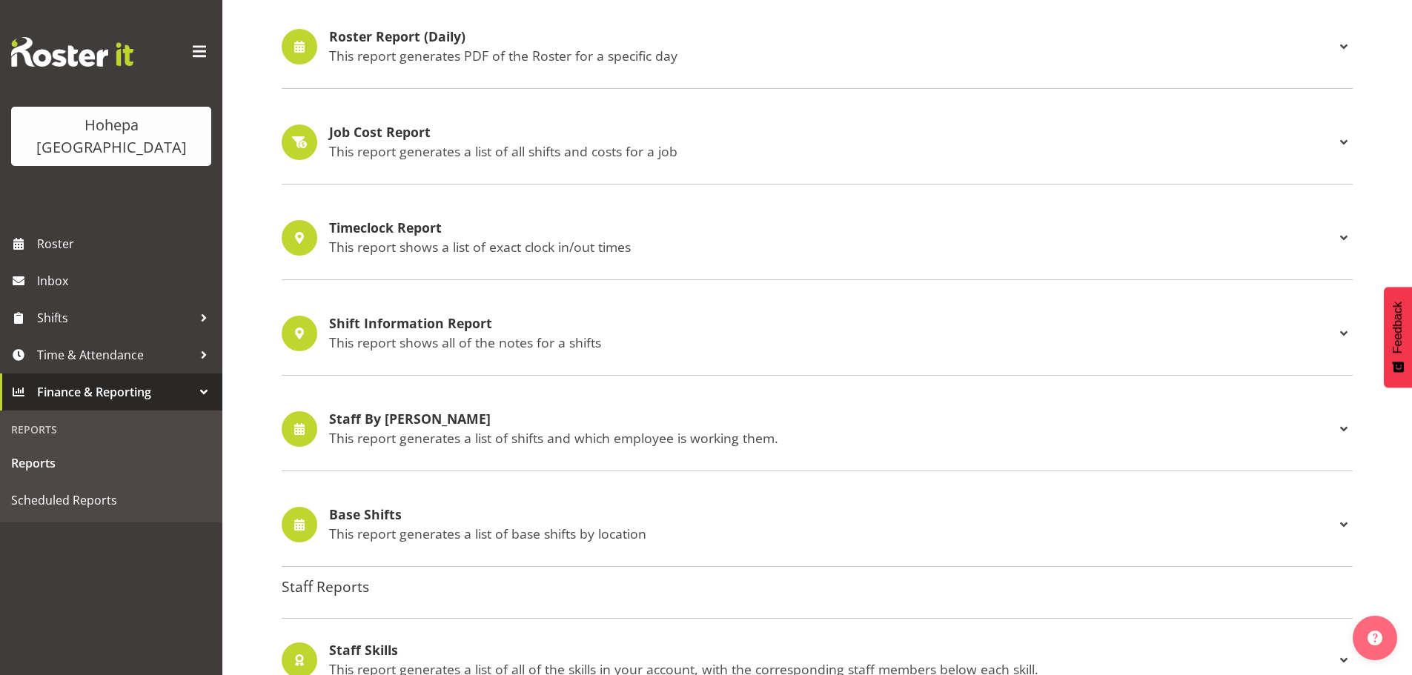
scroll to position [1380, 0]
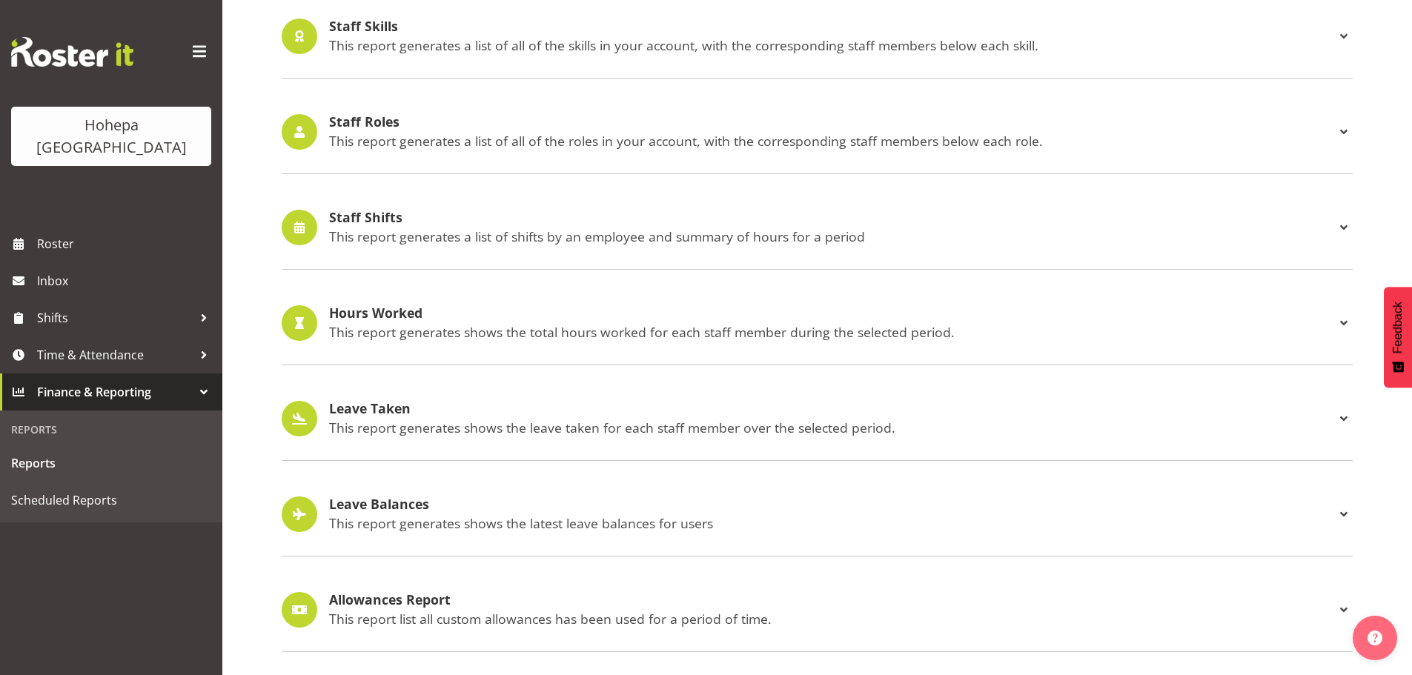
click at [381, 216] on div "Staff Shifts This report generates a list of shifts by an employee and summary …" at bounding box center [832, 228] width 1006 height 34
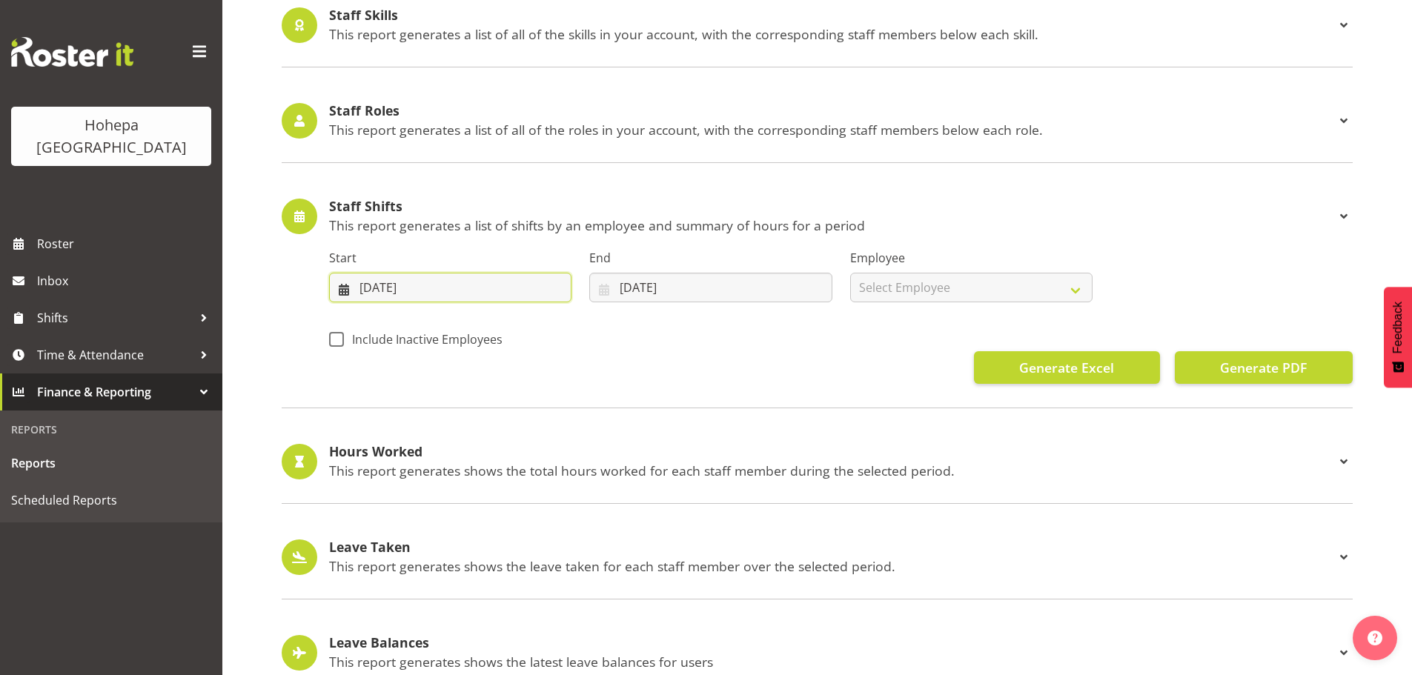
click at [363, 291] on input "13/09/2025" at bounding box center [450, 288] width 242 height 30
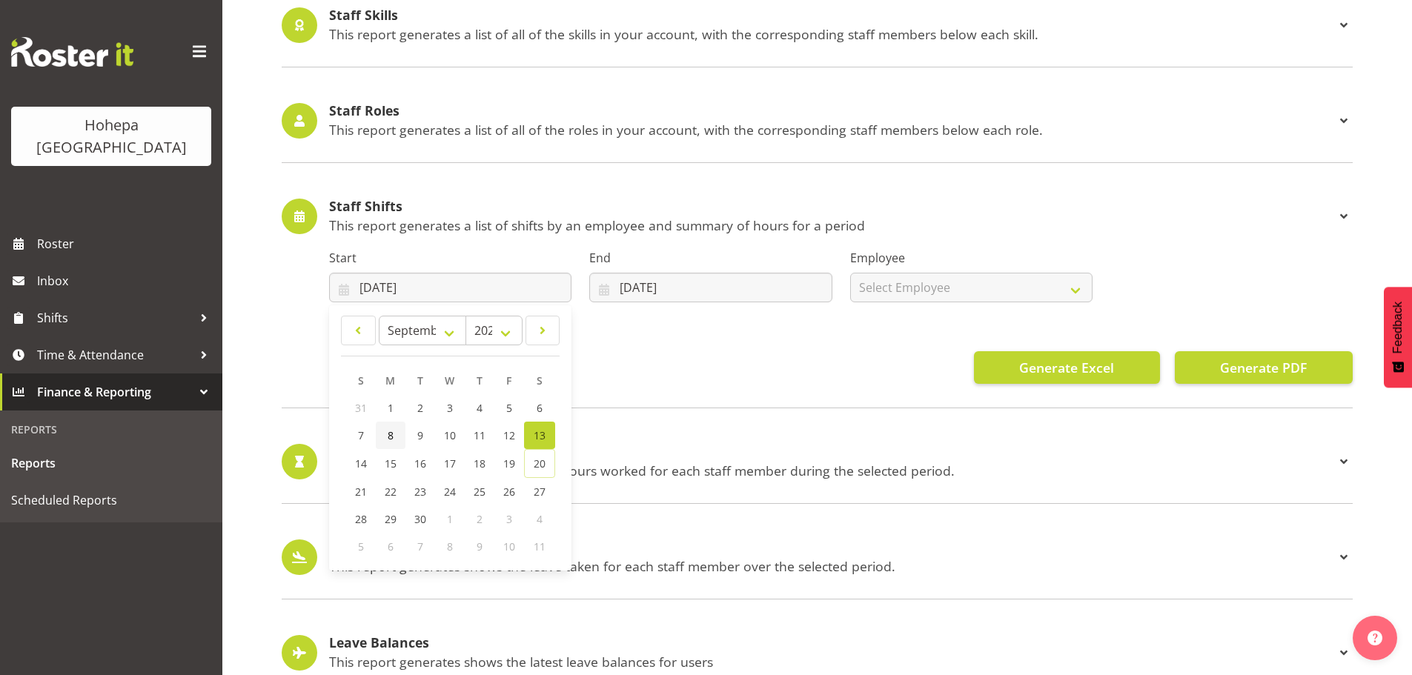
drag, startPoint x: 389, startPoint y: 435, endPoint x: 460, endPoint y: 378, distance: 91.2
click at [389, 434] on span "8" at bounding box center [391, 436] width 6 height 14
type input "08/09/2025"
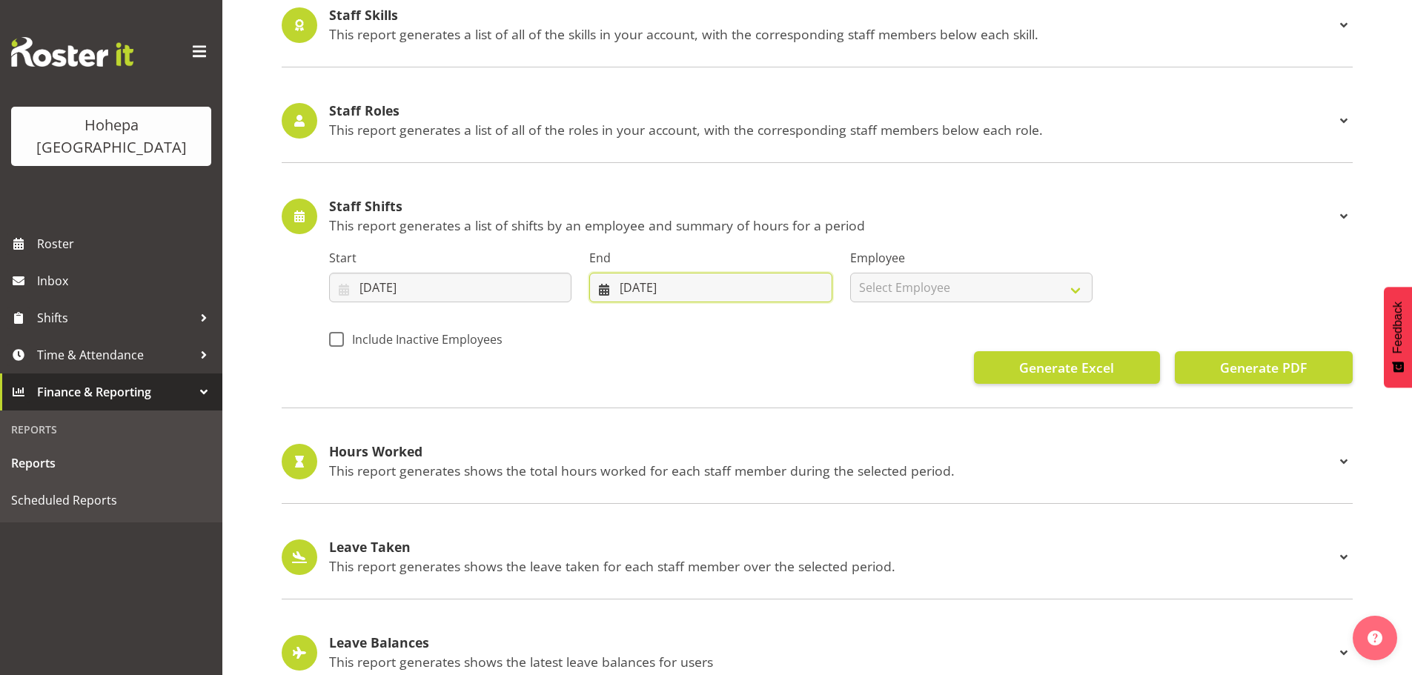
click at [624, 293] on input "20/09/2025" at bounding box center [710, 288] width 242 height 30
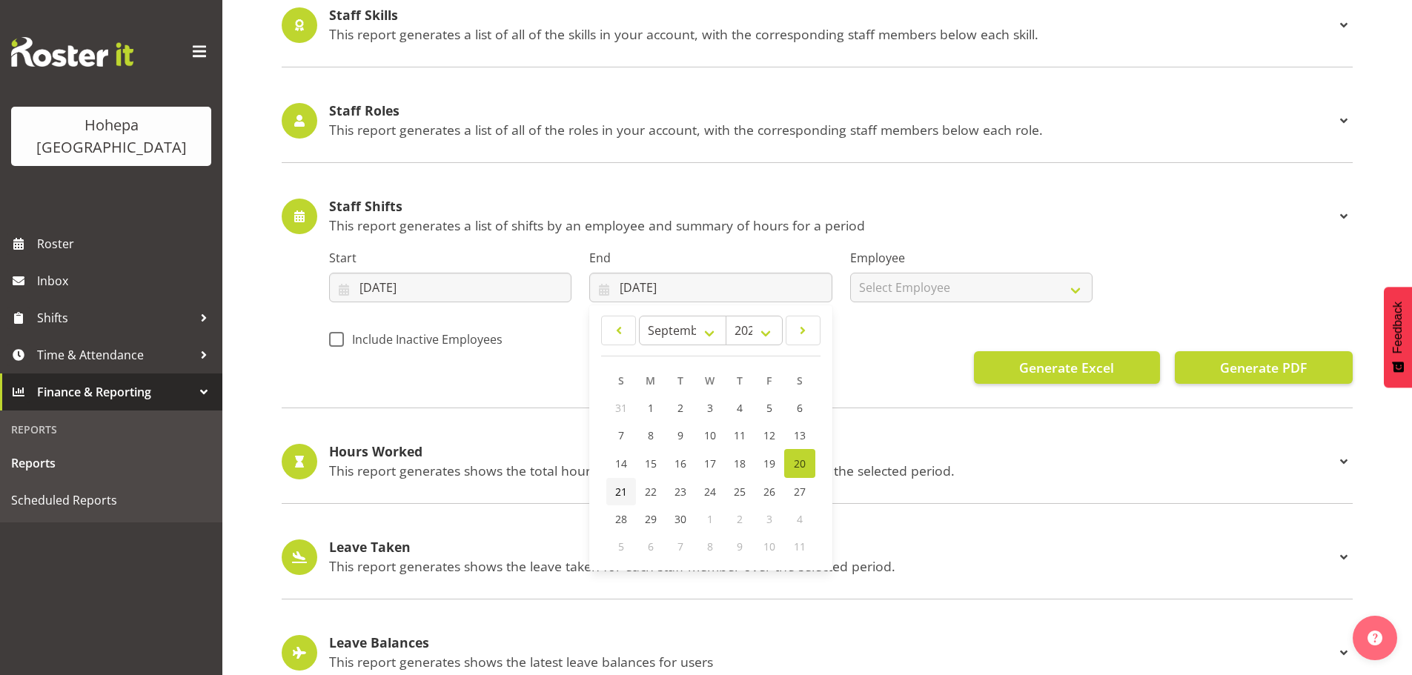
click at [618, 497] on span "21" at bounding box center [621, 492] width 12 height 14
type input "21/09/2025"
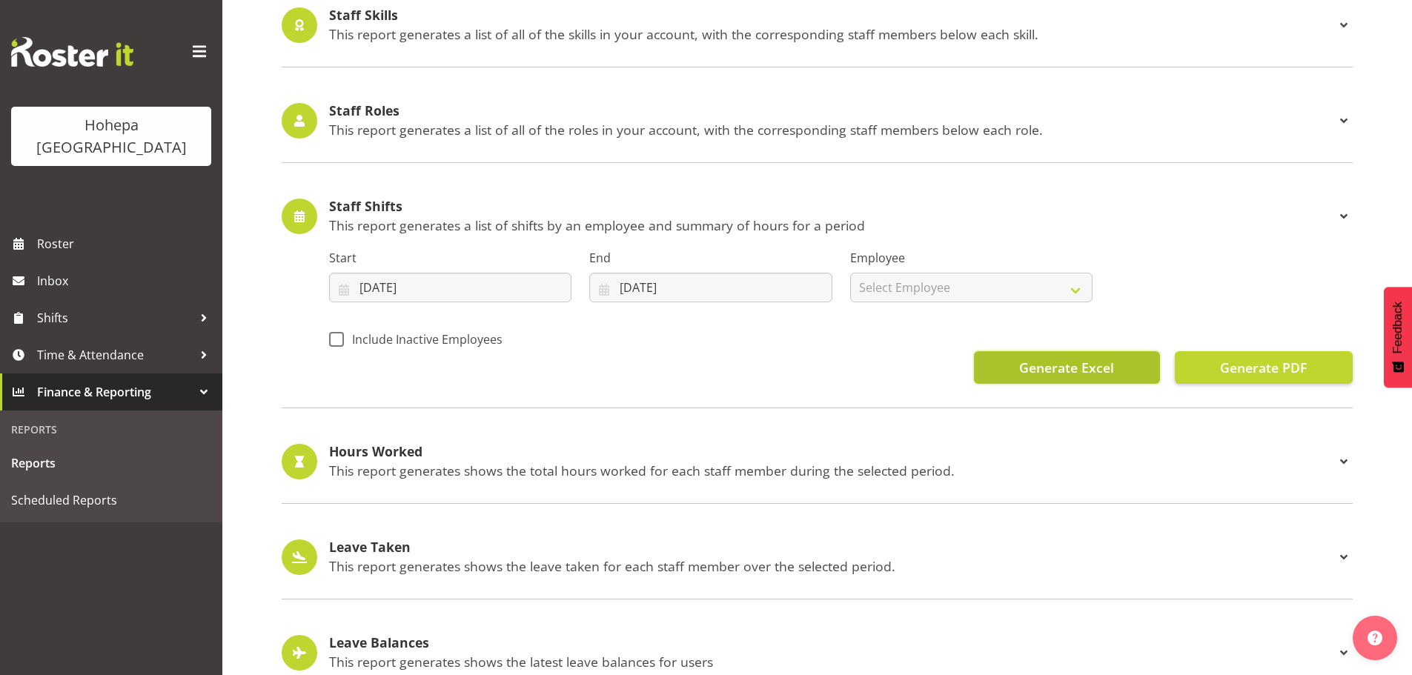
click at [1032, 377] on span "Generate Excel" at bounding box center [1066, 367] width 95 height 19
